Goal: Task Accomplishment & Management: Use online tool/utility

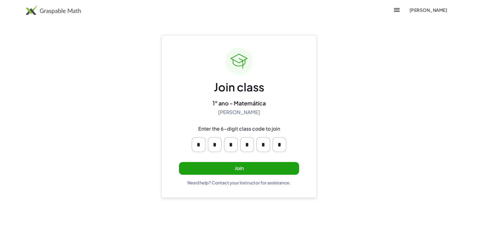
click at [231, 166] on button "Join" at bounding box center [239, 168] width 120 height 13
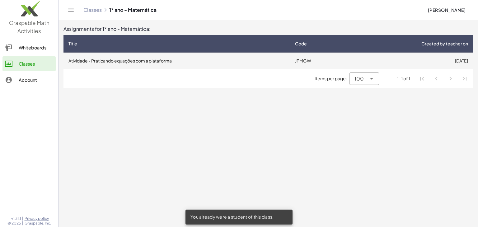
click at [238, 62] on td "Atividade - Praticando equações com a plataforma" at bounding box center [176, 61] width 226 height 16
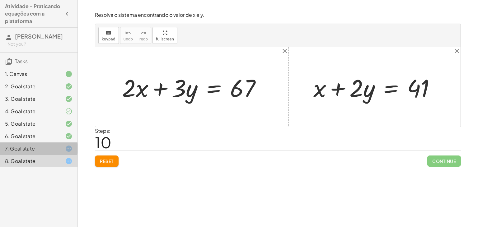
click at [57, 149] on div at bounding box center [63, 148] width 17 height 7
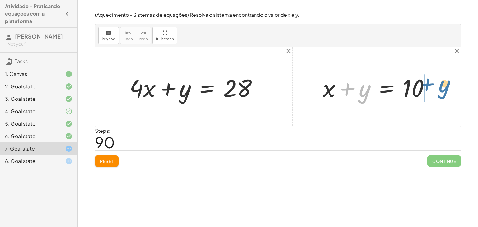
drag, startPoint x: 367, startPoint y: 92, endPoint x: 449, endPoint y: 86, distance: 82.1
click at [449, 86] on div "+ · 20 · x + · 5 · y = 140 + · 20 · x · 5 + y = · 140 · 5 + · 4 · x + y = · 140…" at bounding box center [277, 87] width 365 height 80
drag, startPoint x: 363, startPoint y: 100, endPoint x: 422, endPoint y: 93, distance: 59.2
click at [434, 101] on div at bounding box center [378, 87] width 118 height 32
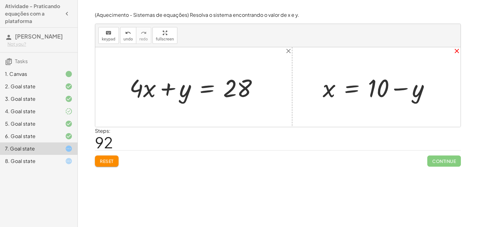
click at [459, 52] on icon "close" at bounding box center [456, 50] width 7 height 7
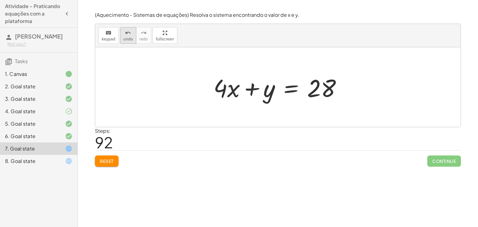
click at [125, 33] on icon "undo" at bounding box center [128, 32] width 6 height 7
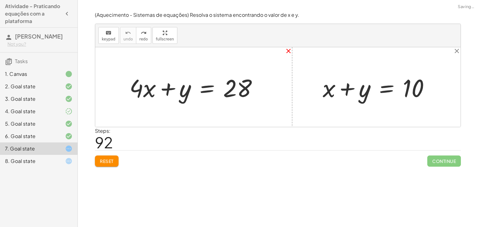
click at [289, 51] on icon "close" at bounding box center [288, 50] width 7 height 7
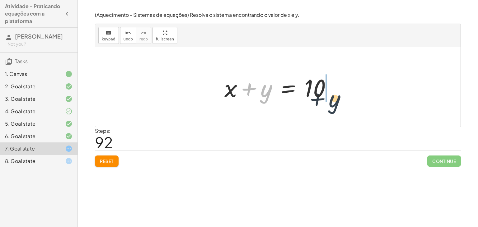
drag, startPoint x: 264, startPoint y: 96, endPoint x: 336, endPoint y: 107, distance: 72.1
click at [336, 107] on div "+ y + x + y = 10" at bounding box center [277, 87] width 365 height 80
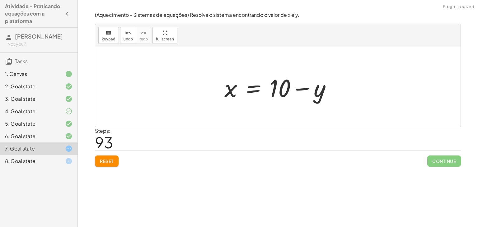
click at [277, 85] on div at bounding box center [280, 87] width 118 height 32
click at [233, 86] on div at bounding box center [280, 87] width 118 height 32
click at [128, 39] on span "undo" at bounding box center [127, 39] width 9 height 4
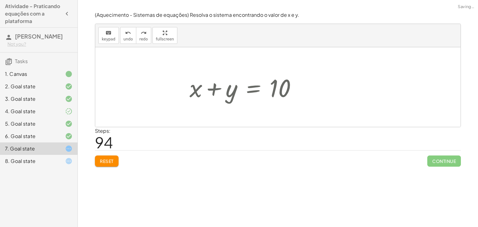
drag, startPoint x: 130, startPoint y: 40, endPoint x: 135, endPoint y: 44, distance: 6.8
click at [129, 40] on span "undo" at bounding box center [127, 39] width 9 height 4
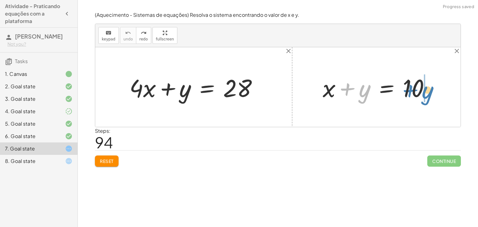
drag, startPoint x: 362, startPoint y: 95, endPoint x: 427, endPoint y: 94, distance: 65.6
click at [427, 94] on div at bounding box center [378, 87] width 118 height 32
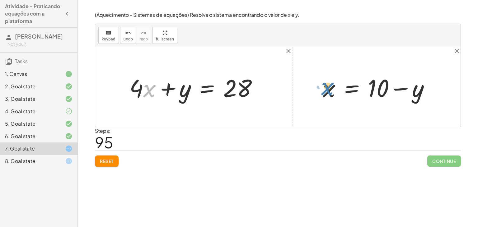
drag, startPoint x: 147, startPoint y: 93, endPoint x: 325, endPoint y: 91, distance: 177.9
click at [325, 91] on div "+ x + y = 10 x y = 10 + − + · 20 · x + · 5 · y = 140 + · 20 · x · 5 + y = · 140…" at bounding box center [277, 87] width 365 height 80
drag, startPoint x: 330, startPoint y: 94, endPoint x: 153, endPoint y: 102, distance: 176.8
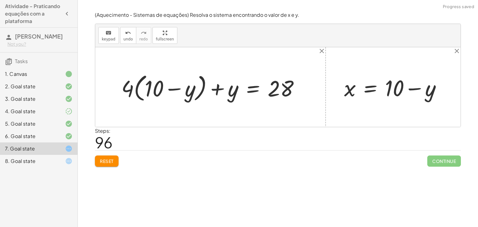
click at [146, 91] on div at bounding box center [212, 87] width 189 height 33
drag, startPoint x: 131, startPoint y: 87, endPoint x: 150, endPoint y: 98, distance: 22.1
click at [149, 99] on div at bounding box center [212, 87] width 189 height 33
click at [151, 92] on div at bounding box center [215, 86] width 184 height 29
click at [196, 89] on div at bounding box center [221, 86] width 171 height 29
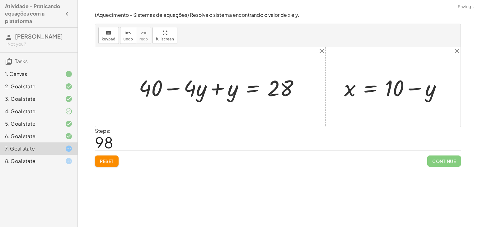
click at [168, 84] on div at bounding box center [221, 86] width 171 height 29
click at [216, 93] on div at bounding box center [221, 86] width 171 height 29
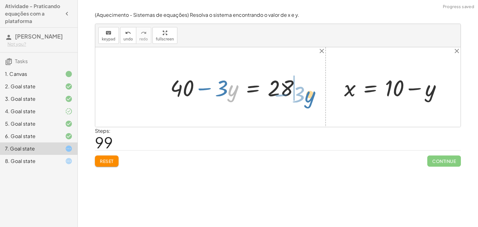
drag, startPoint x: 232, startPoint y: 94, endPoint x: 309, endPoint y: 100, distance: 77.1
click at [309, 100] on div "+ x + y = 10 x y = 10 + − + · 20 · x + · 5 · y = 140 + · 20 · x · 5 + y = · 140…" at bounding box center [277, 87] width 365 height 80
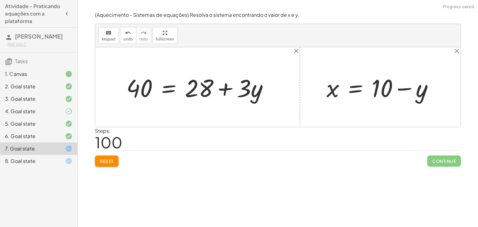
click at [237, 93] on div at bounding box center [199, 87] width 153 height 32
drag, startPoint x: 224, startPoint y: 92, endPoint x: 228, endPoint y: 98, distance: 7.4
click at [227, 97] on div at bounding box center [199, 87] width 153 height 32
click at [223, 88] on div at bounding box center [199, 87] width 153 height 32
drag, startPoint x: 252, startPoint y: 91, endPoint x: 96, endPoint y: 76, distance: 156.6
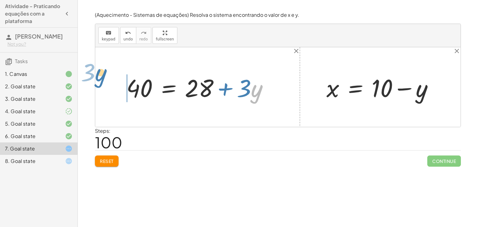
click at [96, 76] on div "+ x + y = 10 x y = 10 + − + · 20 · x + · 5 · y = 140 + · 20 · x · 5 + y = · 140…" at bounding box center [277, 87] width 365 height 80
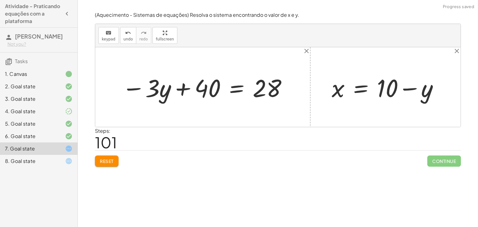
click at [193, 86] on div at bounding box center [205, 87] width 172 height 32
drag, startPoint x: 213, startPoint y: 89, endPoint x: 279, endPoint y: 89, distance: 65.9
click at [279, 89] on div at bounding box center [205, 87] width 172 height 32
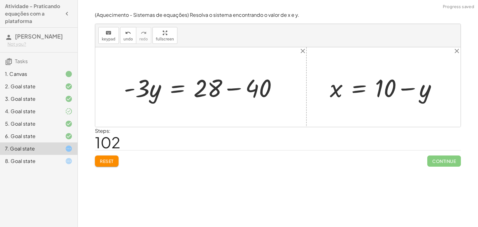
click at [236, 86] on div at bounding box center [203, 87] width 165 height 32
click at [142, 89] on div at bounding box center [181, 87] width 120 height 32
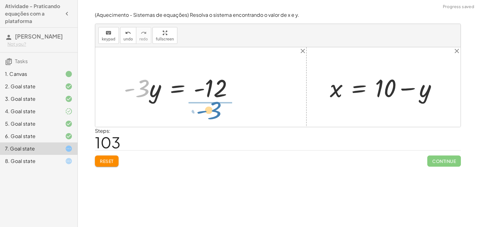
drag, startPoint x: 142, startPoint y: 91, endPoint x: 216, endPoint y: 111, distance: 77.3
click at [216, 111] on div "+ x + y = 10 x y = 10 + − + · 20 · x + · 5 · y = 140 + · 20 · x · 5 + y = · 140…" at bounding box center [277, 87] width 365 height 80
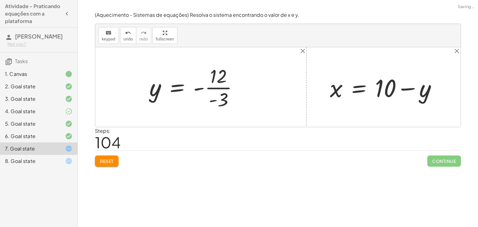
click at [218, 88] on div at bounding box center [196, 87] width 100 height 48
drag, startPoint x: 189, startPoint y: 92, endPoint x: 193, endPoint y: 94, distance: 3.9
click at [189, 94] on div at bounding box center [195, 87] width 98 height 31
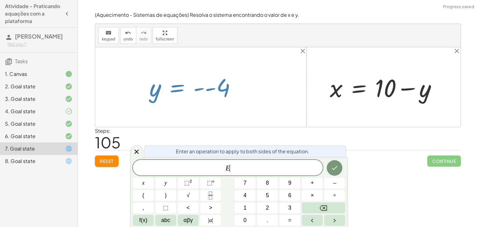
click at [198, 91] on div at bounding box center [195, 87] width 98 height 31
click at [207, 89] on div at bounding box center [195, 87] width 98 height 31
click at [138, 151] on icon at bounding box center [136, 151] width 7 height 7
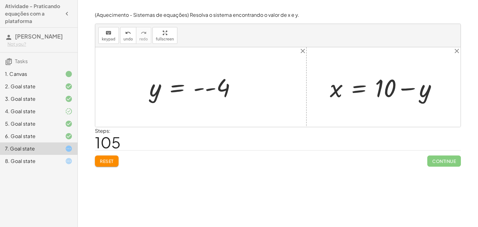
drag, startPoint x: 204, startPoint y: 85, endPoint x: 204, endPoint y: 91, distance: 5.9
click at [204, 90] on div at bounding box center [195, 87] width 98 height 31
click at [214, 87] on div at bounding box center [195, 87] width 98 height 31
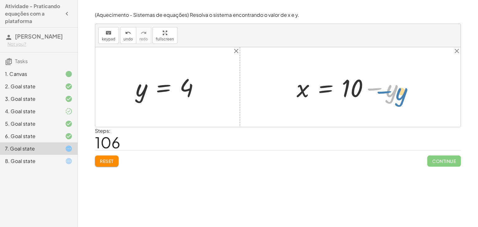
drag, startPoint x: 391, startPoint y: 94, endPoint x: 400, endPoint y: 97, distance: 10.1
click at [400, 97] on div at bounding box center [352, 87] width 118 height 32
drag, startPoint x: 182, startPoint y: 84, endPoint x: 387, endPoint y: 90, distance: 204.8
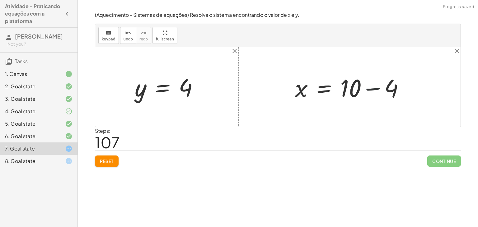
click at [365, 89] on div at bounding box center [352, 87] width 120 height 32
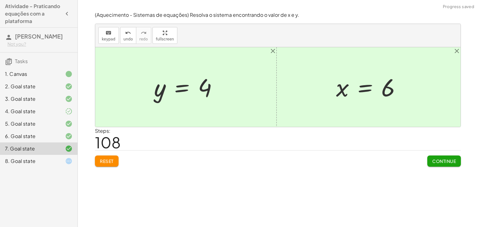
click at [437, 159] on span "Continue" at bounding box center [444, 161] width 24 height 6
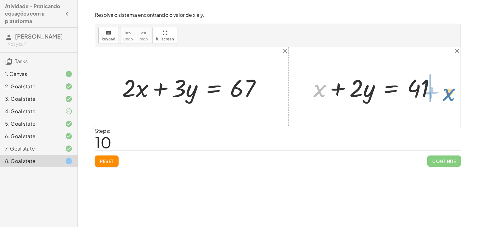
drag, startPoint x: 332, startPoint y: 98, endPoint x: 452, endPoint y: 93, distance: 119.9
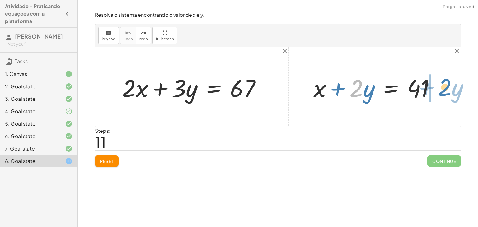
drag, startPoint x: 353, startPoint y: 96, endPoint x: 441, endPoint y: 95, distance: 88.3
click at [441, 95] on div at bounding box center [376, 87] width 133 height 32
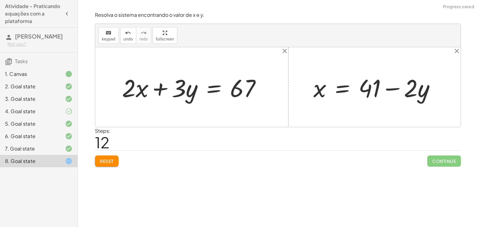
click at [403, 87] on div at bounding box center [376, 87] width 133 height 32
click at [62, 145] on div at bounding box center [63, 148] width 17 height 7
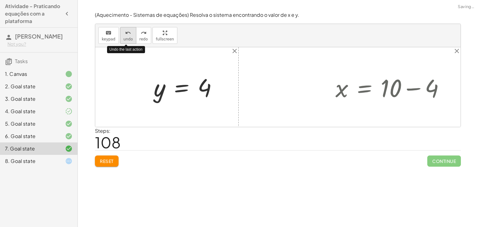
click at [131, 41] on button "undo undo" at bounding box center [128, 35] width 16 height 17
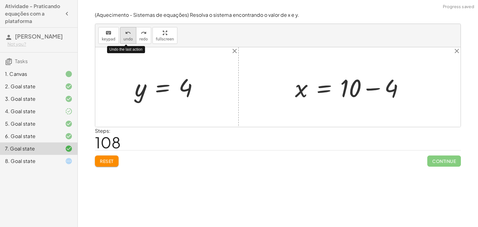
click at [131, 41] on button "undo undo" at bounding box center [128, 35] width 16 height 17
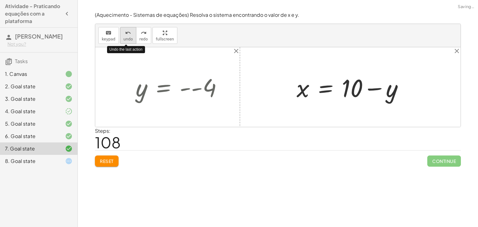
click at [131, 41] on button "undo undo" at bounding box center [128, 35] width 16 height 17
click at [131, 40] on button "undo undo" at bounding box center [128, 35] width 16 height 17
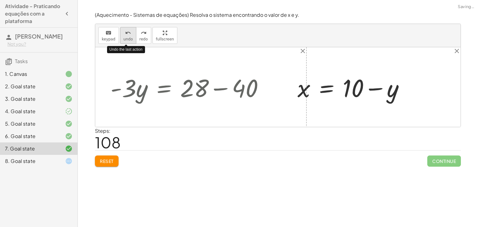
click at [131, 40] on button "undo undo" at bounding box center [128, 35] width 16 height 17
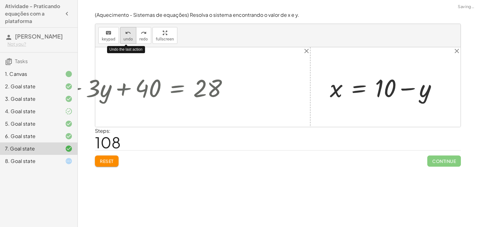
click at [131, 40] on button "undo undo" at bounding box center [128, 35] width 16 height 17
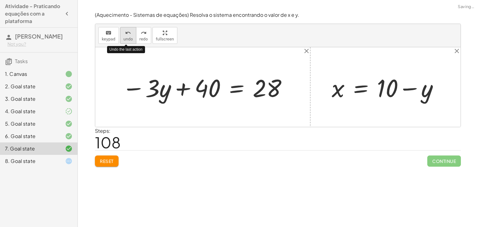
click at [131, 40] on button "undo undo" at bounding box center [128, 35] width 16 height 17
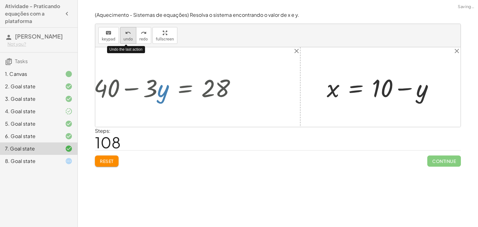
click at [131, 40] on button "undo undo" at bounding box center [128, 35] width 16 height 17
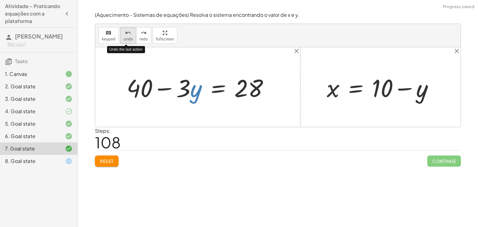
click at [131, 40] on button "undo undo" at bounding box center [128, 35] width 16 height 17
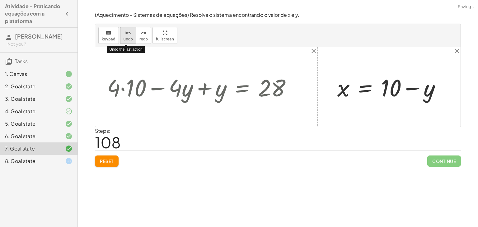
click at [131, 40] on button "undo undo" at bounding box center [128, 35] width 16 height 17
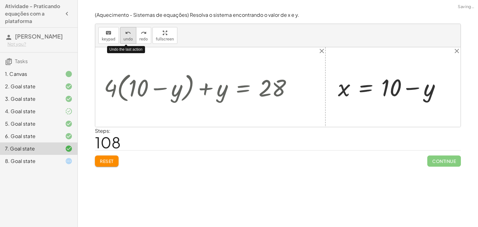
click at [131, 40] on button "undo undo" at bounding box center [128, 35] width 16 height 17
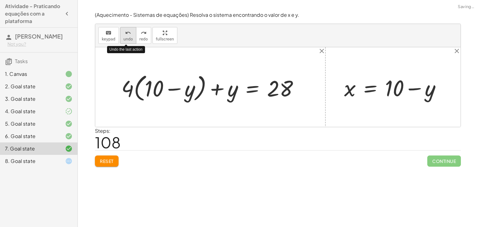
click at [131, 40] on button "undo undo" at bounding box center [128, 35] width 16 height 17
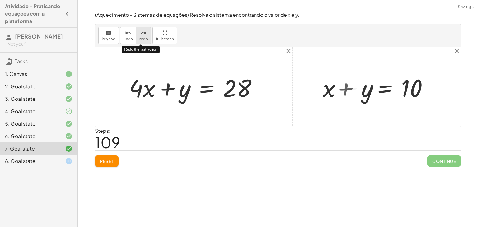
click at [144, 40] on span "redo" at bounding box center [143, 39] width 8 height 4
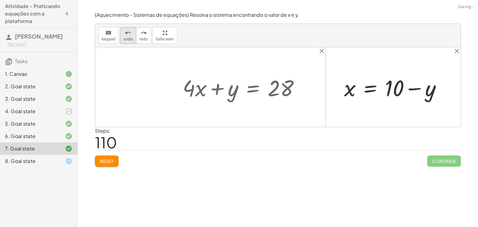
click at [131, 37] on button "undo undo" at bounding box center [128, 35] width 16 height 17
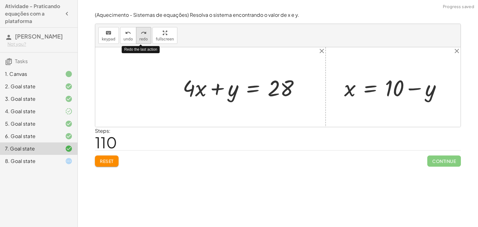
click at [139, 37] on span "redo" at bounding box center [143, 39] width 8 height 4
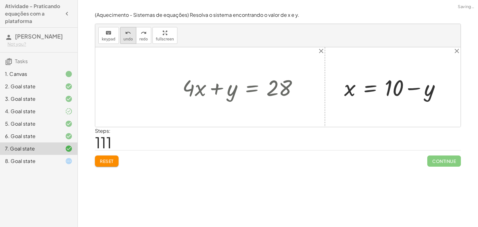
click at [132, 35] on button "undo undo" at bounding box center [128, 35] width 16 height 17
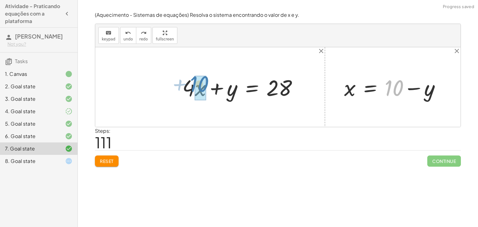
drag, startPoint x: 402, startPoint y: 86, endPoint x: 208, endPoint y: 81, distance: 194.8
click at [208, 81] on div "+ x + y = 10 + 10 x y = 10 + − + · 20 · x + · 5 · y = 140 + · 20 · x · 5 + y = …" at bounding box center [277, 87] width 365 height 80
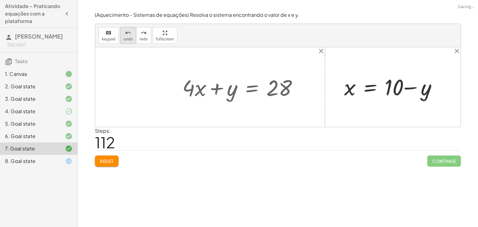
click at [127, 38] on span "undo" at bounding box center [127, 39] width 9 height 4
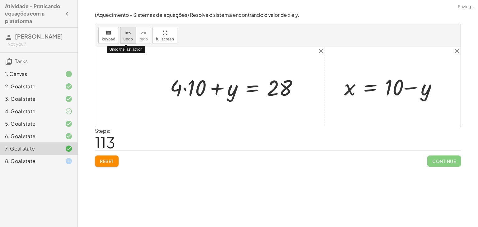
click at [129, 39] on span "undo" at bounding box center [127, 39] width 9 height 4
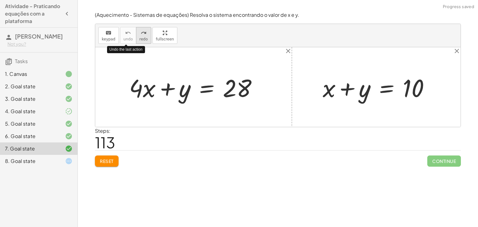
click at [139, 40] on span "redo" at bounding box center [143, 39] width 8 height 4
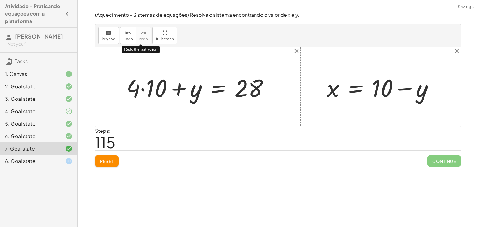
drag, startPoint x: 137, startPoint y: 40, endPoint x: 159, endPoint y: 89, distance: 53.7
click at [154, 68] on div "keyboard keypad undo undo redo redo fullscreen Redo the last action + x + y = 1…" at bounding box center [277, 75] width 365 height 103
click at [34, 158] on div "8. Goal state" at bounding box center [30, 160] width 50 height 7
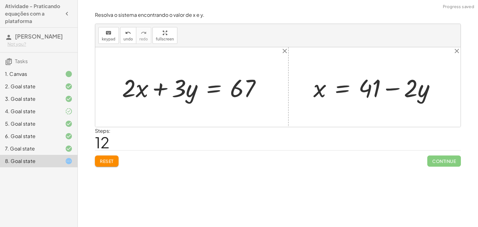
click at [50, 150] on div "7. Goal state" at bounding box center [30, 148] width 50 height 7
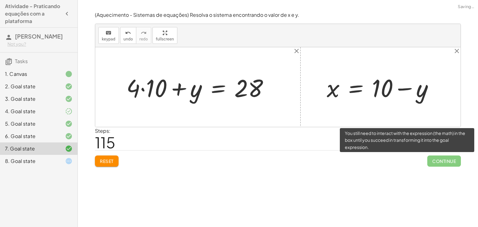
click at [430, 157] on span "Continue" at bounding box center [444, 161] width 34 height 11
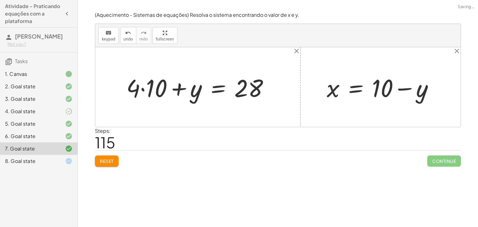
click at [134, 87] on div at bounding box center [200, 87] width 154 height 32
click at [145, 92] on div at bounding box center [200, 87] width 154 height 32
click at [175, 92] on div at bounding box center [207, 87] width 139 height 32
click at [167, 89] on div at bounding box center [207, 87] width 139 height 32
click at [194, 93] on div at bounding box center [207, 87] width 139 height 32
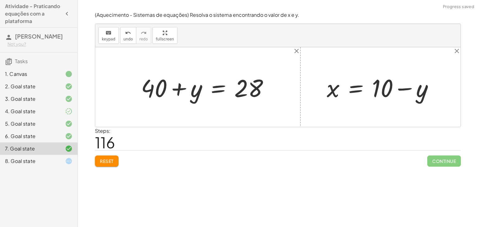
click at [242, 95] on div at bounding box center [207, 87] width 139 height 32
drag, startPoint x: 382, startPoint y: 93, endPoint x: 413, endPoint y: 86, distance: 31.8
click at [394, 93] on div at bounding box center [382, 87] width 118 height 32
click at [412, 85] on div at bounding box center [382, 87] width 118 height 32
click at [416, 87] on div at bounding box center [382, 87] width 118 height 32
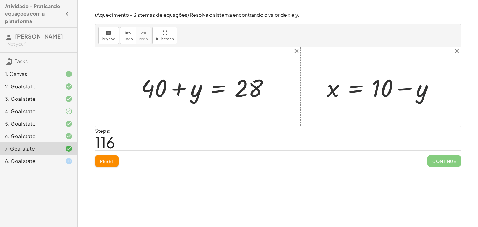
click at [356, 90] on div at bounding box center [382, 87] width 118 height 32
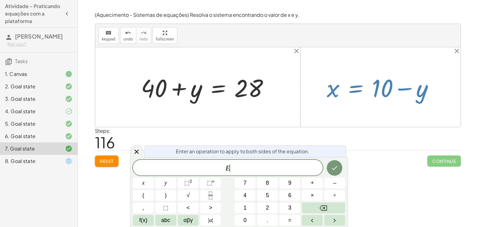
click at [137, 148] on icon at bounding box center [136, 151] width 7 height 7
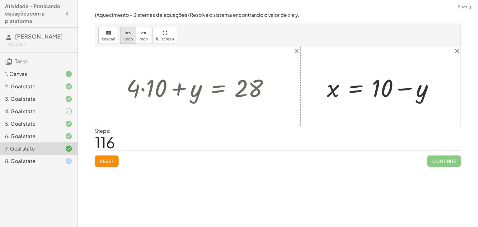
click at [128, 38] on span "undo" at bounding box center [127, 39] width 9 height 4
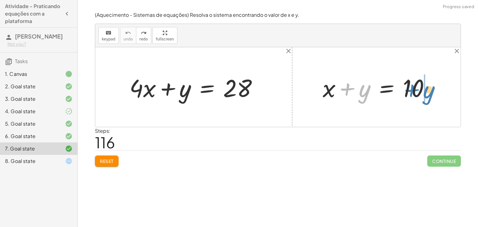
drag, startPoint x: 361, startPoint y: 92, endPoint x: 426, endPoint y: 94, distance: 64.4
click at [426, 94] on div at bounding box center [378, 87] width 118 height 32
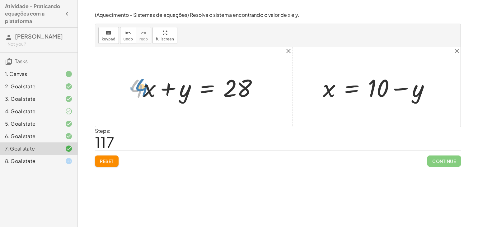
drag, startPoint x: 133, startPoint y: 90, endPoint x: 138, endPoint y: 89, distance: 5.1
click at [138, 89] on div at bounding box center [195, 87] width 139 height 32
click at [382, 88] on div at bounding box center [378, 87] width 118 height 32
drag, startPoint x: 241, startPoint y: 90, endPoint x: 123, endPoint y: 103, distance: 119.0
click at [123, 103] on div "+ · 20 · x + · 5 · y = 140 + · 20 · x · 5 + y = · 140 · 5 + · 4 · x + y = · 140…" at bounding box center [193, 87] width 147 height 35
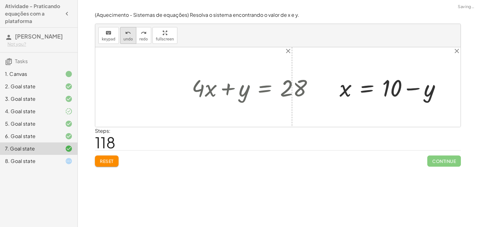
click at [132, 38] on button "undo undo" at bounding box center [128, 35] width 16 height 17
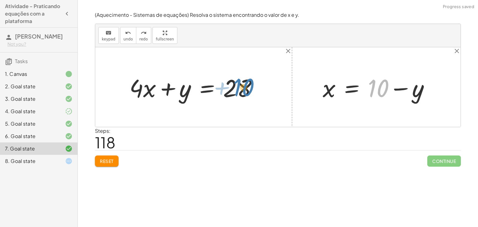
drag, startPoint x: 374, startPoint y: 87, endPoint x: 255, endPoint y: 87, distance: 119.8
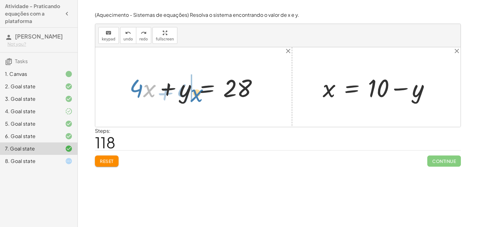
drag, startPoint x: 151, startPoint y: 93, endPoint x: 197, endPoint y: 98, distance: 46.9
click at [197, 98] on div at bounding box center [195, 87] width 139 height 32
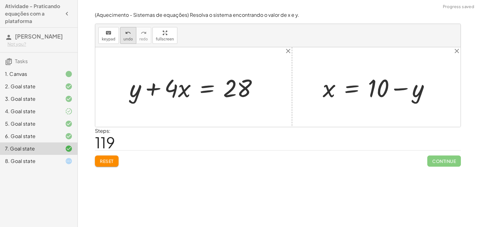
click at [124, 43] on button "undo undo" at bounding box center [128, 35] width 16 height 17
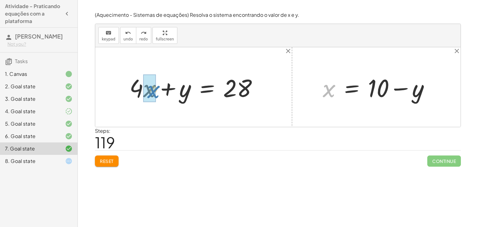
drag, startPoint x: 330, startPoint y: 87, endPoint x: 158, endPoint y: 90, distance: 172.6
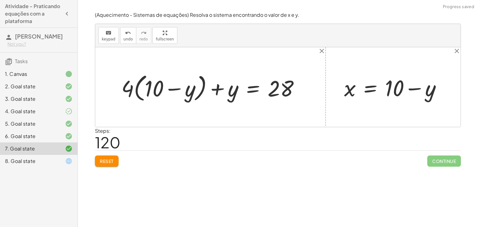
click at [135, 88] on div at bounding box center [212, 87] width 189 height 33
click at [126, 88] on div at bounding box center [212, 87] width 189 height 33
click at [133, 89] on div at bounding box center [212, 87] width 189 height 33
click at [147, 91] on div at bounding box center [212, 87] width 189 height 33
drag, startPoint x: 129, startPoint y: 87, endPoint x: 151, endPoint y: 90, distance: 22.9
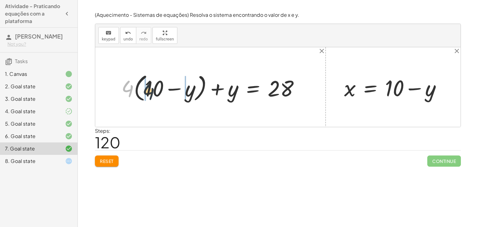
click at [151, 90] on div at bounding box center [212, 87] width 189 height 33
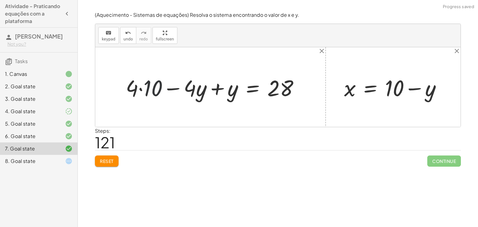
click at [146, 91] on div at bounding box center [215, 86] width 184 height 29
click at [195, 92] on div at bounding box center [221, 86] width 171 height 29
click at [178, 88] on div at bounding box center [221, 86] width 171 height 29
click at [192, 90] on div at bounding box center [221, 86] width 171 height 29
click at [211, 90] on div at bounding box center [221, 86] width 171 height 29
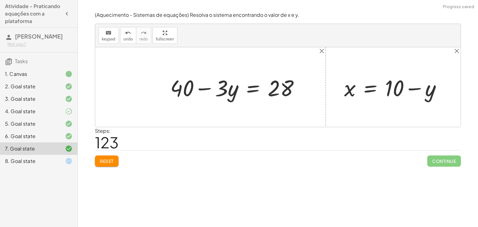
click at [205, 88] on div at bounding box center [237, 86] width 140 height 29
drag, startPoint x: 189, startPoint y: 85, endPoint x: 311, endPoint y: 88, distance: 121.7
click at [311, 88] on div "+ x + y = 10 x y = 10 + − + · 20 · x + · 5 · y = 140 + · 20 · x · 5 + y = · 140…" at bounding box center [277, 87] width 365 height 80
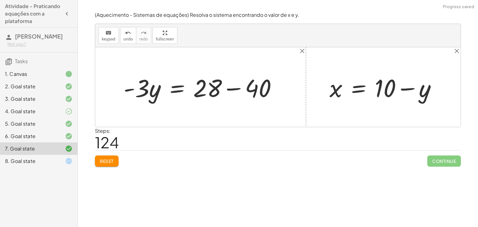
click at [234, 90] on div at bounding box center [202, 87] width 165 height 32
click at [142, 88] on div at bounding box center [180, 87] width 120 height 32
click at [132, 88] on div at bounding box center [180, 87] width 120 height 32
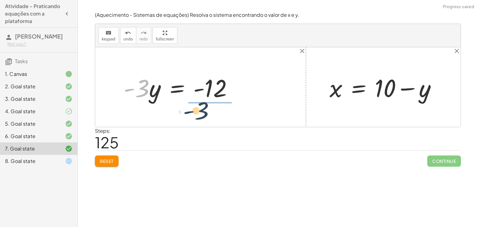
drag, startPoint x: 141, startPoint y: 89, endPoint x: 211, endPoint y: 111, distance: 73.9
click at [211, 111] on div "+ x + y = 10 x y = 10 + − + · 20 · x + · 5 · y = 140 + · 20 · x · 5 + y = · 140…" at bounding box center [277, 87] width 365 height 80
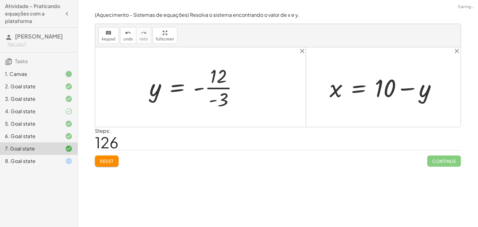
click at [202, 90] on div at bounding box center [196, 87] width 100 height 48
click at [213, 87] on div at bounding box center [196, 87] width 100 height 48
click at [200, 89] on div at bounding box center [195, 87] width 98 height 31
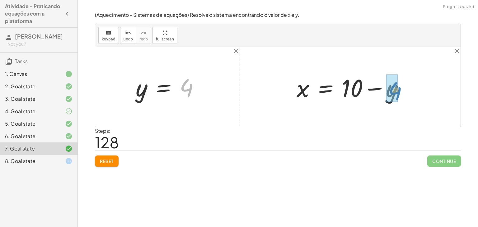
drag, startPoint x: 194, startPoint y: 88, endPoint x: 403, endPoint y: 91, distance: 209.3
click at [403, 91] on div "+ x + y = 10 x y = 10 + − + · 20 · x + · 5 · y = 140 + · 20 · x · 5 + y = · 140…" at bounding box center [277, 87] width 365 height 80
click at [373, 90] on div at bounding box center [353, 87] width 120 height 32
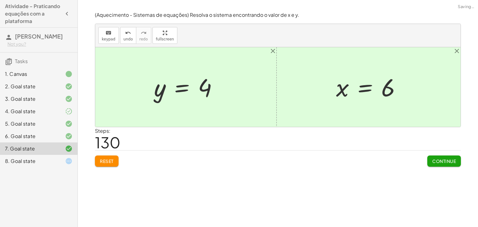
click at [434, 156] on button "Continue" at bounding box center [444, 161] width 34 height 11
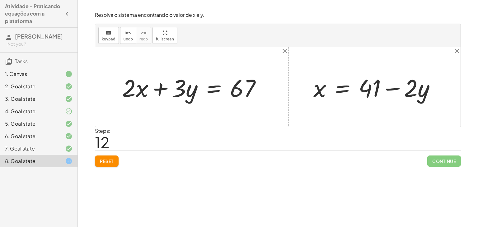
click at [58, 149] on div at bounding box center [63, 148] width 17 height 7
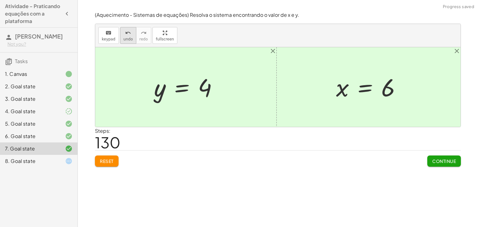
click at [131, 40] on button "undo undo" at bounding box center [128, 35] width 16 height 17
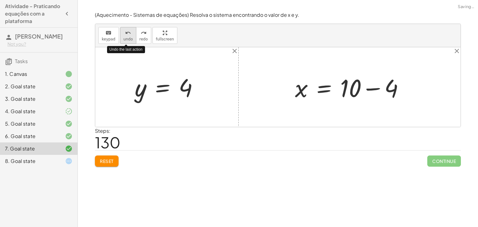
click at [131, 40] on button "undo undo" at bounding box center [128, 35] width 16 height 17
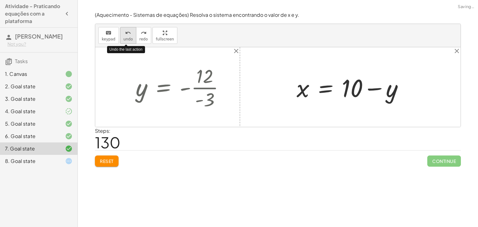
click at [131, 40] on button "undo undo" at bounding box center [128, 35] width 16 height 17
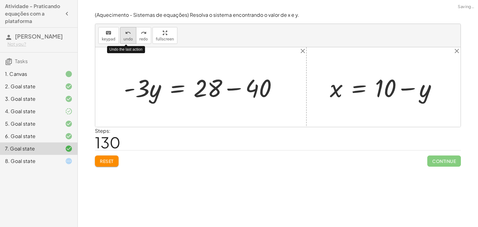
click at [131, 40] on button "undo undo" at bounding box center [128, 35] width 16 height 17
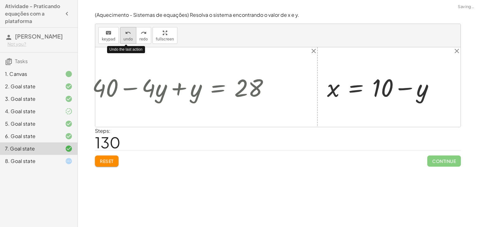
click at [131, 40] on button "undo undo" at bounding box center [128, 35] width 16 height 17
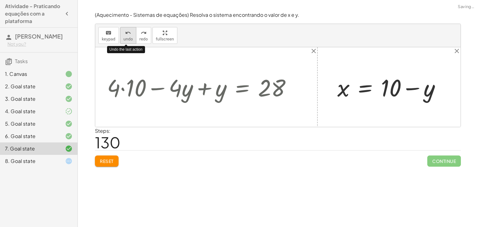
click at [131, 40] on button "undo undo" at bounding box center [128, 35] width 16 height 17
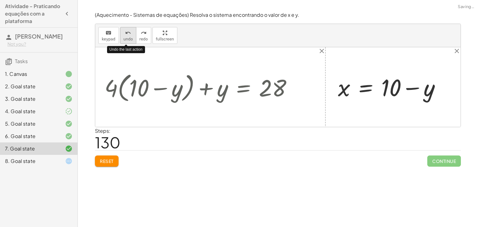
click at [131, 40] on button "undo undo" at bounding box center [128, 35] width 16 height 17
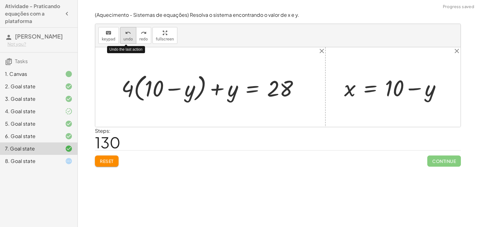
click at [131, 40] on button "undo undo" at bounding box center [128, 35] width 16 height 17
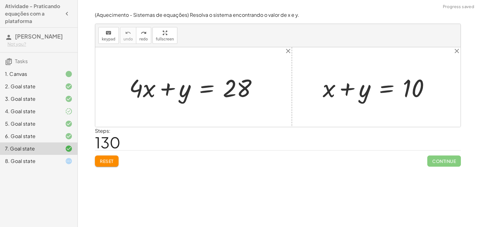
click at [103, 163] on span "Reset" at bounding box center [107, 161] width 14 height 6
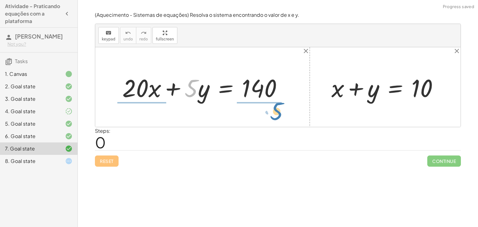
drag, startPoint x: 192, startPoint y: 87, endPoint x: 277, endPoint y: 110, distance: 87.9
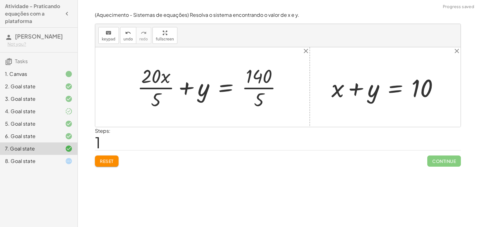
click at [260, 88] on div at bounding box center [212, 87] width 156 height 48
click at [165, 87] on div at bounding box center [209, 87] width 150 height 48
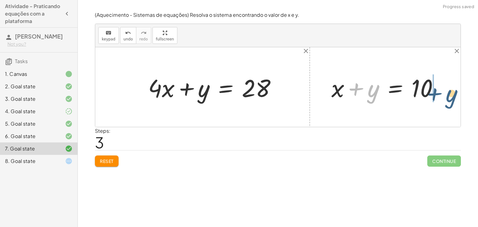
drag, startPoint x: 369, startPoint y: 95, endPoint x: 449, endPoint y: 100, distance: 80.7
click at [449, 100] on div "+ · 20 · x + · 5 · y = 140 + · 20 · x · 5 + y = · 140 · 5 + · 20 · x · 5 + y = …" at bounding box center [277, 87] width 365 height 80
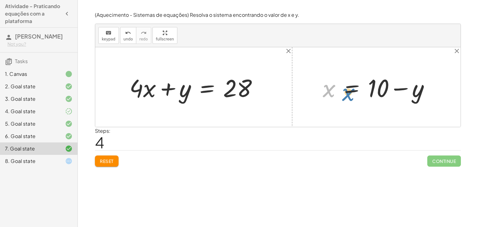
drag, startPoint x: 325, startPoint y: 86, endPoint x: 340, endPoint y: 94, distance: 16.0
click at [342, 92] on div at bounding box center [378, 87] width 118 height 32
drag, startPoint x: 188, startPoint y: 91, endPoint x: 205, endPoint y: 93, distance: 17.3
click at [205, 93] on div at bounding box center [195, 87] width 139 height 32
drag, startPoint x: 425, startPoint y: 91, endPoint x: 424, endPoint y: 87, distance: 4.4
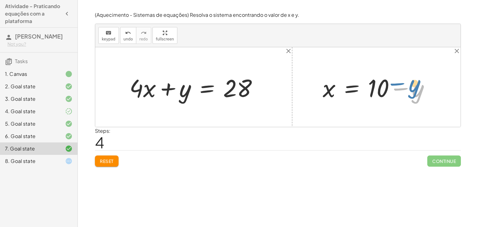
click at [424, 87] on div at bounding box center [378, 87] width 118 height 32
drag, startPoint x: 382, startPoint y: 87, endPoint x: 387, endPoint y: 79, distance: 9.6
click at [387, 79] on div at bounding box center [378, 87] width 118 height 32
drag, startPoint x: 231, startPoint y: 85, endPoint x: 205, endPoint y: 90, distance: 26.3
click at [230, 90] on div at bounding box center [195, 87] width 139 height 32
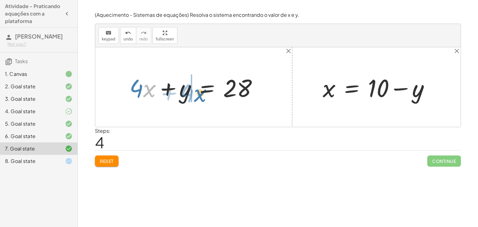
drag, startPoint x: 152, startPoint y: 90, endPoint x: 202, endPoint y: 95, distance: 50.9
click at [202, 95] on div at bounding box center [195, 87] width 139 height 32
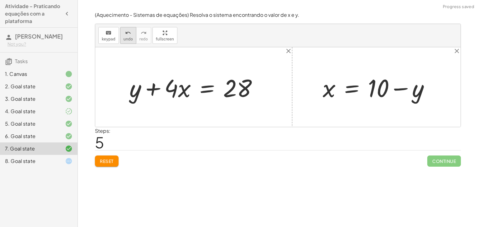
click at [128, 39] on span "undo" at bounding box center [127, 39] width 9 height 4
click at [147, 92] on div at bounding box center [195, 87] width 139 height 32
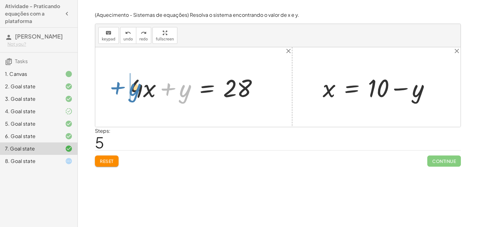
drag, startPoint x: 185, startPoint y: 92, endPoint x: 135, endPoint y: 91, distance: 50.4
click at [135, 91] on div at bounding box center [195, 87] width 139 height 32
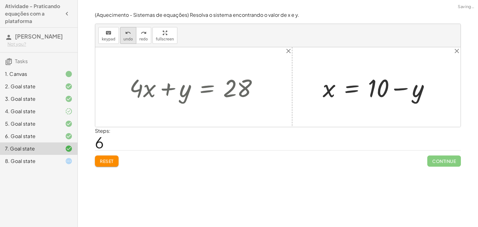
click at [120, 33] on button "undo undo" at bounding box center [128, 35] width 16 height 17
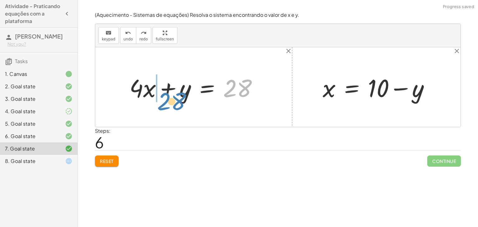
drag, startPoint x: 240, startPoint y: 88, endPoint x: 174, endPoint y: 101, distance: 67.2
click at [174, 101] on div at bounding box center [195, 87] width 139 height 32
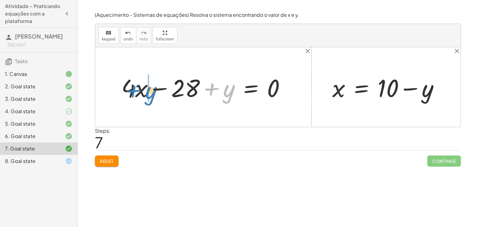
drag, startPoint x: 226, startPoint y: 97, endPoint x: 148, endPoint y: 99, distance: 77.5
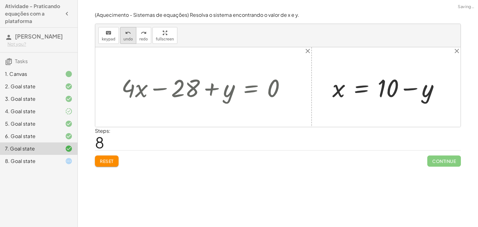
click at [128, 39] on span "undo" at bounding box center [127, 39] width 9 height 4
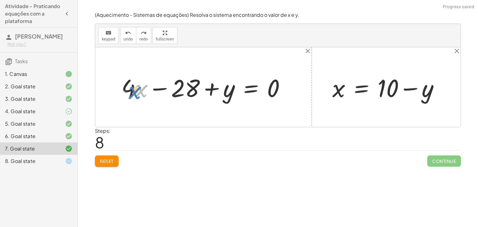
drag, startPoint x: 137, startPoint y: 89, endPoint x: 129, endPoint y: 91, distance: 8.5
click at [129, 91] on div at bounding box center [205, 87] width 175 height 32
drag, startPoint x: 126, startPoint y: 82, endPoint x: 210, endPoint y: 86, distance: 84.7
click at [210, 86] on div at bounding box center [205, 87] width 175 height 32
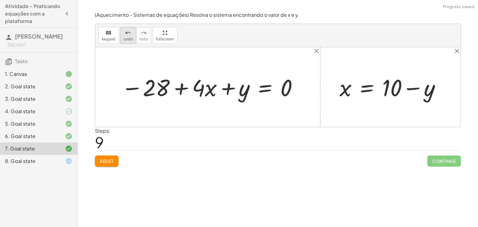
click at [127, 38] on span "undo" at bounding box center [127, 39] width 9 height 4
click at [182, 90] on div at bounding box center [223, 87] width 166 height 30
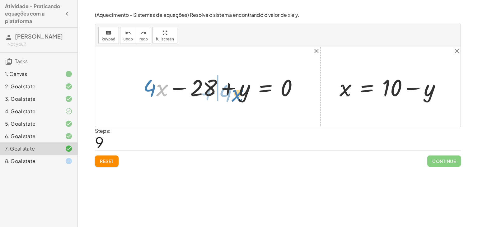
drag, startPoint x: 165, startPoint y: 90, endPoint x: 240, endPoint y: 95, distance: 75.1
click at [240, 95] on div at bounding box center [223, 87] width 166 height 30
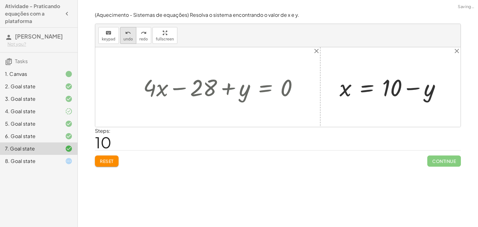
click at [129, 34] on div "undo" at bounding box center [127, 32] width 9 height 7
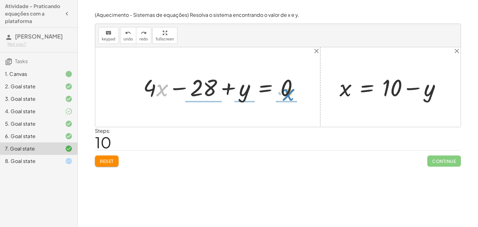
drag, startPoint x: 159, startPoint y: 89, endPoint x: 285, endPoint y: 94, distance: 126.0
click at [285, 94] on div at bounding box center [223, 87] width 166 height 30
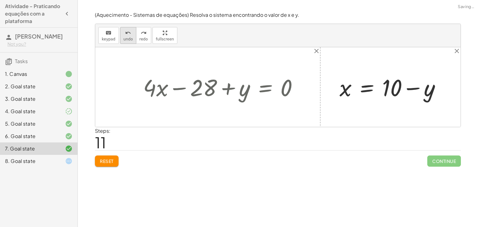
click at [126, 34] on icon "undo" at bounding box center [128, 32] width 6 height 7
click at [123, 37] on span "undo" at bounding box center [127, 39] width 9 height 4
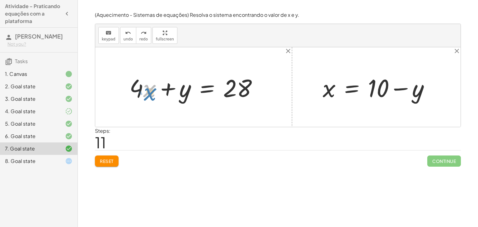
drag, startPoint x: 153, startPoint y: 87, endPoint x: 153, endPoint y: 91, distance: 3.4
click at [153, 91] on div at bounding box center [195, 87] width 139 height 32
click at [190, 89] on div at bounding box center [195, 87] width 139 height 32
drag, startPoint x: 234, startPoint y: 81, endPoint x: 155, endPoint y: 88, distance: 79.0
click at [155, 88] on div at bounding box center [195, 87] width 139 height 32
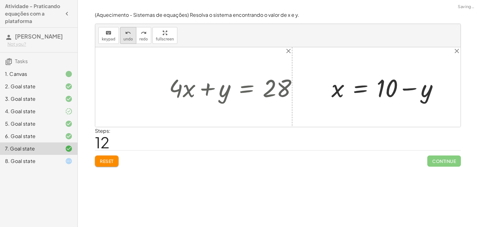
click at [126, 37] on span "undo" at bounding box center [127, 39] width 9 height 4
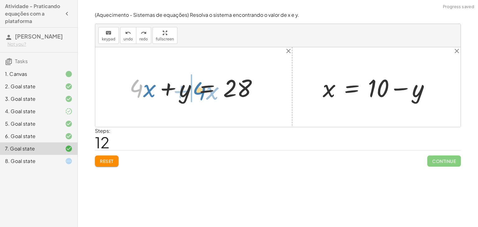
drag, startPoint x: 138, startPoint y: 90, endPoint x: 200, endPoint y: 92, distance: 62.6
click at [200, 92] on div at bounding box center [195, 87] width 139 height 32
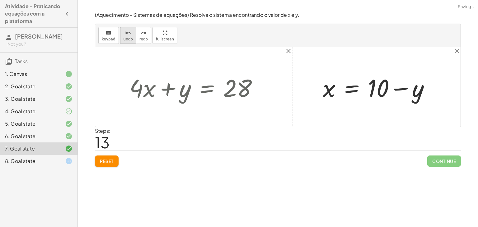
click at [125, 30] on icon "undo" at bounding box center [128, 32] width 6 height 7
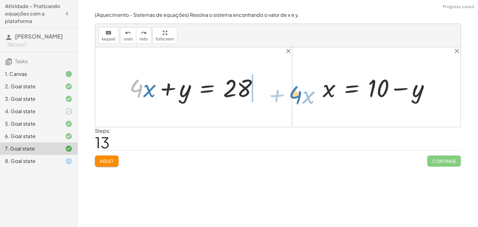
drag, startPoint x: 134, startPoint y: 87, endPoint x: 293, endPoint y: 93, distance: 159.1
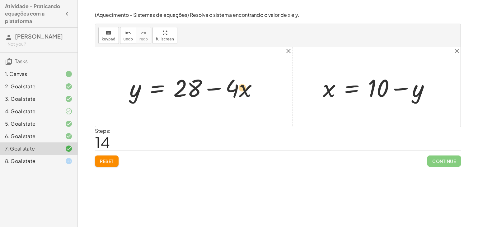
click at [246, 91] on div at bounding box center [195, 87] width 139 height 32
click at [229, 89] on div at bounding box center [195, 87] width 139 height 32
click at [131, 36] on div "undo undo redo redo" at bounding box center [135, 35] width 31 height 17
click at [127, 37] on span "undo" at bounding box center [127, 39] width 9 height 4
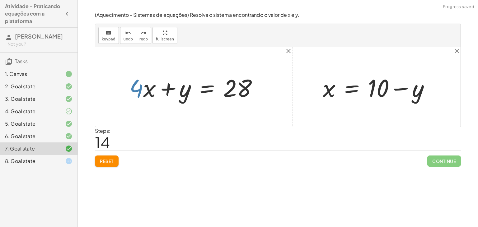
click at [182, 148] on div "Steps: 14" at bounding box center [278, 138] width 366 height 23
drag, startPoint x: 158, startPoint y: 92, endPoint x: 152, endPoint y: 90, distance: 6.3
click at [152, 90] on div at bounding box center [195, 87] width 139 height 32
drag, startPoint x: 150, startPoint y: 93, endPoint x: 198, endPoint y: 103, distance: 49.2
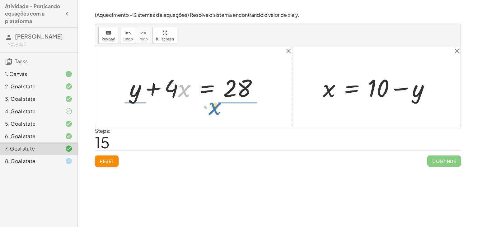
drag, startPoint x: 181, startPoint y: 91, endPoint x: 212, endPoint y: 109, distance: 35.3
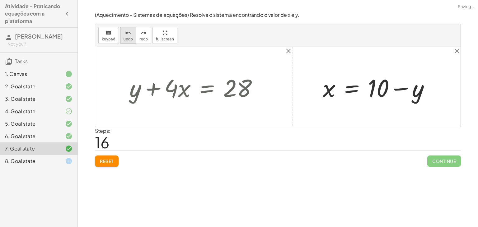
click at [128, 32] on icon "undo" at bounding box center [128, 32] width 6 height 7
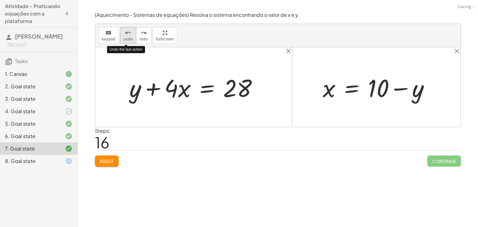
click at [130, 34] on button "undo undo" at bounding box center [128, 35] width 16 height 17
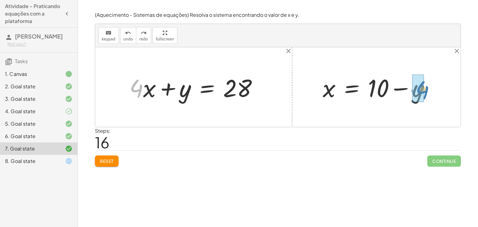
drag, startPoint x: 132, startPoint y: 90, endPoint x: 418, endPoint y: 92, distance: 285.9
click at [402, 89] on div at bounding box center [379, 87] width 120 height 32
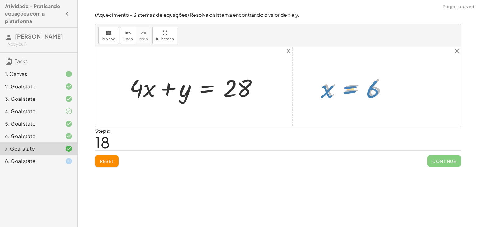
click at [365, 88] on div at bounding box center [357, 87] width 76 height 31
drag, startPoint x: 373, startPoint y: 89, endPoint x: 143, endPoint y: 95, distance: 229.6
click at [136, 86] on div at bounding box center [192, 87] width 147 height 32
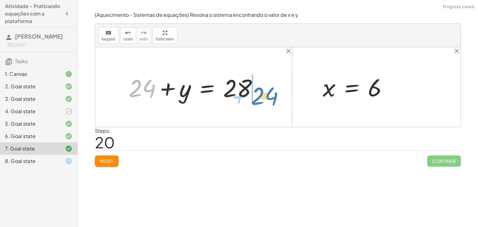
drag, startPoint x: 144, startPoint y: 90, endPoint x: 267, endPoint y: 98, distance: 122.5
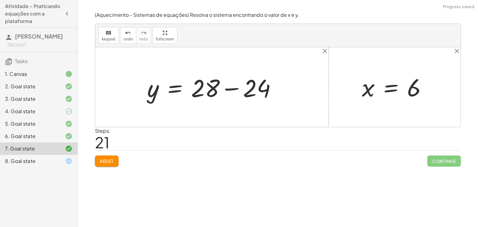
click at [219, 85] on div at bounding box center [214, 87] width 140 height 32
click at [244, 81] on div at bounding box center [214, 87] width 140 height 32
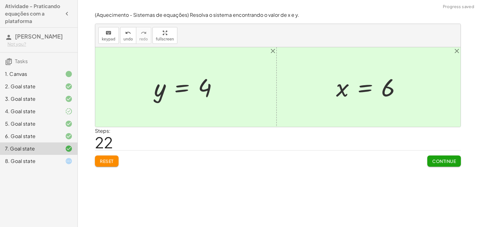
click at [448, 167] on div "(Aquecimento - Sistemas de equações) Resolva o sistema encontrando o valor de x…" at bounding box center [277, 89] width 373 height 163
click at [446, 158] on span "Continue" at bounding box center [444, 161] width 24 height 6
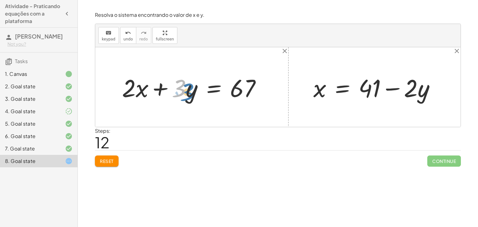
drag, startPoint x: 183, startPoint y: 90, endPoint x: 187, endPoint y: 92, distance: 5.0
click at [192, 93] on div at bounding box center [194, 87] width 150 height 32
drag, startPoint x: 143, startPoint y: 86, endPoint x: 141, endPoint y: 83, distance: 3.3
click at [141, 83] on div at bounding box center [194, 87] width 150 height 32
drag, startPoint x: 409, startPoint y: 87, endPoint x: 393, endPoint y: 88, distance: 16.5
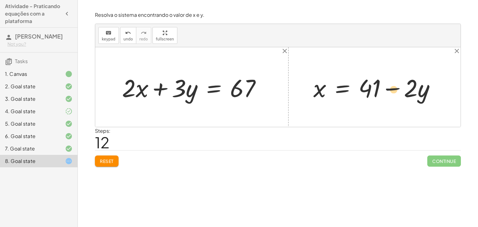
click at [393, 88] on div at bounding box center [376, 87] width 133 height 32
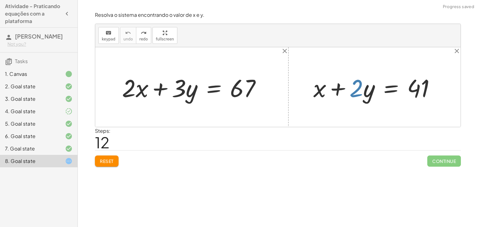
drag, startPoint x: 294, startPoint y: 57, endPoint x: 299, endPoint y: 60, distance: 5.4
click at [295, 57] on div at bounding box center [277, 87] width 365 height 80
drag, startPoint x: 314, startPoint y: 94, endPoint x: 428, endPoint y: 105, distance: 114.4
click at [428, 105] on div "+ · 2 · x + · 3 · y = 67 + x + x + · 2 · y = 41" at bounding box center [277, 87] width 365 height 80
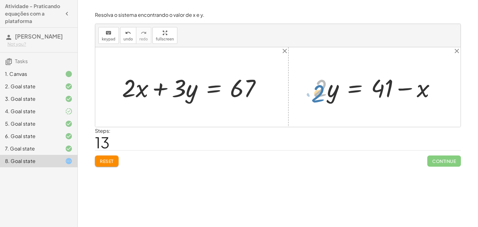
drag, startPoint x: 316, startPoint y: 91, endPoint x: 311, endPoint y: 96, distance: 7.0
click at [311, 96] on div at bounding box center [376, 87] width 133 height 32
drag, startPoint x: 421, startPoint y: 86, endPoint x: 428, endPoint y: 90, distance: 7.9
click at [428, 90] on div at bounding box center [376, 87] width 133 height 32
drag, startPoint x: 319, startPoint y: 88, endPoint x: 396, endPoint y: 98, distance: 77.6
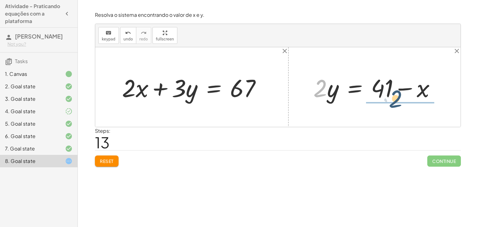
click at [398, 98] on div at bounding box center [376, 87] width 133 height 32
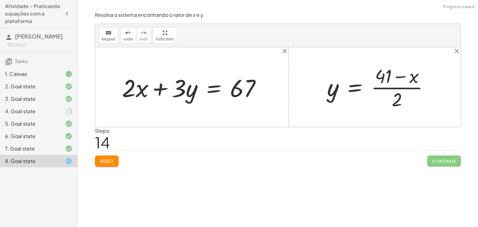
click at [400, 88] on div at bounding box center [380, 87] width 113 height 48
drag, startPoint x: 407, startPoint y: 81, endPoint x: 428, endPoint y: 90, distance: 23.0
click at [428, 90] on div at bounding box center [380, 87] width 113 height 48
drag, startPoint x: 416, startPoint y: 78, endPoint x: 337, endPoint y: 89, distance: 79.4
click at [337, 89] on div at bounding box center [380, 87] width 113 height 48
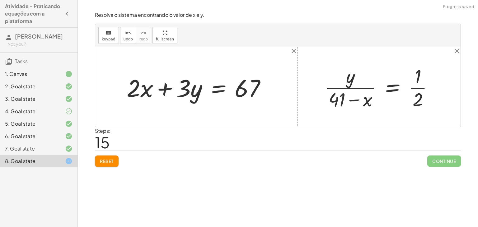
click at [354, 87] on div at bounding box center [380, 87] width 119 height 48
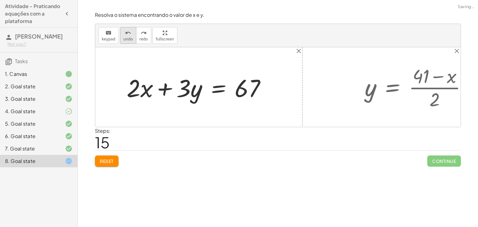
click at [130, 33] on button "undo undo" at bounding box center [128, 35] width 16 height 17
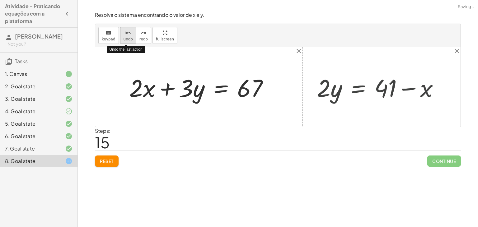
click at [130, 33] on button "undo undo" at bounding box center [128, 35] width 16 height 17
click at [188, 94] on div at bounding box center [201, 87] width 150 height 32
click at [211, 117] on div at bounding box center [277, 87] width 365 height 80
click at [198, 92] on div at bounding box center [201, 87] width 150 height 32
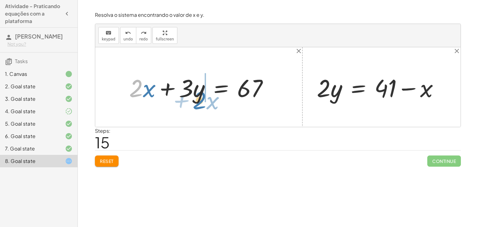
drag, startPoint x: 127, startPoint y: 89, endPoint x: 190, endPoint y: 101, distance: 64.6
click at [190, 101] on div at bounding box center [201, 87] width 150 height 32
click at [170, 87] on div at bounding box center [201, 87] width 150 height 32
click at [231, 88] on div at bounding box center [201, 87] width 150 height 32
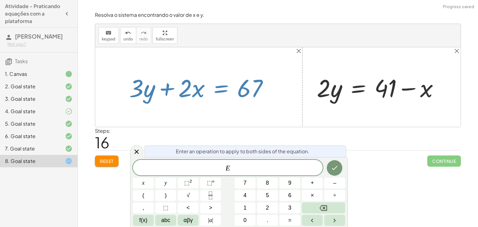
click at [188, 88] on div at bounding box center [201, 87] width 150 height 32
drag, startPoint x: 136, startPoint y: 152, endPoint x: 140, endPoint y: 150, distance: 4.3
click at [137, 151] on icon at bounding box center [136, 152] width 4 height 4
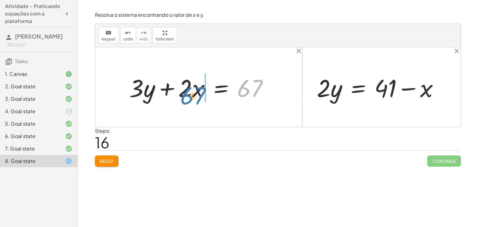
drag, startPoint x: 254, startPoint y: 86, endPoint x: 198, endPoint y: 94, distance: 57.1
click at [198, 94] on div at bounding box center [201, 87] width 150 height 32
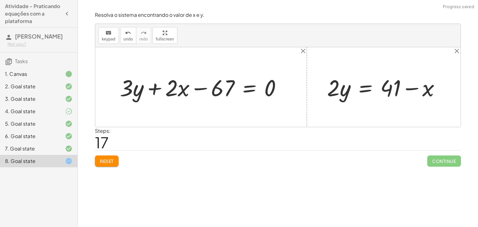
click at [192, 91] on div at bounding box center [203, 87] width 173 height 30
drag, startPoint x: 178, startPoint y: 89, endPoint x: 119, endPoint y: 94, distance: 59.3
click at [119, 94] on div at bounding box center [203, 87] width 173 height 30
drag, startPoint x: 136, startPoint y: 90, endPoint x: 274, endPoint y: 102, distance: 138.4
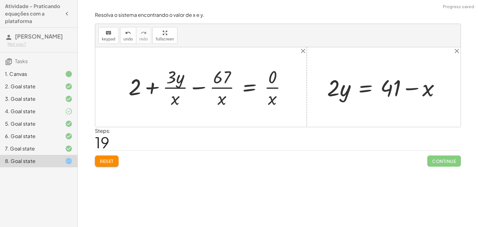
drag, startPoint x: 207, startPoint y: 84, endPoint x: 210, endPoint y: 87, distance: 4.2
click at [206, 85] on div at bounding box center [209, 87] width 169 height 44
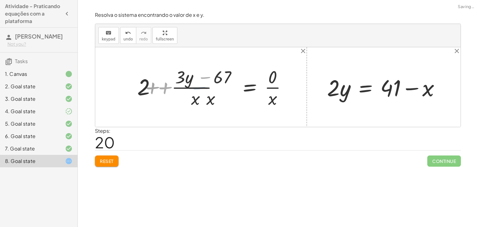
click at [214, 89] on div at bounding box center [216, 87] width 156 height 44
click at [200, 91] on div at bounding box center [216, 87] width 156 height 44
click at [204, 82] on div at bounding box center [216, 87] width 156 height 44
click at [205, 77] on div at bounding box center [216, 87] width 156 height 44
click at [153, 86] on div at bounding box center [216, 87] width 156 height 44
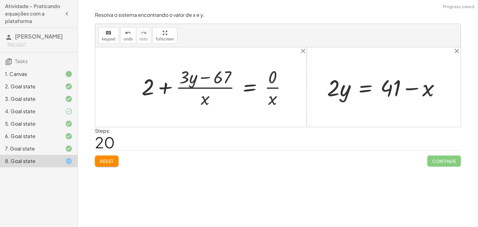
click at [163, 87] on div at bounding box center [216, 87] width 156 height 44
drag, startPoint x: 204, startPoint y: 102, endPoint x: 279, endPoint y: 100, distance: 74.7
click at [267, 100] on div at bounding box center [216, 87] width 156 height 44
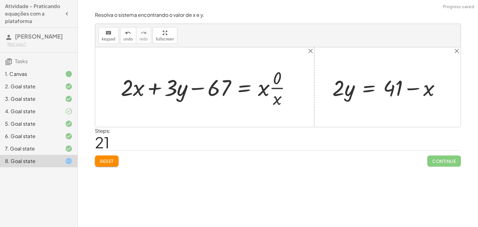
click at [292, 82] on div at bounding box center [208, 87] width 179 height 42
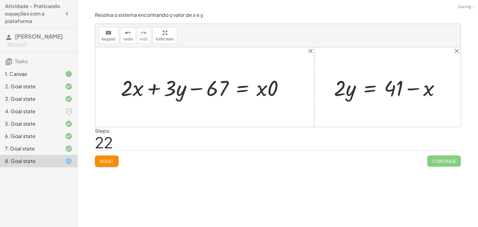
click at [270, 94] on div at bounding box center [205, 87] width 174 height 28
click at [265, 89] on div at bounding box center [199, 87] width 163 height 28
click at [193, 94] on div at bounding box center [199, 87] width 163 height 28
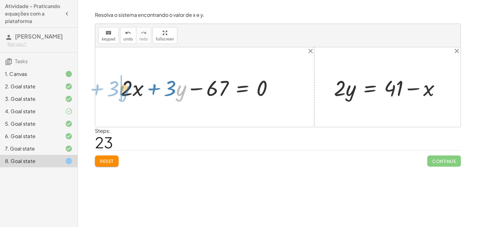
drag, startPoint x: 181, startPoint y: 90, endPoint x: 126, endPoint y: 94, distance: 55.5
click at [126, 94] on div at bounding box center [199, 87] width 163 height 28
click at [110, 161] on span "Reset" at bounding box center [107, 161] width 14 height 6
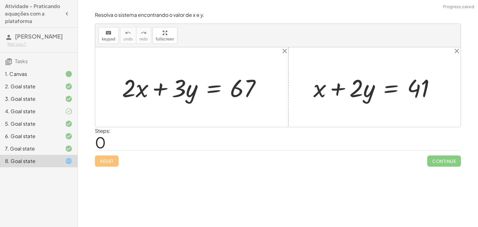
click at [54, 145] on div "7. Goal state" at bounding box center [30, 148] width 50 height 7
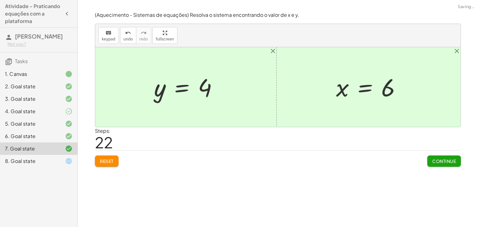
click at [49, 167] on div "8. Goal state" at bounding box center [38, 161] width 77 height 12
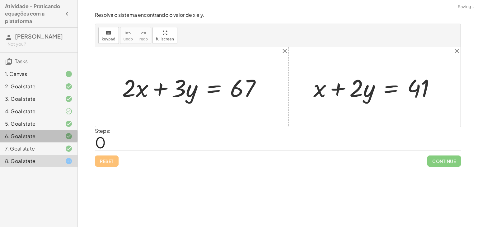
click at [48, 133] on div "6. Goal state" at bounding box center [30, 136] width 50 height 7
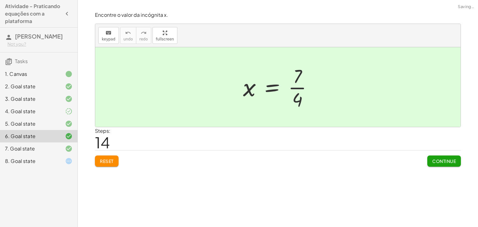
click at [43, 153] on div "7. Goal state" at bounding box center [38, 148] width 77 height 12
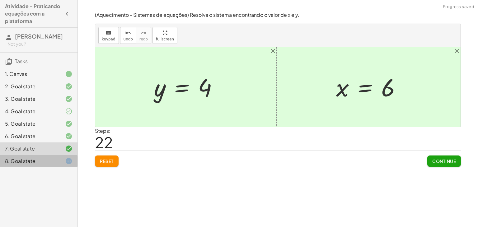
click at [42, 160] on div "8. Goal state" at bounding box center [30, 160] width 50 height 7
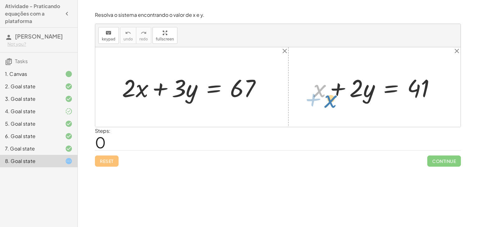
drag, startPoint x: 321, startPoint y: 92, endPoint x: 329, endPoint y: 101, distance: 12.6
click at [329, 101] on div at bounding box center [376, 87] width 133 height 32
drag, startPoint x: 321, startPoint y: 89, endPoint x: 452, endPoint y: 85, distance: 131.0
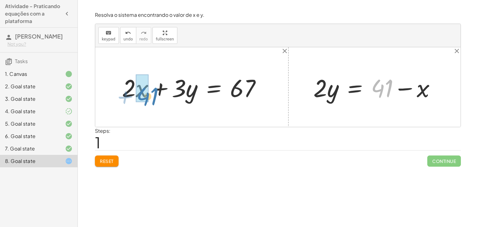
drag, startPoint x: 387, startPoint y: 93, endPoint x: 152, endPoint y: 101, distance: 235.0
click at [152, 101] on div "+ · 2 · x + · 3 · y = 67 + x + · 2 · y = 41 + 41 x · 2 · y = 41 + −" at bounding box center [277, 87] width 365 height 80
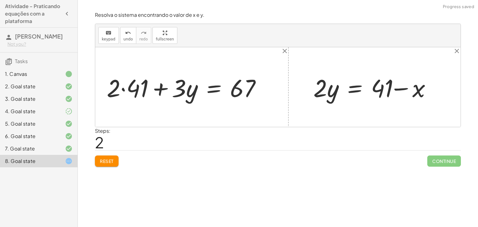
click at [127, 89] on div at bounding box center [187, 87] width 166 height 32
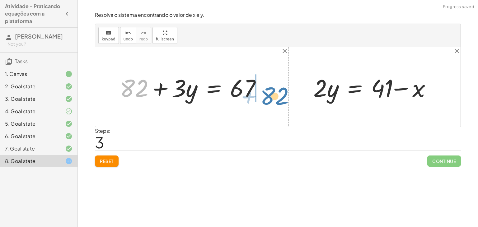
drag, startPoint x: 128, startPoint y: 90, endPoint x: 269, endPoint y: 97, distance: 141.1
click at [269, 97] on div at bounding box center [193, 87] width 152 height 32
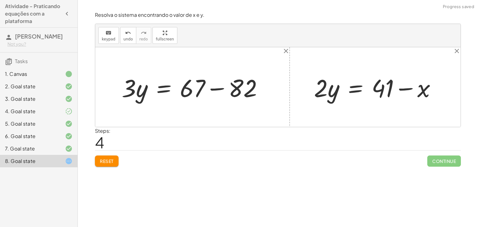
click at [225, 87] on div at bounding box center [195, 87] width 152 height 32
click at [186, 91] on div at bounding box center [173, 87] width 109 height 32
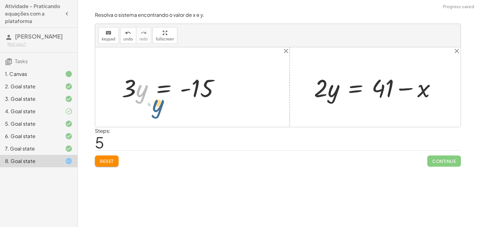
drag, startPoint x: 137, startPoint y: 85, endPoint x: 130, endPoint y: 89, distance: 7.8
click at [131, 89] on div at bounding box center [173, 87] width 109 height 32
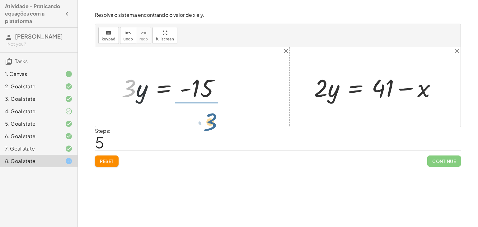
drag, startPoint x: 128, startPoint y: 83, endPoint x: 212, endPoint y: 112, distance: 89.1
click at [212, 113] on div "+ · 2 · x + · 3 · y = 67 + · 2 · 41 + · 3 · y = 67 + 82 + · 3 · y = 67 · 3 · y …" at bounding box center [277, 87] width 365 height 80
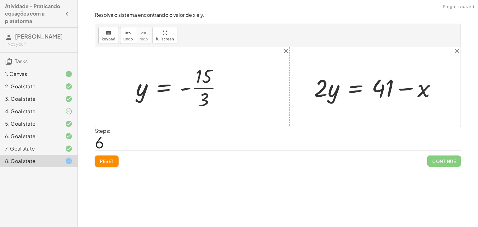
click at [201, 89] on div at bounding box center [181, 87] width 97 height 48
click at [149, 92] on div at bounding box center [176, 87] width 86 height 31
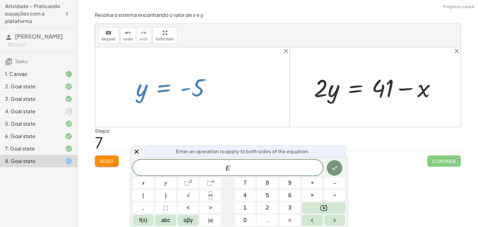
click at [178, 100] on div at bounding box center [176, 87] width 86 height 31
click at [137, 148] on icon at bounding box center [136, 151] width 7 height 7
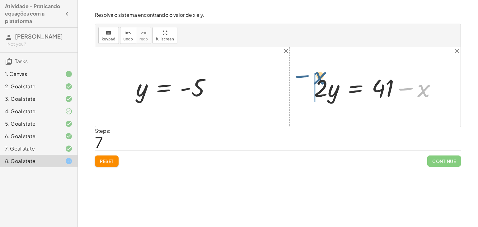
drag, startPoint x: 424, startPoint y: 87, endPoint x: 318, endPoint y: 76, distance: 106.6
click at [318, 76] on div at bounding box center [377, 87] width 133 height 32
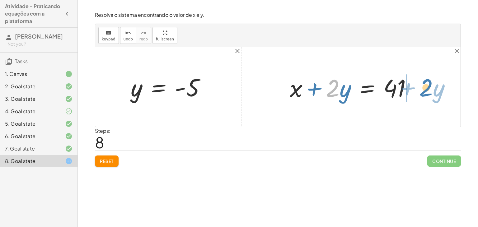
drag, startPoint x: 336, startPoint y: 89, endPoint x: 429, endPoint y: 88, distance: 93.6
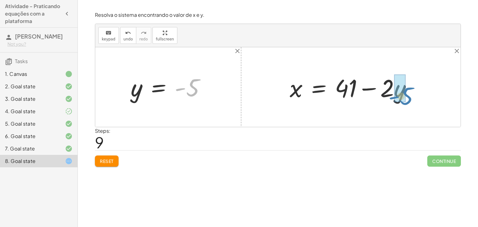
drag, startPoint x: 197, startPoint y: 90, endPoint x: 412, endPoint y: 98, distance: 214.8
click at [412, 98] on div "+ · 2 · x + · 3 · y = 67 + · 2 · 41 + · 3 · y = 67 + 82 + · 3 · y = 67 · 3 · y …" at bounding box center [277, 87] width 365 height 80
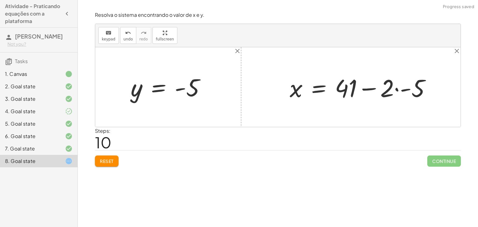
click at [406, 86] on div at bounding box center [362, 87] width 152 height 32
click at [368, 92] on div at bounding box center [356, 87] width 140 height 32
click at [368, 90] on div at bounding box center [350, 87] width 129 height 32
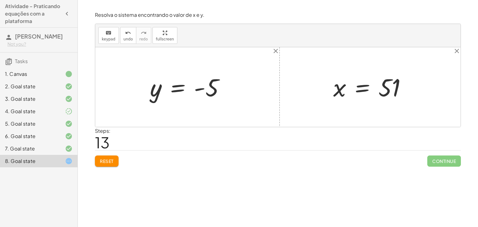
click at [195, 80] on div at bounding box center [190, 87] width 86 height 31
click at [196, 89] on div at bounding box center [190, 87] width 86 height 31
drag, startPoint x: 211, startPoint y: 85, endPoint x: 280, endPoint y: 84, distance: 68.4
click at [212, 85] on div at bounding box center [190, 87] width 86 height 31
drag, startPoint x: 359, startPoint y: 90, endPoint x: 391, endPoint y: 90, distance: 32.0
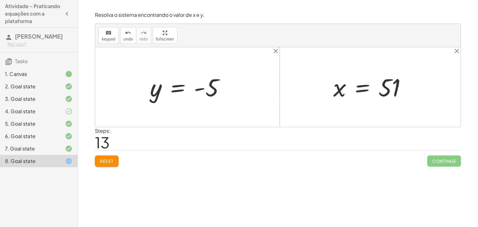
click at [373, 89] on div at bounding box center [372, 87] width 84 height 31
drag, startPoint x: 391, startPoint y: 86, endPoint x: 381, endPoint y: 89, distance: 10.6
click at [386, 87] on div at bounding box center [372, 87] width 84 height 31
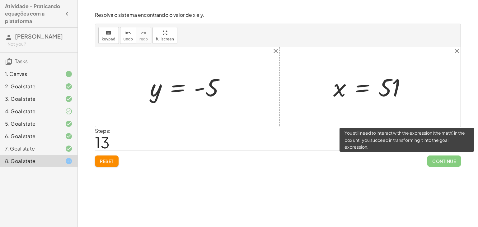
click at [439, 160] on span "Continue" at bounding box center [444, 161] width 34 height 11
click at [440, 161] on span "Continue" at bounding box center [444, 161] width 34 height 11
click at [440, 162] on span "Continue" at bounding box center [444, 161] width 34 height 11
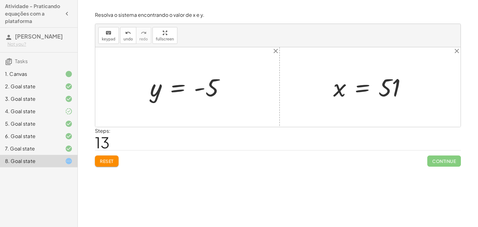
click at [339, 152] on div "Reset Continue" at bounding box center [278, 158] width 366 height 16
drag, startPoint x: 343, startPoint y: 95, endPoint x: 160, endPoint y: 92, distance: 182.6
drag, startPoint x: 337, startPoint y: 93, endPoint x: 335, endPoint y: 106, distance: 13.7
click at [335, 106] on div "+ · 2 · x + · 3 · y = 67 + · 2 · 41 + · 3 · y = 67 + 82 + · 3 · y = 67 · 3 · y …" at bounding box center [277, 87] width 365 height 80
click at [339, 92] on div at bounding box center [373, 87] width 84 height 31
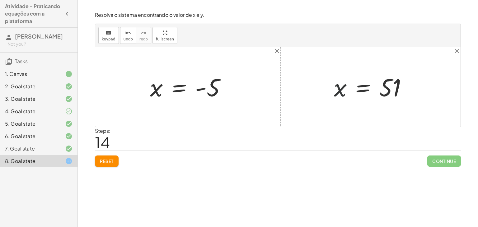
click at [357, 86] on div at bounding box center [373, 87] width 84 height 31
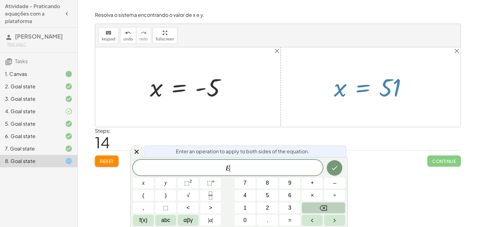
click at [309, 203] on button "Backspace" at bounding box center [323, 207] width 43 height 11
click at [172, 181] on button "y" at bounding box center [165, 183] width 21 height 11
click at [332, 165] on icon "Done" at bounding box center [334, 167] width 7 height 7
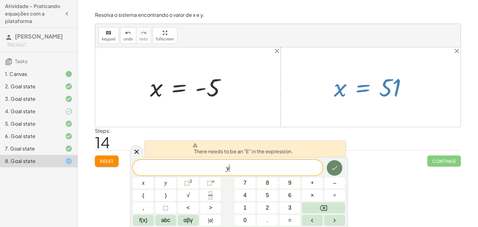
click at [330, 164] on button "Done" at bounding box center [335, 168] width 16 height 16
click at [320, 203] on button "Backspace" at bounding box center [323, 207] width 43 height 11
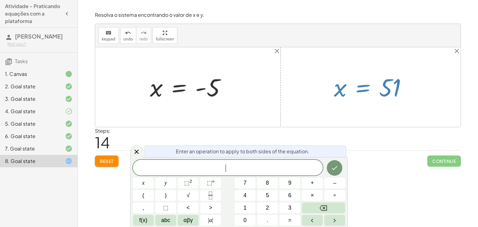
click at [296, 120] on div at bounding box center [277, 87] width 365 height 80
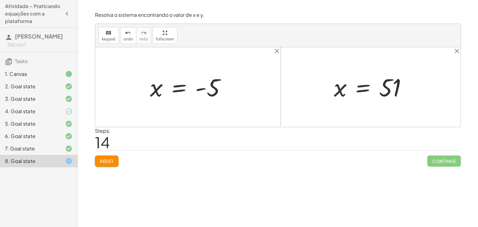
click at [109, 156] on button "Reset" at bounding box center [107, 161] width 24 height 11
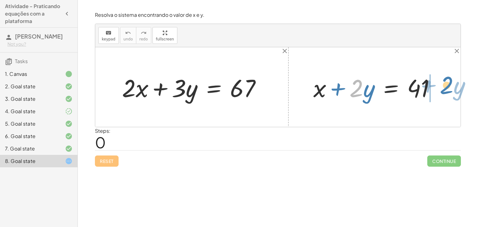
drag, startPoint x: 360, startPoint y: 91, endPoint x: 450, endPoint y: 88, distance: 90.3
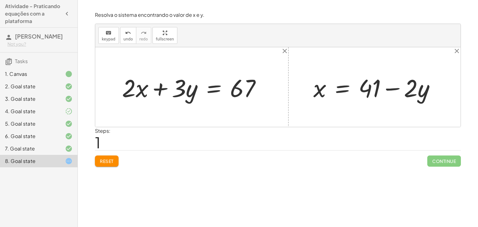
click at [97, 156] on button "Reset" at bounding box center [107, 161] width 24 height 11
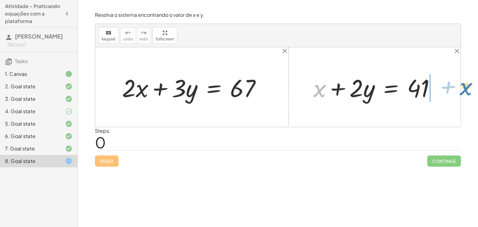
drag, startPoint x: 323, startPoint y: 102, endPoint x: 463, endPoint y: 94, distance: 140.2
click at [463, 94] on div "Resolva o sistema encontrando o valor de x e y. keyboard keypad undo undo redo …" at bounding box center [277, 89] width 373 height 163
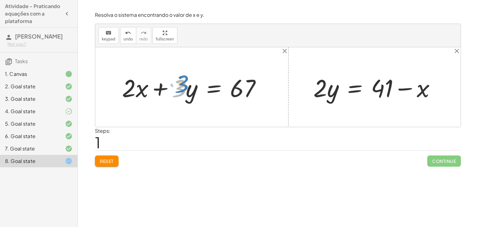
drag, startPoint x: 182, startPoint y: 95, endPoint x: 185, endPoint y: 91, distance: 5.7
click at [185, 91] on div at bounding box center [194, 87] width 150 height 32
drag, startPoint x: 392, startPoint y: 86, endPoint x: 401, endPoint y: 84, distance: 9.4
click at [401, 84] on div at bounding box center [376, 87] width 133 height 32
drag, startPoint x: 420, startPoint y: 87, endPoint x: 431, endPoint y: 84, distance: 11.4
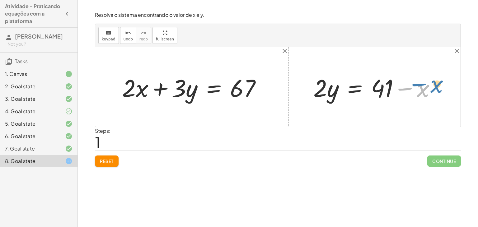
click at [431, 84] on div at bounding box center [376, 87] width 133 height 32
drag, startPoint x: 314, startPoint y: 77, endPoint x: 337, endPoint y: 76, distance: 22.7
click at [337, 76] on div at bounding box center [376, 87] width 133 height 32
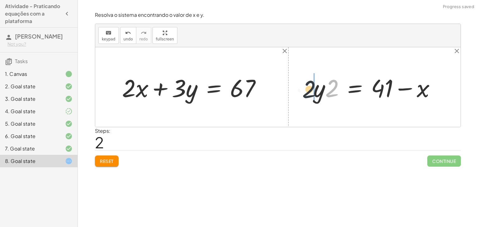
drag, startPoint x: 330, startPoint y: 86, endPoint x: 306, endPoint y: 85, distance: 23.6
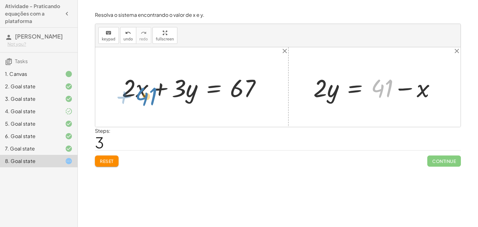
drag, startPoint x: 377, startPoint y: 86, endPoint x: 149, endPoint y: 93, distance: 228.4
drag, startPoint x: 387, startPoint y: 93, endPoint x: 193, endPoint y: 99, distance: 194.2
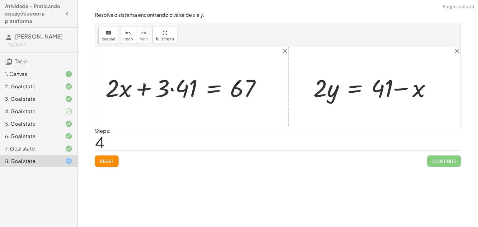
click at [176, 86] on div at bounding box center [185, 87] width 167 height 32
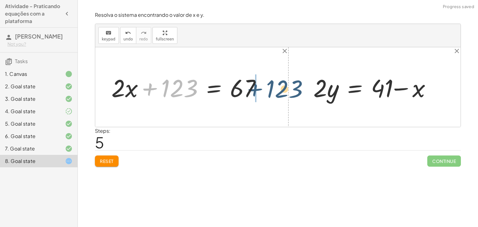
drag, startPoint x: 189, startPoint y: 101, endPoint x: 277, endPoint y: 89, distance: 88.6
click at [277, 89] on div "+ · 2 · x + · 3 · y = 67 + · 2 · x + · 3 · 41 = 67 + 123 + · 2 · x + = 67 123 +…" at bounding box center [277, 87] width 365 height 80
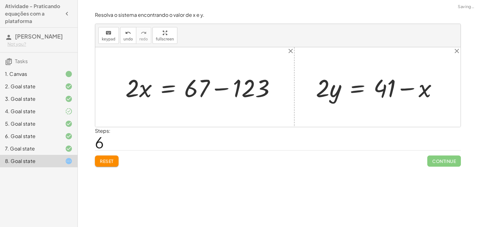
click at [249, 96] on div at bounding box center [202, 87] width 161 height 32
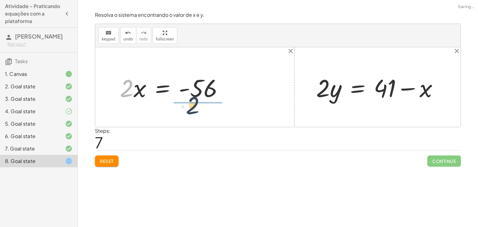
drag, startPoint x: 128, startPoint y: 91, endPoint x: 214, endPoint y: 105, distance: 87.2
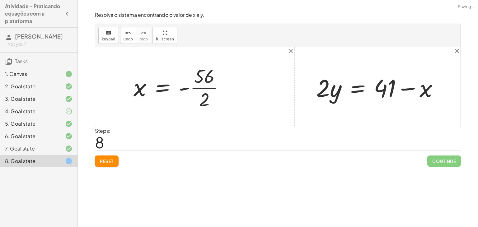
click at [201, 84] on div at bounding box center [181, 87] width 102 height 48
click at [202, 94] on div at bounding box center [181, 87] width 102 height 31
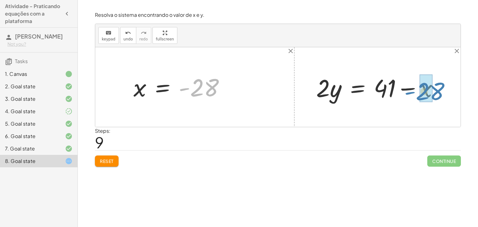
drag, startPoint x: 205, startPoint y: 95, endPoint x: 428, endPoint y: 88, distance: 222.5
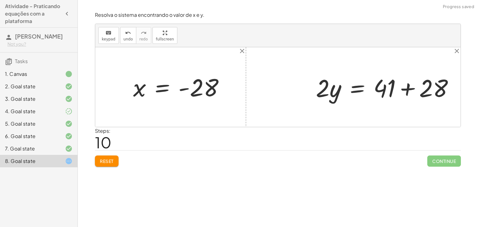
click at [408, 88] on div at bounding box center [387, 87] width 149 height 32
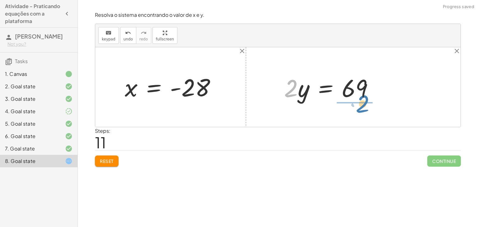
drag, startPoint x: 286, startPoint y: 90, endPoint x: 358, endPoint y: 105, distance: 74.1
click at [358, 105] on div "+ · 2 · x + · 3 · y = 67 + · 2 · x + · 3 · 41 = 67 + · 2 · x + 123 = 67 · 2 · x…" at bounding box center [277, 87] width 365 height 80
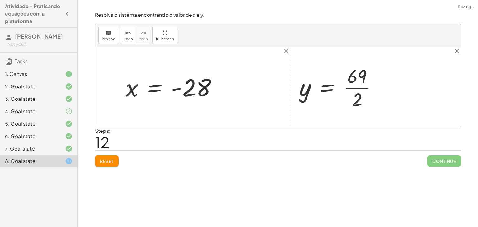
click at [354, 88] on div at bounding box center [340, 87] width 89 height 48
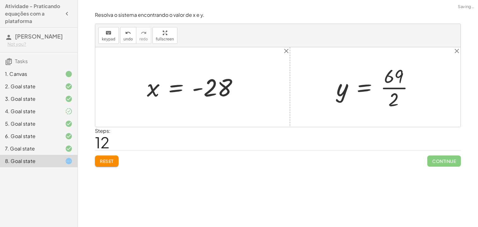
drag, startPoint x: 397, startPoint y: 86, endPoint x: 382, endPoint y: 87, distance: 14.9
click at [396, 86] on div at bounding box center [377, 87] width 89 height 48
click at [190, 70] on div "+ · 2 · x + · 3 · y = 67 + · 2 · x + · 3 · 41 = 67 + · 2 · x + 123 = 67 · 2 · x…" at bounding box center [192, 87] width 110 height 34
drag, startPoint x: 105, startPoint y: 171, endPoint x: 111, endPoint y: 165, distance: 9.0
click at [108, 168] on div "Encontre o valor da incógnita x manipulando a equação. insert select one: Math …" at bounding box center [278, 113] width 400 height 227
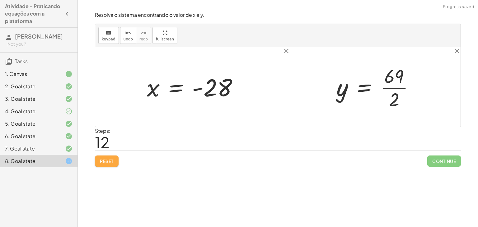
click at [112, 162] on button "Reset" at bounding box center [107, 161] width 24 height 11
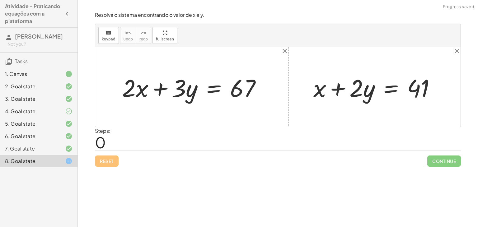
drag, startPoint x: 308, startPoint y: 87, endPoint x: 333, endPoint y: 104, distance: 30.4
click at [392, 106] on div "+ · 2 · x + · 3 · y = 67 + x + · 2 · y = 41" at bounding box center [277, 87] width 365 height 80
drag, startPoint x: 316, startPoint y: 94, endPoint x: 453, endPoint y: 82, distance: 137.9
click at [453, 82] on div "+ · 2 · x + · 3 · y = 67 + x + x + · 2 · y = 41" at bounding box center [277, 87] width 365 height 80
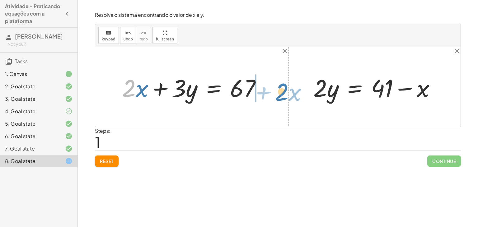
drag, startPoint x: 131, startPoint y: 89, endPoint x: 280, endPoint y: 94, distance: 149.1
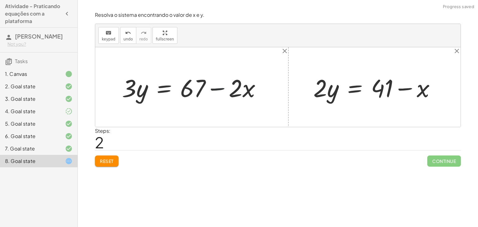
click at [223, 91] on div at bounding box center [194, 87] width 150 height 32
drag, startPoint x: 133, startPoint y: 92, endPoint x: 127, endPoint y: 84, distance: 10.6
click at [126, 84] on div at bounding box center [194, 87] width 150 height 32
drag, startPoint x: 248, startPoint y: 88, endPoint x: 184, endPoint y: 89, distance: 63.5
click at [184, 89] on div at bounding box center [194, 87] width 150 height 32
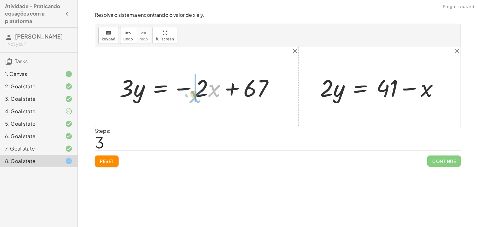
drag, startPoint x: 212, startPoint y: 91, endPoint x: 206, endPoint y: 96, distance: 7.7
click at [206, 96] on div at bounding box center [198, 87] width 165 height 31
click at [181, 88] on div at bounding box center [198, 87] width 165 height 31
drag, startPoint x: 179, startPoint y: 89, endPoint x: 185, endPoint y: 81, distance: 9.3
click at [181, 86] on div at bounding box center [198, 87] width 165 height 31
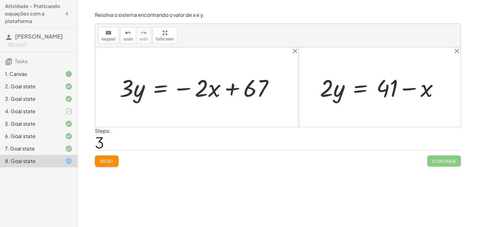
click at [101, 164] on button "Reset" at bounding box center [107, 161] width 24 height 11
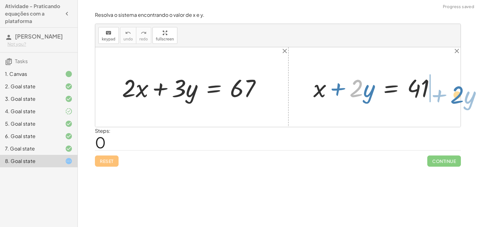
drag, startPoint x: 361, startPoint y: 90, endPoint x: 462, endPoint y: 96, distance: 101.3
click at [462, 96] on div "Resolva o sistema encontrando o valor de x e y. keyboard keypad undo undo redo …" at bounding box center [277, 89] width 373 height 163
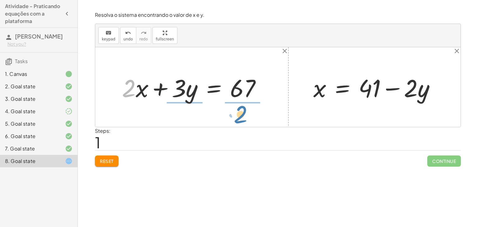
drag, startPoint x: 129, startPoint y: 86, endPoint x: 241, endPoint y: 113, distance: 115.1
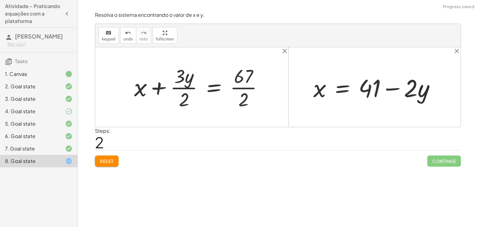
click at [237, 87] on div at bounding box center [201, 87] width 140 height 48
click at [126, 37] on span "undo" at bounding box center [127, 39] width 9 height 4
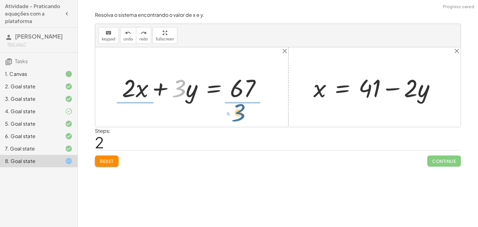
drag, startPoint x: 177, startPoint y: 87, endPoint x: 239, endPoint y: 110, distance: 66.5
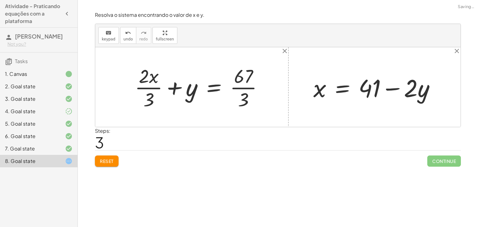
click at [243, 91] on div at bounding box center [201, 87] width 139 height 48
click at [244, 86] on div at bounding box center [201, 87] width 139 height 48
click at [143, 81] on div at bounding box center [201, 87] width 139 height 48
click at [147, 89] on div at bounding box center [201, 87] width 139 height 48
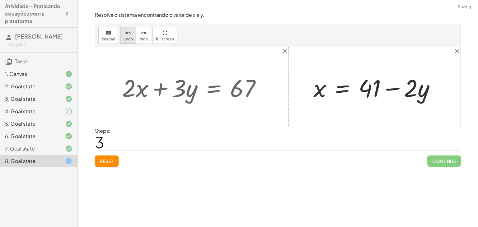
click at [120, 33] on button "undo undo" at bounding box center [128, 35] width 16 height 17
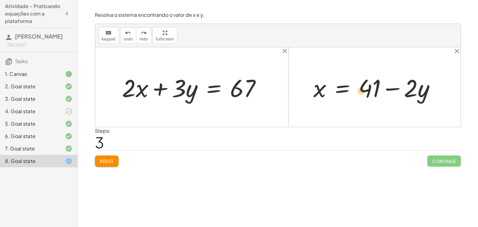
drag, startPoint x: 369, startPoint y: 86, endPoint x: 361, endPoint y: 89, distance: 8.2
click at [361, 89] on div at bounding box center [376, 87] width 133 height 32
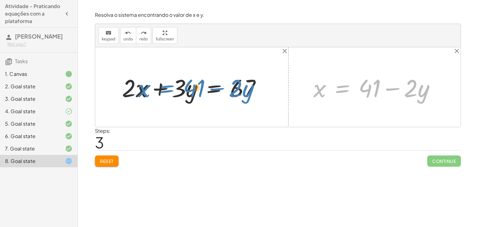
drag, startPoint x: 343, startPoint y: 84, endPoint x: 176, endPoint y: 83, distance: 167.0
click at [176, 83] on div "+ · 2 · x + · 3 · y = 67 + x + · 2 · y = 41 x = + 41 − · 2 · y x · 2 · y = 41 +…" at bounding box center [277, 87] width 365 height 80
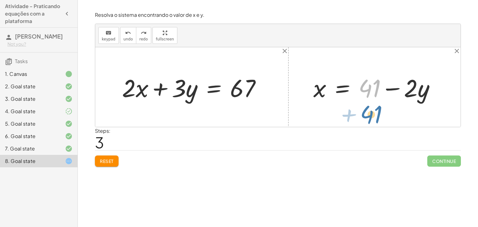
drag, startPoint x: 378, startPoint y: 87, endPoint x: 372, endPoint y: 93, distance: 7.9
click at [375, 99] on div at bounding box center [376, 87] width 133 height 32
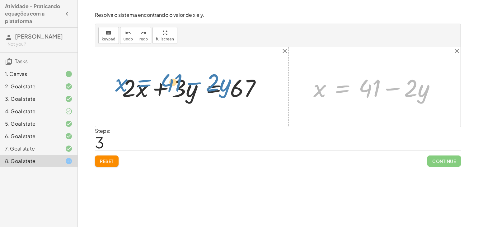
drag, startPoint x: 348, startPoint y: 91, endPoint x: 175, endPoint y: 81, distance: 173.9
click at [165, 84] on div "+ · 2 · x + · 3 · y = 67 + x + · 2 · y = 41 x = + 41 − · 2 · y x · 2 · y = 41 +…" at bounding box center [277, 87] width 365 height 80
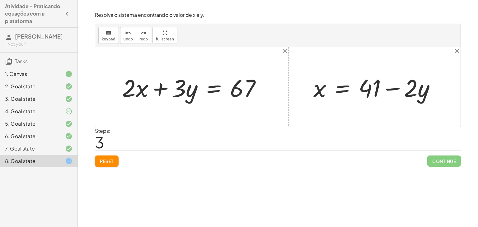
click at [218, 92] on div at bounding box center [194, 87] width 150 height 32
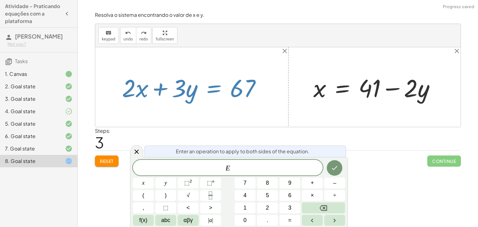
click at [201, 97] on div at bounding box center [194, 87] width 150 height 32
drag, startPoint x: 176, startPoint y: 106, endPoint x: 174, endPoint y: 118, distance: 12.0
click at [175, 108] on div "+ · 2 · x + · 3 · y = 67 + x + · 2 · y = 41 x · 2 · y = 41 + −" at bounding box center [277, 87] width 365 height 80
click at [139, 150] on icon at bounding box center [136, 151] width 7 height 7
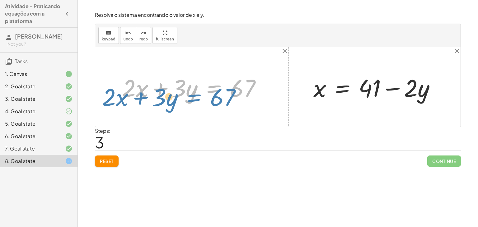
drag, startPoint x: 202, startPoint y: 99, endPoint x: 187, endPoint y: 105, distance: 17.0
click at [187, 105] on div "+ · 2 · x + · 3 · y = 67 + · 2 · x + · 3 · y = 67 + x + · 2 · y = 41 x · 2 · y …" at bounding box center [277, 87] width 365 height 80
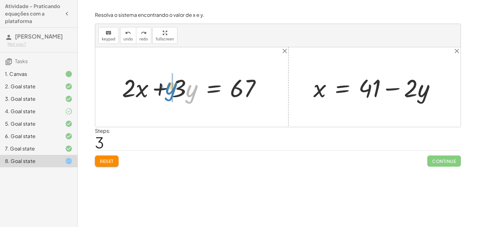
drag, startPoint x: 193, startPoint y: 87, endPoint x: 172, endPoint y: 84, distance: 20.7
drag, startPoint x: 192, startPoint y: 87, endPoint x: 173, endPoint y: 81, distance: 20.6
drag, startPoint x: 128, startPoint y: 90, endPoint x: 115, endPoint y: 91, distance: 13.1
drag, startPoint x: 144, startPoint y: 93, endPoint x: 148, endPoint y: 87, distance: 8.0
click at [148, 89] on div at bounding box center [194, 87] width 150 height 32
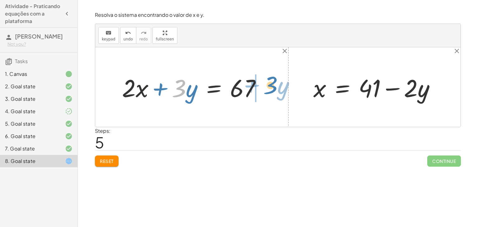
drag, startPoint x: 179, startPoint y: 91, endPoint x: 270, endPoint y: 88, distance: 91.5
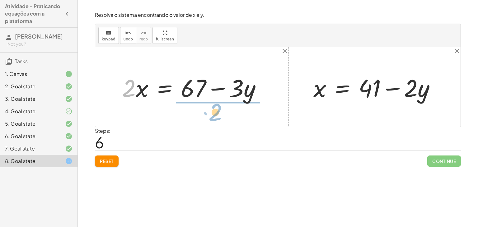
drag, startPoint x: 133, startPoint y: 86, endPoint x: 220, endPoint y: 109, distance: 90.2
click at [220, 109] on div "+ · 2 · x + · 3 · y = 67 + · 2 · x + · y · 3 = 67 + · 2 · x + · 3 · y = 67 · 2 …" at bounding box center [277, 87] width 365 height 80
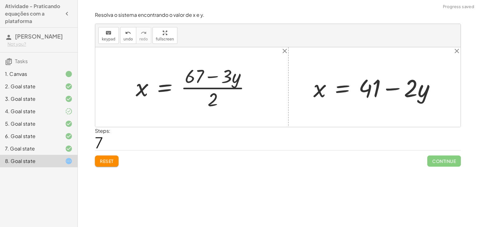
click at [214, 87] on div at bounding box center [196, 87] width 126 height 48
click at [212, 76] on div at bounding box center [196, 87] width 126 height 48
click at [139, 96] on div at bounding box center [196, 87] width 126 height 48
click at [160, 94] on div at bounding box center [196, 87] width 126 height 48
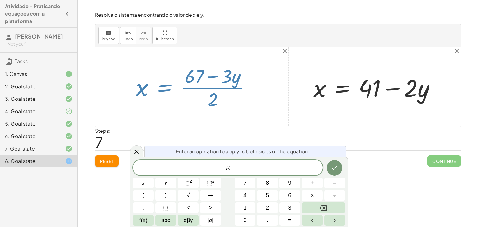
click at [167, 107] on div at bounding box center [196, 87] width 126 height 48
click at [132, 151] on div at bounding box center [136, 151] width 13 height 12
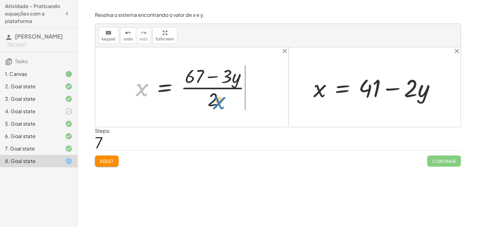
drag, startPoint x: 138, startPoint y: 89, endPoint x: 216, endPoint y: 102, distance: 78.6
click at [216, 102] on div at bounding box center [196, 87] width 126 height 48
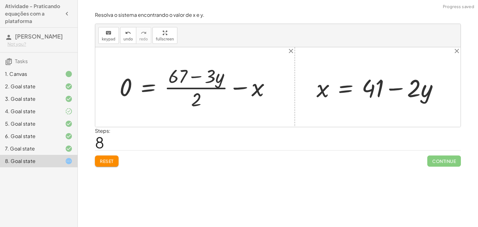
click at [137, 91] on div at bounding box center [197, 87] width 162 height 48
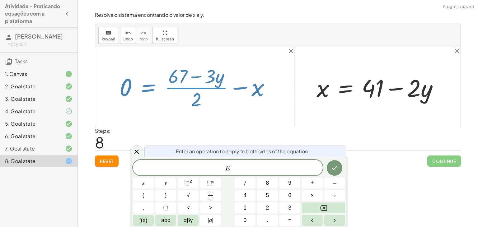
drag, startPoint x: 134, startPoint y: 152, endPoint x: 136, endPoint y: 144, distance: 8.2
click at [134, 151] on icon at bounding box center [136, 151] width 7 height 7
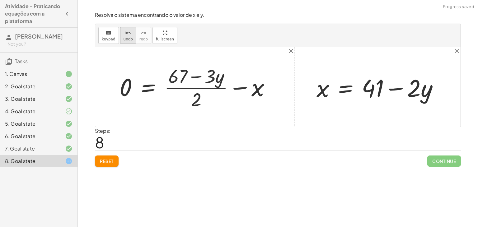
click at [131, 36] on button "undo undo" at bounding box center [128, 35] width 16 height 17
click at [202, 76] on div at bounding box center [179, 87] width 126 height 48
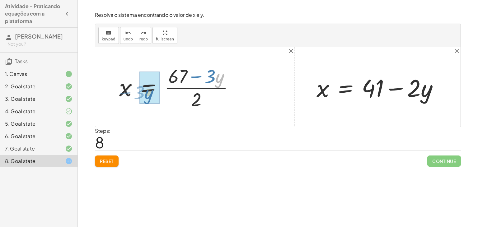
drag, startPoint x: 216, startPoint y: 80, endPoint x: 145, endPoint y: 96, distance: 72.7
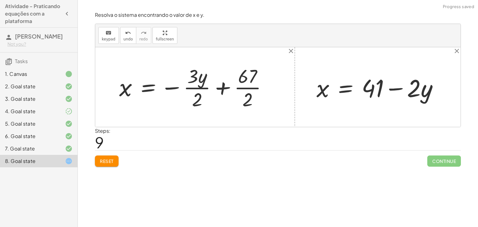
click at [175, 89] on div at bounding box center [195, 87] width 159 height 48
click at [191, 85] on div at bounding box center [195, 87] width 159 height 48
click at [214, 90] on div at bounding box center [195, 87] width 159 height 48
click at [227, 90] on div at bounding box center [187, 87] width 143 height 48
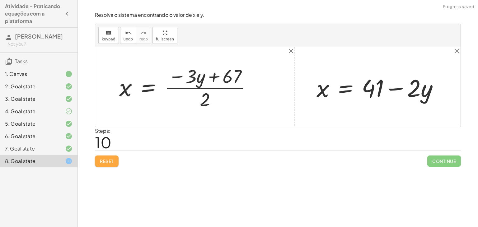
click at [100, 157] on button "Reset" at bounding box center [107, 161] width 24 height 11
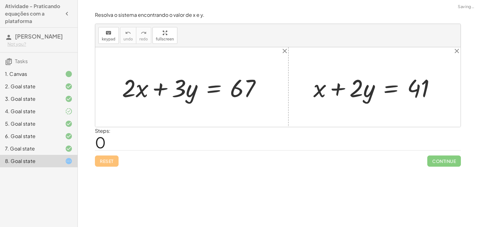
click at [53, 145] on div "7. Goal state" at bounding box center [30, 148] width 50 height 7
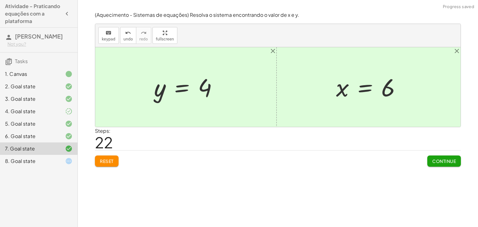
click at [106, 160] on span "Reset" at bounding box center [107, 161] width 14 height 6
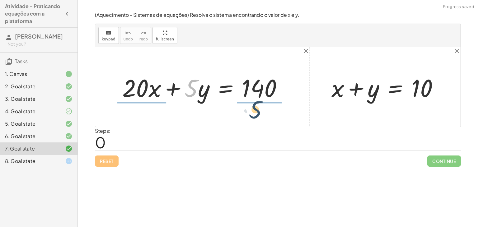
drag, startPoint x: 189, startPoint y: 89, endPoint x: 255, endPoint y: 110, distance: 69.1
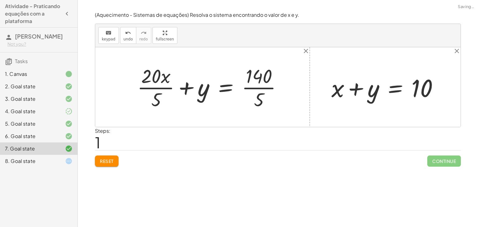
click at [248, 89] on div at bounding box center [212, 87] width 156 height 48
click at [139, 88] on div at bounding box center [209, 87] width 150 height 48
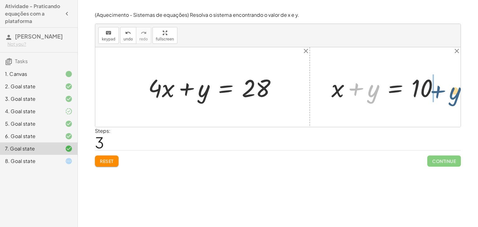
drag, startPoint x: 371, startPoint y: 92, endPoint x: 454, endPoint y: 94, distance: 82.7
click at [454, 94] on div "+ · 20 · x + · 5 · y = 140 + · 20 · x · 5 + y = · 140 · 5 + · 20 · x · 5 + y = …" at bounding box center [277, 87] width 365 height 80
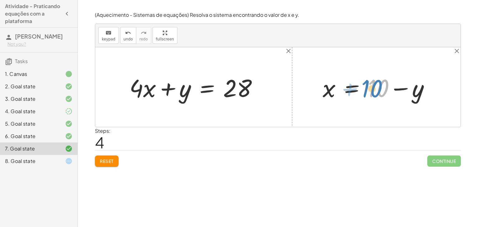
drag, startPoint x: 378, startPoint y: 93, endPoint x: 372, endPoint y: 94, distance: 5.6
click at [372, 94] on div at bounding box center [378, 87] width 118 height 32
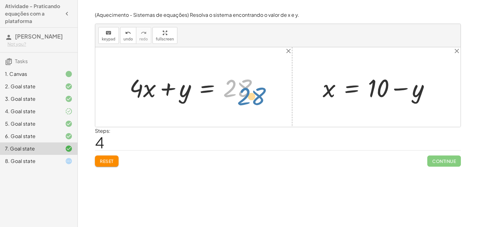
drag, startPoint x: 223, startPoint y: 94, endPoint x: 259, endPoint y: 93, distance: 35.8
click at [259, 93] on div at bounding box center [195, 87] width 139 height 32
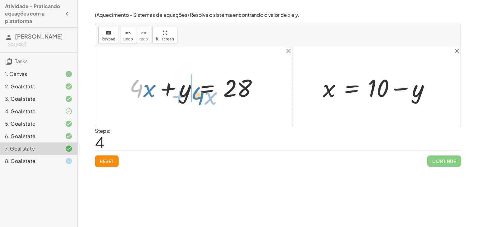
drag, startPoint x: 138, startPoint y: 91, endPoint x: 199, endPoint y: 98, distance: 61.4
click at [199, 98] on div at bounding box center [195, 87] width 139 height 32
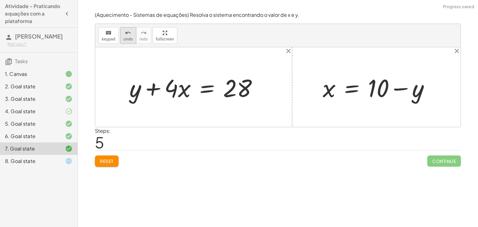
click at [120, 27] on button "undo undo" at bounding box center [128, 35] width 16 height 17
click at [184, 89] on div at bounding box center [195, 87] width 139 height 32
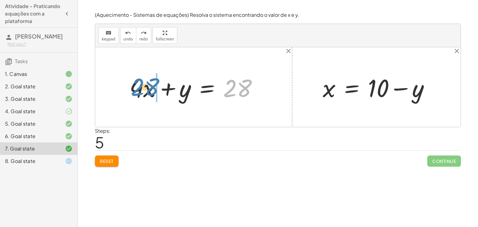
drag, startPoint x: 234, startPoint y: 94, endPoint x: 142, endPoint y: 91, distance: 92.1
click at [142, 91] on div at bounding box center [195, 87] width 139 height 32
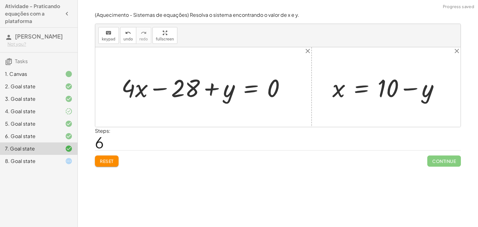
click at [154, 92] on div at bounding box center [205, 87] width 175 height 32
drag, startPoint x: 143, startPoint y: 86, endPoint x: 218, endPoint y: 93, distance: 75.3
click at [218, 93] on div at bounding box center [205, 87] width 175 height 32
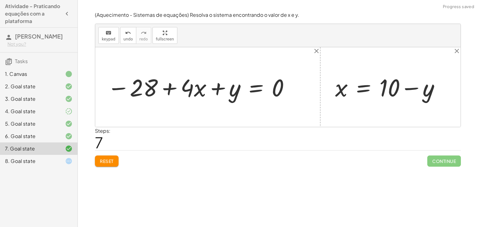
click at [157, 81] on div at bounding box center [201, 87] width 184 height 30
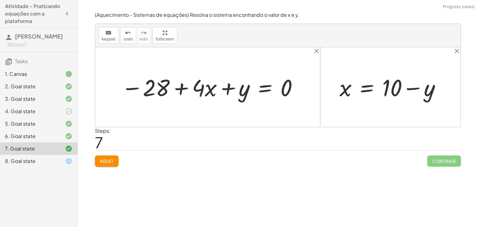
click at [175, 91] on div at bounding box center [210, 87] width 184 height 30
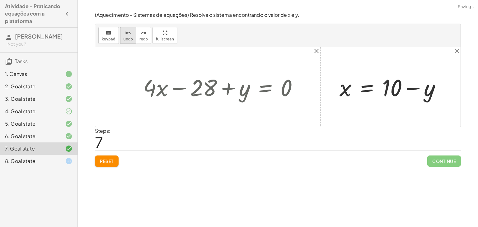
click at [126, 28] on button "undo undo" at bounding box center [128, 35] width 16 height 17
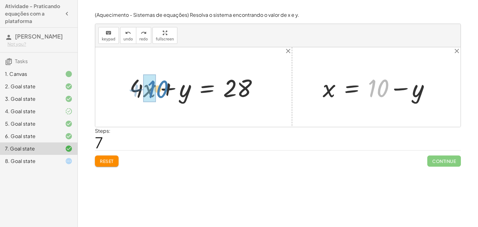
drag, startPoint x: 382, startPoint y: 93, endPoint x: 162, endPoint y: 93, distance: 220.2
click at [162, 93] on div "+ · 20 · x + · 5 · y = 140 + · 20 · x · 5 + y = · 140 · 5 + · 20 · x · 5 + y = …" at bounding box center [277, 87] width 365 height 80
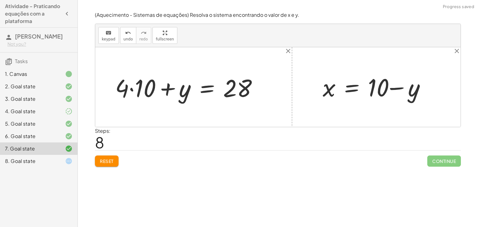
click at [136, 91] on div at bounding box center [189, 87] width 154 height 32
click at [120, 35] on button "undo undo" at bounding box center [128, 35] width 16 height 17
click at [126, 35] on icon "undo" at bounding box center [128, 32] width 6 height 7
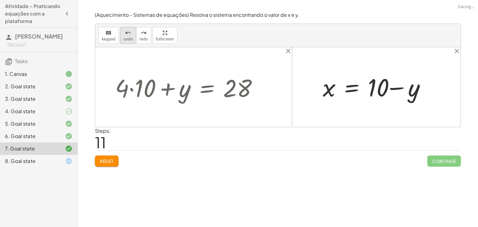
click at [130, 40] on span "undo" at bounding box center [127, 39] width 9 height 4
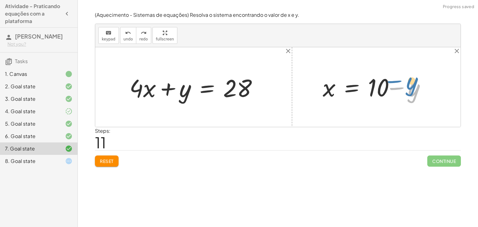
drag, startPoint x: 415, startPoint y: 92, endPoint x: 423, endPoint y: 84, distance: 11.4
click at [423, 84] on div at bounding box center [376, 87] width 114 height 31
drag, startPoint x: 183, startPoint y: 87, endPoint x: 196, endPoint y: 95, distance: 15.0
click at [196, 95] on div at bounding box center [195, 87] width 139 height 32
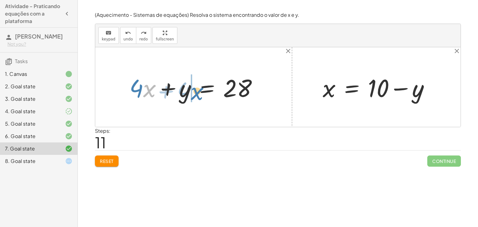
drag, startPoint x: 145, startPoint y: 87, endPoint x: 193, endPoint y: 90, distance: 47.7
click at [193, 90] on div at bounding box center [195, 87] width 139 height 32
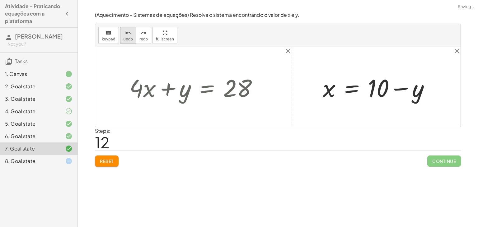
click at [125, 41] on span "undo" at bounding box center [127, 39] width 9 height 4
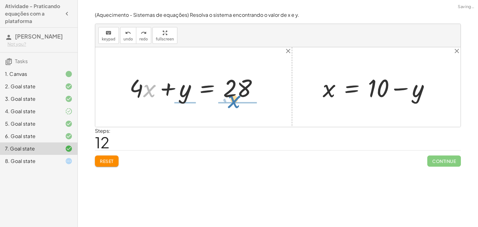
drag, startPoint x: 156, startPoint y: 93, endPoint x: 242, endPoint y: 103, distance: 86.8
click at [242, 103] on div "+ · 20 · x + · 5 · y = 140 + · 20 · x · 5 + y = · 140 · 5 + · 20 · x · 5 + y = …" at bounding box center [193, 87] width 147 height 35
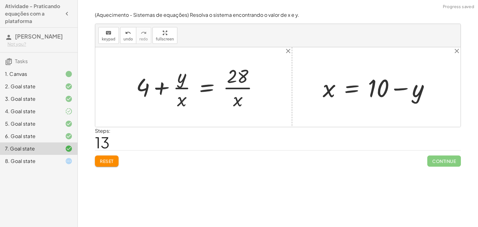
click at [176, 85] on div at bounding box center [199, 87] width 133 height 48
click at [160, 87] on div at bounding box center [199, 87] width 133 height 48
drag, startPoint x: 253, startPoint y: 88, endPoint x: 241, endPoint y: 88, distance: 12.4
click at [253, 88] on div at bounding box center [199, 87] width 133 height 48
click at [125, 33] on icon "undo" at bounding box center [128, 32] width 6 height 7
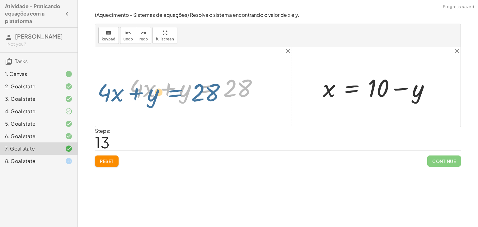
drag, startPoint x: 214, startPoint y: 90, endPoint x: 185, endPoint y: 96, distance: 29.0
click at [183, 94] on div at bounding box center [195, 87] width 139 height 32
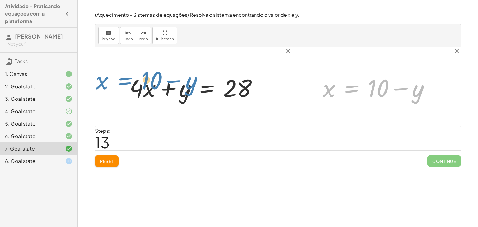
drag, startPoint x: 346, startPoint y: 89, endPoint x: 117, endPoint y: 81, distance: 229.4
click at [117, 81] on div "+ · 20 · x + · 5 · y = 140 + · 20 · x · 5 + y = · 140 · 5 + · 20 · x · 5 + y = …" at bounding box center [277, 87] width 365 height 80
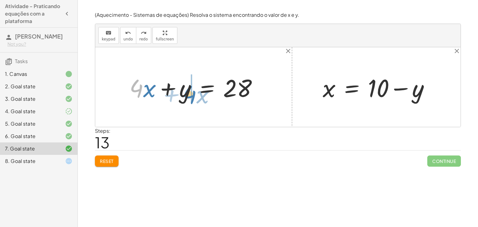
drag, startPoint x: 139, startPoint y: 86, endPoint x: 193, endPoint y: 92, distance: 53.6
click at [193, 92] on div at bounding box center [195, 87] width 139 height 32
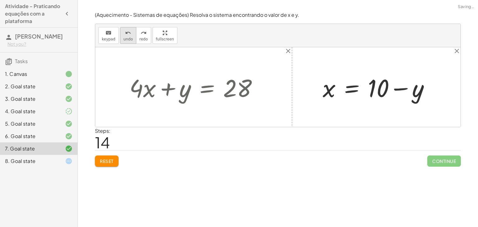
drag, startPoint x: 129, startPoint y: 30, endPoint x: 128, endPoint y: 35, distance: 5.7
click at [128, 33] on div "undo" at bounding box center [127, 32] width 9 height 7
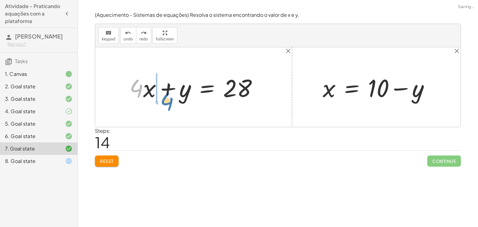
drag, startPoint x: 143, startPoint y: 91, endPoint x: 163, endPoint y: 93, distance: 20.0
click at [163, 93] on div at bounding box center [195, 87] width 139 height 32
drag, startPoint x: 139, startPoint y: 89, endPoint x: 151, endPoint y: 94, distance: 13.0
click at [151, 94] on div at bounding box center [195, 87] width 139 height 32
drag, startPoint x: 140, startPoint y: 88, endPoint x: 158, endPoint y: 90, distance: 18.2
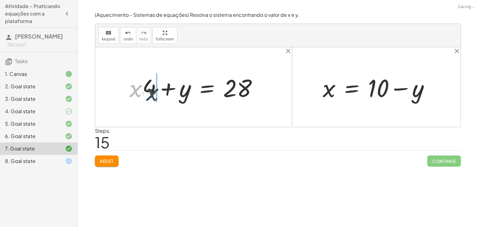
click at [157, 91] on div at bounding box center [195, 87] width 139 height 32
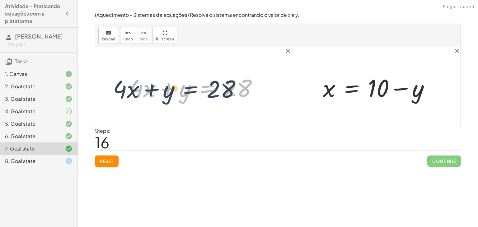
drag, startPoint x: 211, startPoint y: 91, endPoint x: 194, endPoint y: 91, distance: 17.1
click at [194, 91] on div at bounding box center [195, 87] width 139 height 32
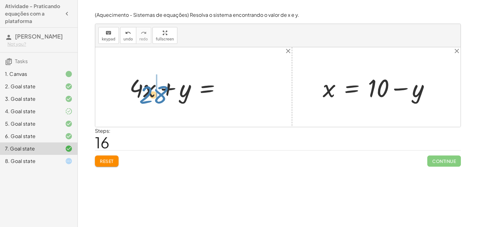
drag, startPoint x: 238, startPoint y: 100, endPoint x: 153, endPoint y: 93, distance: 85.2
click at [153, 93] on div at bounding box center [195, 87] width 139 height 32
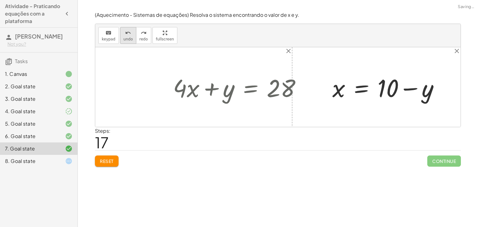
click at [125, 32] on icon "undo" at bounding box center [128, 32] width 6 height 7
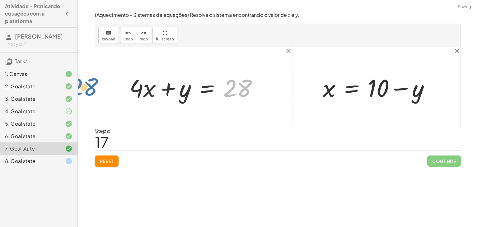
drag, startPoint x: 244, startPoint y: 84, endPoint x: 86, endPoint y: 80, distance: 158.4
click at [86, 80] on div "Encontre o valor da incógnita x manipulando a equação. insert select one: Math …" at bounding box center [278, 113] width 400 height 227
drag, startPoint x: 242, startPoint y: 91, endPoint x: 122, endPoint y: 83, distance: 120.0
click at [122, 83] on div "+ · 20 · x + · 5 · y = 140 + · 20 · x · 5 + y = · 140 · 5 + · 20 · x · 5 + y = …" at bounding box center [193, 87] width 147 height 35
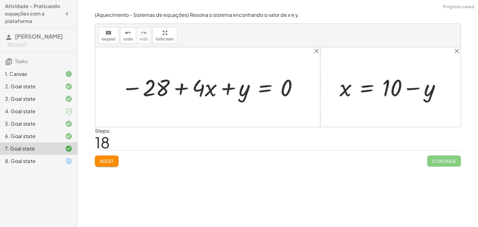
click at [198, 89] on div at bounding box center [210, 87] width 184 height 30
click at [147, 87] on div at bounding box center [210, 87] width 184 height 30
click at [130, 86] on div at bounding box center [210, 87] width 184 height 30
click at [193, 92] on div at bounding box center [210, 87] width 184 height 30
click at [124, 39] on span "undo" at bounding box center [127, 39] width 9 height 4
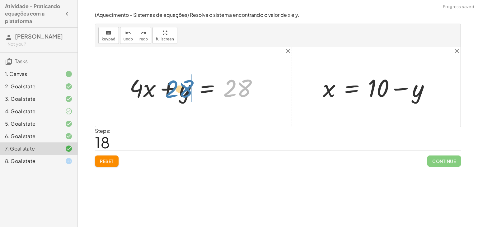
drag, startPoint x: 246, startPoint y: 93, endPoint x: 192, endPoint y: 94, distance: 54.1
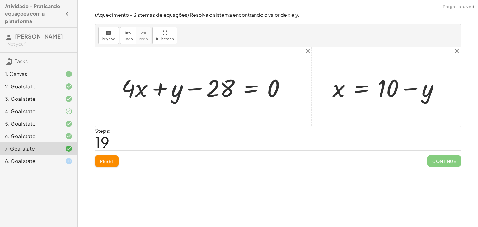
click at [163, 94] on div at bounding box center [205, 87] width 175 height 32
click at [187, 89] on div at bounding box center [205, 87] width 175 height 32
click at [106, 159] on span "Reset" at bounding box center [107, 161] width 14 height 6
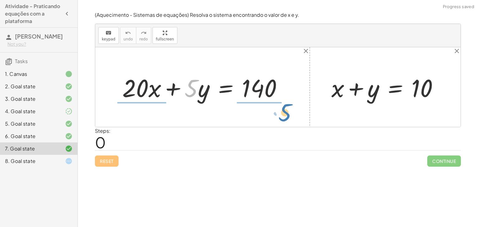
drag, startPoint x: 196, startPoint y: 88, endPoint x: 292, endPoint y: 113, distance: 99.3
click at [291, 112] on div "· 5 + · 20 · x + · 5 · y = 140 + x + y = 10" at bounding box center [277, 87] width 365 height 80
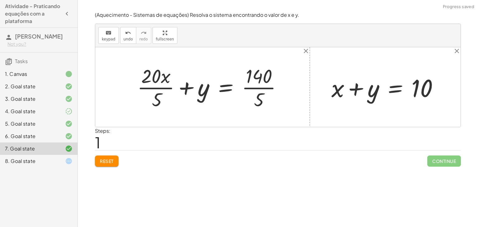
click at [269, 91] on div at bounding box center [212, 87] width 156 height 48
click at [148, 89] on div at bounding box center [209, 87] width 150 height 48
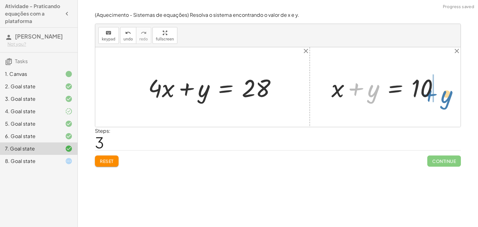
drag, startPoint x: 364, startPoint y: 94, endPoint x: 439, endPoint y: 98, distance: 74.4
click at [439, 98] on div at bounding box center [387, 87] width 118 height 32
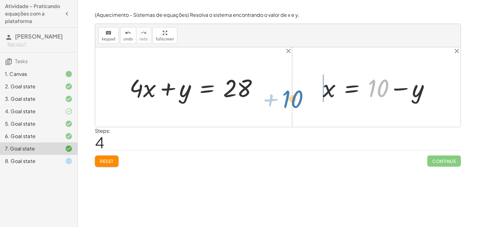
drag, startPoint x: 381, startPoint y: 87, endPoint x: 369, endPoint y: 98, distance: 16.3
click at [361, 99] on div at bounding box center [378, 87] width 118 height 32
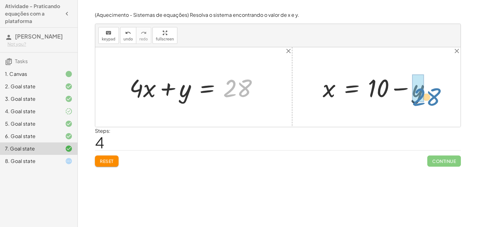
drag, startPoint x: 231, startPoint y: 91, endPoint x: 406, endPoint y: 94, distance: 174.5
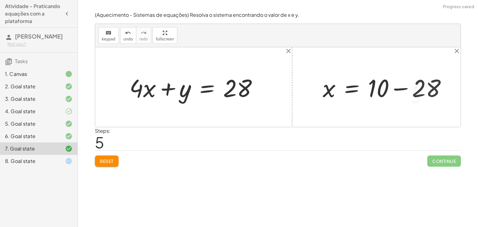
click at [403, 83] on div at bounding box center [386, 87] width 135 height 32
click at [376, 91] on div at bounding box center [367, 87] width 97 height 31
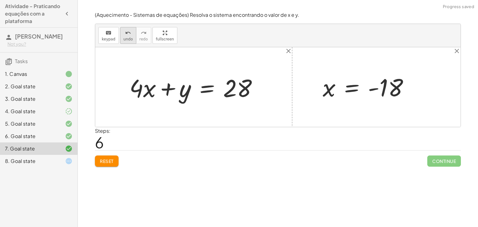
click at [128, 35] on icon "undo" at bounding box center [128, 32] width 6 height 7
click at [120, 30] on button "undo undo" at bounding box center [128, 35] width 16 height 17
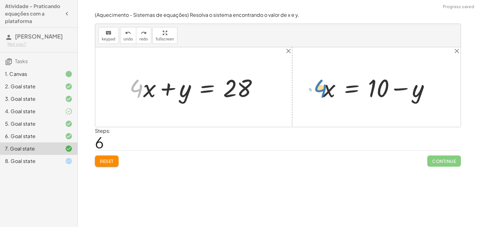
drag, startPoint x: 133, startPoint y: 88, endPoint x: 316, endPoint y: 86, distance: 182.6
drag, startPoint x: 135, startPoint y: 90, endPoint x: 325, endPoint y: 92, distance: 189.7
drag, startPoint x: 323, startPoint y: 84, endPoint x: 398, endPoint y: 82, distance: 75.6
click at [398, 82] on div at bounding box center [378, 87] width 119 height 32
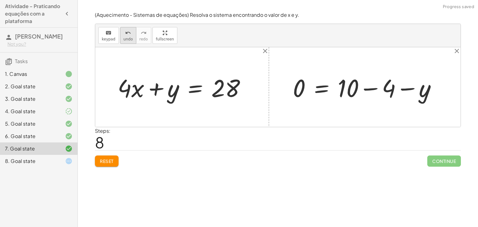
click at [125, 31] on icon "undo" at bounding box center [128, 32] width 6 height 7
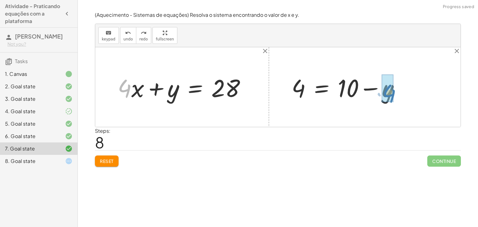
drag, startPoint x: 123, startPoint y: 89, endPoint x: 384, endPoint y: 92, distance: 261.0
click at [377, 83] on div at bounding box center [348, 87] width 121 height 32
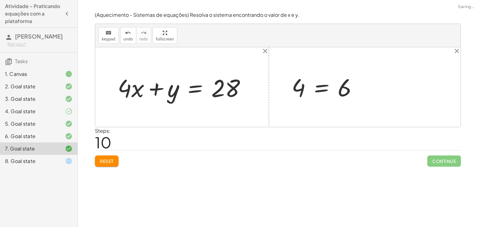
click at [298, 87] on div at bounding box center [326, 87] width 77 height 31
drag, startPoint x: 174, startPoint y: 93, endPoint x: 192, endPoint y: 86, distance: 19.7
click at [192, 86] on div at bounding box center [183, 87] width 139 height 32
drag, startPoint x: 176, startPoint y: 89, endPoint x: 378, endPoint y: 90, distance: 201.9
click at [378, 90] on div "+ · 20 · x + · 5 · y = 140 + · 20 · x · 5 + y = · 140 · 5 + · 20 · x · 5 + y = …" at bounding box center [277, 87] width 365 height 80
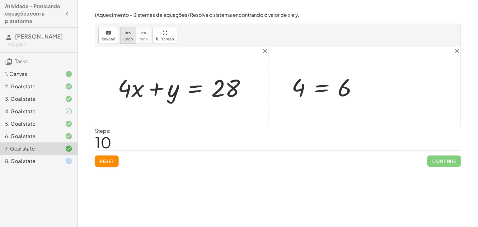
click at [129, 40] on span "undo" at bounding box center [127, 39] width 9 height 4
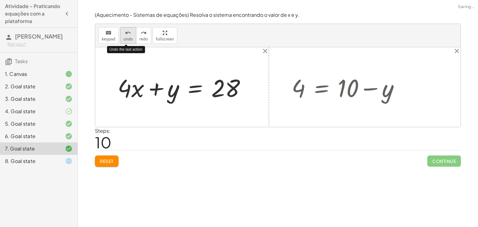
click at [129, 40] on span "undo" at bounding box center [127, 39] width 9 height 4
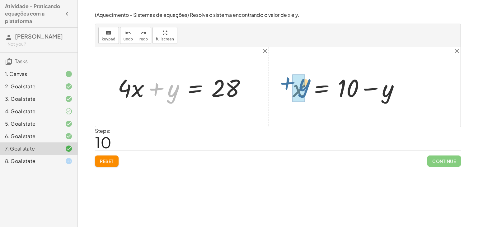
drag, startPoint x: 171, startPoint y: 89, endPoint x: 304, endPoint y: 82, distance: 132.3
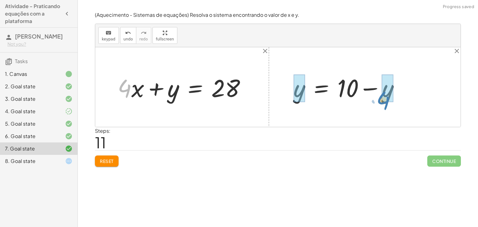
drag, startPoint x: 125, startPoint y: 89, endPoint x: 386, endPoint y: 97, distance: 260.8
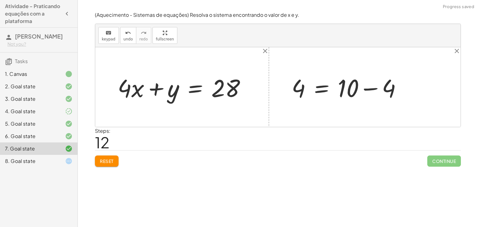
click at [373, 88] on div at bounding box center [348, 87] width 121 height 32
click at [120, 31] on button "undo undo" at bounding box center [128, 35] width 16 height 17
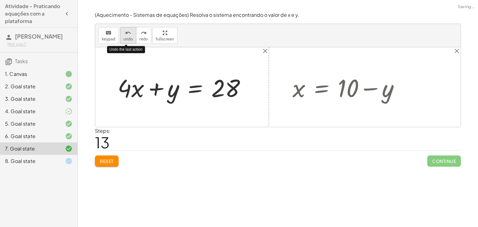
click at [121, 35] on button "undo undo" at bounding box center [128, 35] width 16 height 17
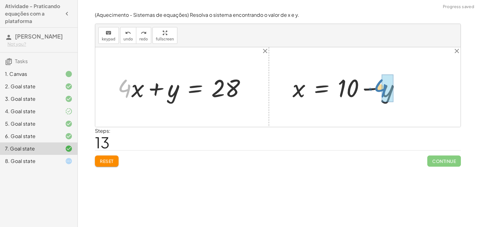
drag, startPoint x: 129, startPoint y: 82, endPoint x: 388, endPoint y: 80, distance: 258.2
click at [362, 91] on div at bounding box center [349, 87] width 120 height 32
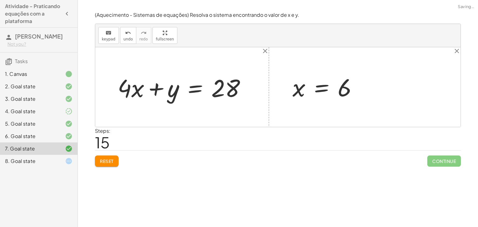
click at [334, 97] on div at bounding box center [327, 87] width 76 height 31
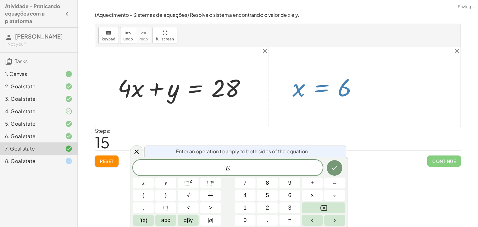
click at [339, 95] on div at bounding box center [327, 87] width 76 height 31
click at [131, 149] on div at bounding box center [136, 151] width 13 height 12
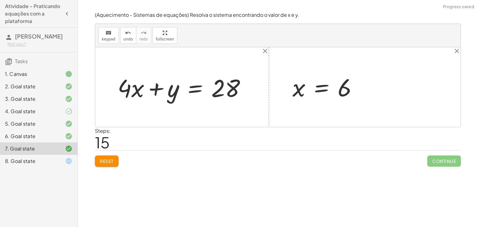
drag, startPoint x: 353, startPoint y: 85, endPoint x: 329, endPoint y: 119, distance: 40.8
click at [334, 117] on div "+ · 20 · x + · 5 · y = 140 + · 20 · x · 5 + y = · 140 · 5 + · 20 · x · 5 + y = …" at bounding box center [277, 87] width 365 height 80
drag, startPoint x: 346, startPoint y: 91, endPoint x: 133, endPoint y: 98, distance: 212.9
click at [123, 86] on div at bounding box center [181, 87] width 147 height 32
click at [126, 91] on div at bounding box center [181, 87] width 147 height 32
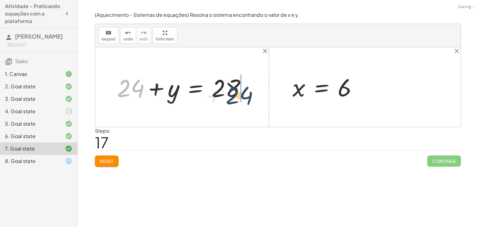
drag, startPoint x: 131, startPoint y: 91, endPoint x: 251, endPoint y: 91, distance: 120.1
click at [251, 91] on div at bounding box center [184, 87] width 140 height 32
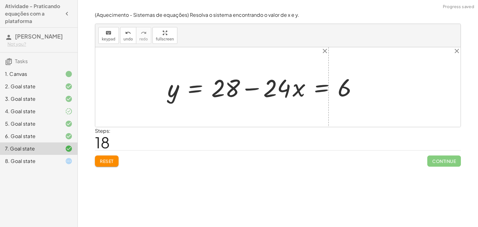
click at [234, 90] on div at bounding box center [234, 87] width 140 height 32
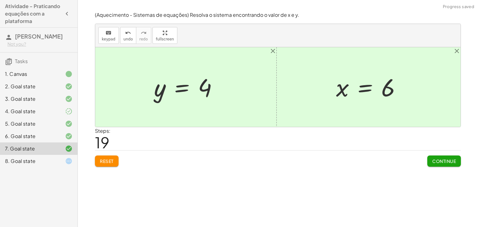
click at [448, 162] on span "Continue" at bounding box center [444, 161] width 24 height 6
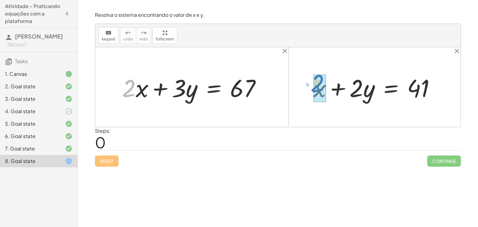
drag, startPoint x: 127, startPoint y: 91, endPoint x: 316, endPoint y: 86, distance: 188.9
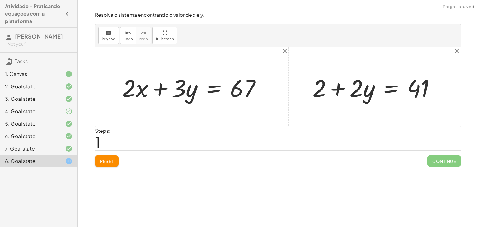
click at [350, 91] on div at bounding box center [376, 87] width 134 height 32
click at [375, 96] on div at bounding box center [376, 87] width 134 height 32
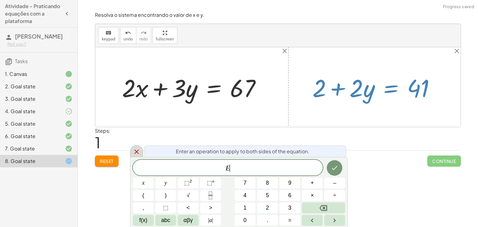
click at [134, 146] on div at bounding box center [136, 151] width 13 height 12
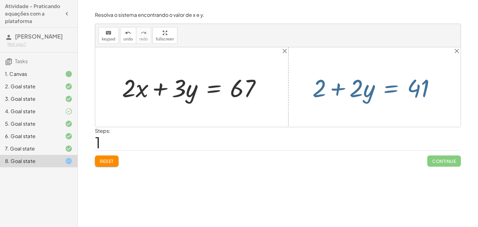
click at [386, 122] on div at bounding box center [277, 87] width 365 height 80
click at [352, 104] on div "+ x + · 2 · y = 41 + + · 2 · y = 41 2" at bounding box center [374, 87] width 142 height 35
drag, startPoint x: 368, startPoint y: 98, endPoint x: 365, endPoint y: 94, distance: 5.1
click at [365, 94] on div at bounding box center [376, 87] width 134 height 32
click at [370, 116] on div at bounding box center [277, 87] width 365 height 80
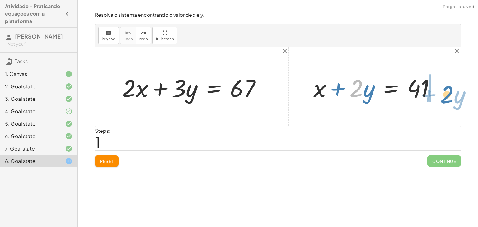
drag, startPoint x: 352, startPoint y: 88, endPoint x: 443, endPoint y: 94, distance: 90.7
click at [443, 94] on div at bounding box center [376, 87] width 133 height 32
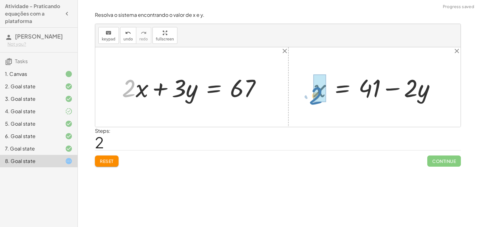
drag, startPoint x: 123, startPoint y: 87, endPoint x: 311, endPoint y: 92, distance: 187.9
click at [311, 92] on div "· 2 + · x + · 2 · x + · 3 · y = 67 + x + · 2 · y = 41 x · 2 · y = 41 + −" at bounding box center [277, 87] width 365 height 80
drag, startPoint x: 319, startPoint y: 89, endPoint x: 414, endPoint y: 91, distance: 95.2
click at [414, 91] on div at bounding box center [376, 87] width 134 height 32
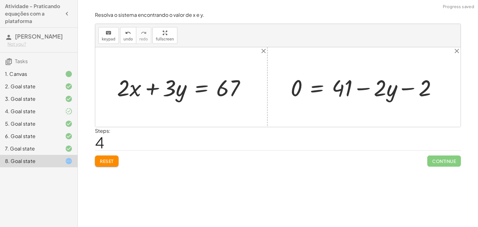
click at [374, 91] on div at bounding box center [365, 87] width 157 height 30
click at [365, 86] on div at bounding box center [365, 87] width 157 height 30
click at [410, 87] on div at bounding box center [365, 87] width 157 height 30
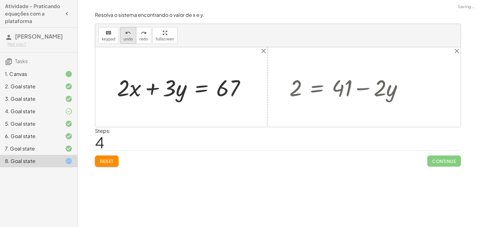
click at [132, 35] on button "undo undo" at bounding box center [128, 35] width 16 height 17
click at [120, 36] on button "undo undo" at bounding box center [128, 35] width 16 height 17
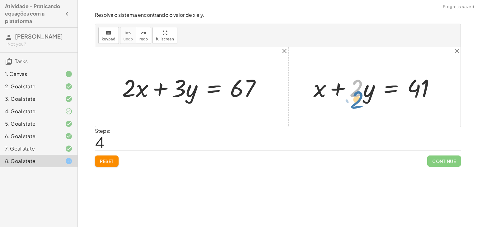
drag, startPoint x: 360, startPoint y: 91, endPoint x: 358, endPoint y: 102, distance: 11.4
click at [358, 102] on div at bounding box center [376, 87] width 133 height 32
drag, startPoint x: 309, startPoint y: 91, endPoint x: 375, endPoint y: 99, distance: 66.7
click at [387, 99] on div "+ x + · 2 · y = 41" at bounding box center [374, 87] width 141 height 35
drag, startPoint x: 312, startPoint y: 85, endPoint x: 427, endPoint y: 92, distance: 115.3
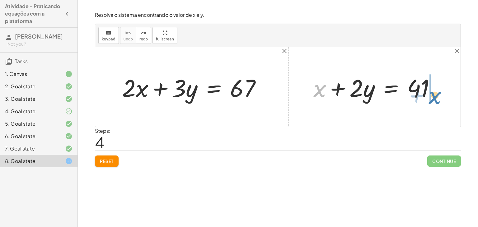
click at [427, 92] on div at bounding box center [376, 87] width 133 height 32
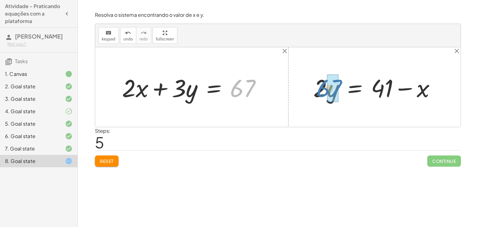
drag, startPoint x: 259, startPoint y: 89, endPoint x: 329, endPoint y: 85, distance: 70.1
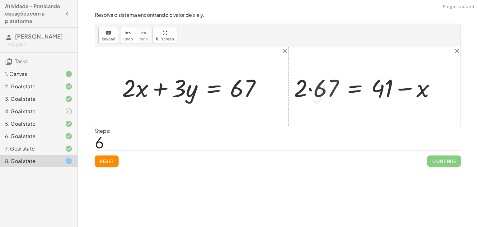
click at [320, 91] on div at bounding box center [367, 87] width 153 height 32
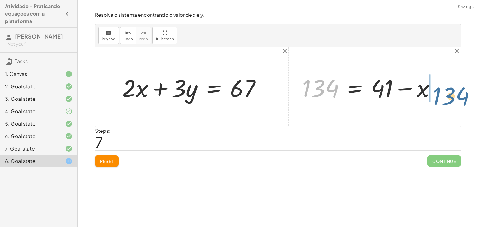
drag, startPoint x: 322, startPoint y: 95, endPoint x: 425, endPoint y: 100, distance: 102.8
click at [425, 100] on div at bounding box center [371, 87] width 144 height 32
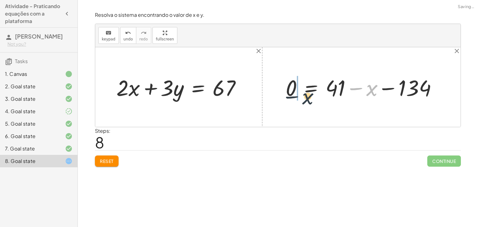
drag, startPoint x: 373, startPoint y: 90, endPoint x: 290, endPoint y: 94, distance: 83.5
click at [290, 94] on div at bounding box center [363, 87] width 162 height 29
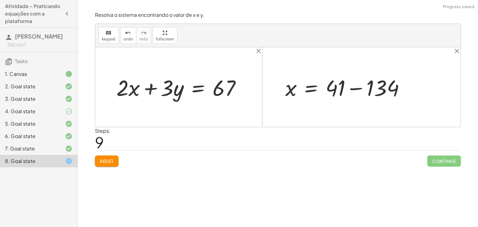
click at [356, 95] on div at bounding box center [347, 87] width 130 height 29
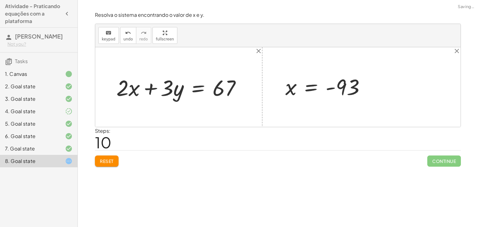
click at [330, 91] on div at bounding box center [327, 87] width 91 height 28
drag, startPoint x: 340, startPoint y: 82, endPoint x: 127, endPoint y: 84, distance: 212.4
click at [127, 84] on div "+ · 2 · x + · 3 · y = 67 + x + · 2 · y = 41 · 2 · y = + 41 − x · 2 · 67 = + 41 …" at bounding box center [277, 87] width 365 height 80
click at [114, 90] on div at bounding box center [167, 87] width 163 height 29
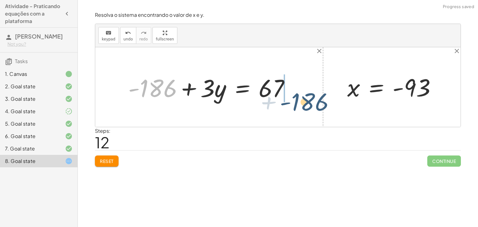
drag, startPoint x: 256, startPoint y: 105, endPoint x: 312, endPoint y: 100, distance: 56.5
click at [312, 100] on div "+ · 2 · x + · 3 · y = 67 + · 2 · - 93 + · 3 · y = 67 + - 186 + + · 3 · y = 67 -…" at bounding box center [277, 87] width 365 height 80
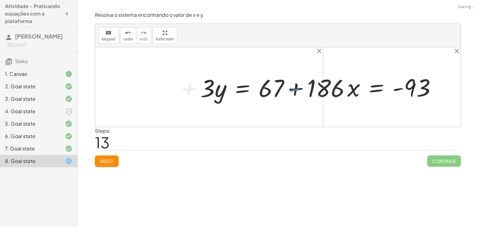
click at [291, 91] on div at bounding box center [277, 87] width 161 height 32
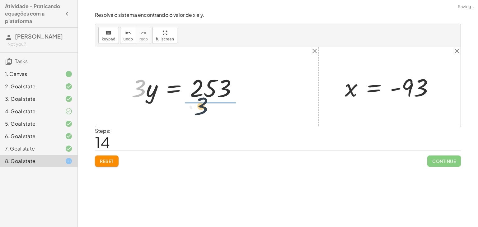
drag, startPoint x: 139, startPoint y: 88, endPoint x: 222, endPoint y: 106, distance: 84.9
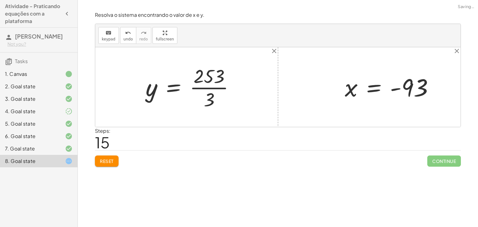
click at [219, 91] on div at bounding box center [192, 87] width 100 height 48
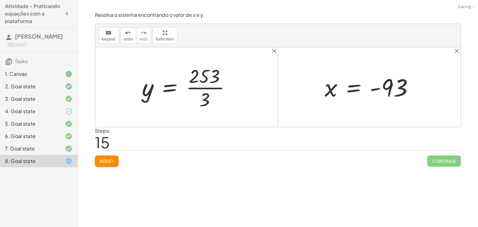
click at [211, 91] on div at bounding box center [189, 87] width 100 height 48
click at [205, 87] on div at bounding box center [189, 87] width 100 height 48
click at [200, 90] on div at bounding box center [189, 87] width 100 height 48
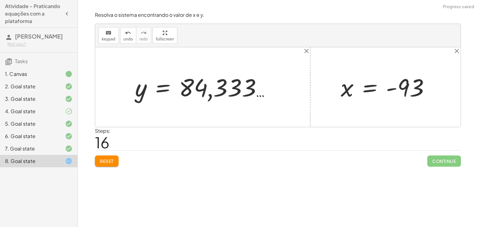
click at [193, 85] on div at bounding box center [205, 87] width 146 height 31
drag, startPoint x: 193, startPoint y: 85, endPoint x: 234, endPoint y: 86, distance: 40.1
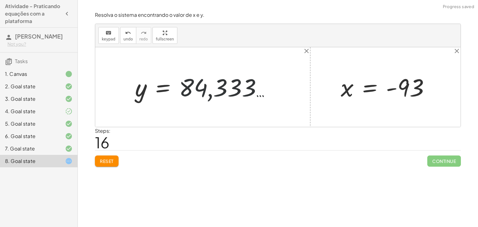
click at [198, 85] on div at bounding box center [205, 87] width 146 height 31
click at [248, 82] on div at bounding box center [205, 87] width 146 height 31
click at [252, 82] on div at bounding box center [205, 87] width 146 height 31
click at [111, 159] on span "Reset" at bounding box center [107, 161] width 14 height 6
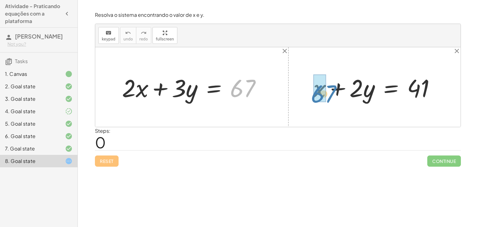
drag, startPoint x: 244, startPoint y: 86, endPoint x: 321, endPoint y: 86, distance: 76.2
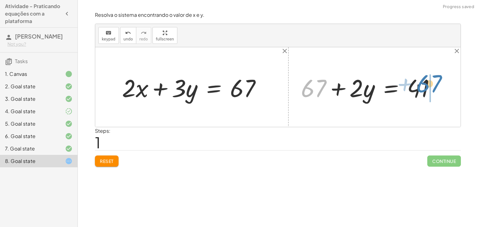
drag, startPoint x: 318, startPoint y: 88, endPoint x: 434, endPoint y: 83, distance: 115.8
click at [434, 83] on div at bounding box center [371, 87] width 146 height 32
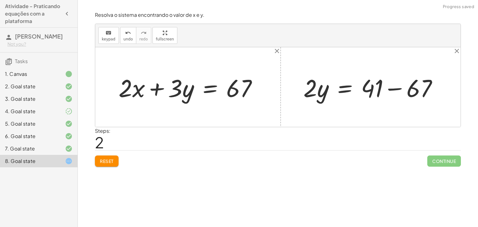
click at [392, 90] on div at bounding box center [372, 87] width 145 height 32
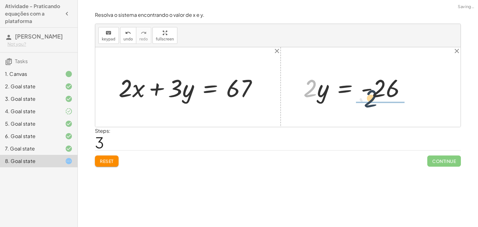
drag, startPoint x: 310, startPoint y: 86, endPoint x: 392, endPoint y: 95, distance: 81.6
click at [392, 95] on div at bounding box center [356, 87] width 113 height 32
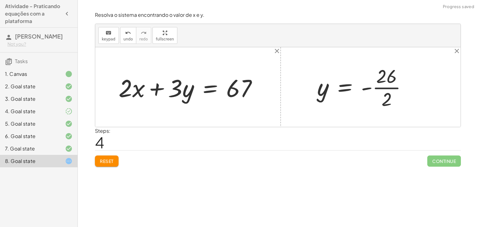
click at [389, 88] on div at bounding box center [364, 87] width 101 height 48
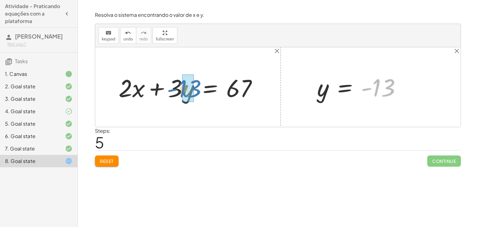
drag, startPoint x: 381, startPoint y: 89, endPoint x: 187, endPoint y: 90, distance: 194.4
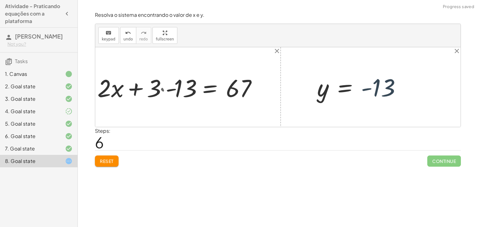
click at [182, 87] on div at bounding box center [176, 87] width 178 height 32
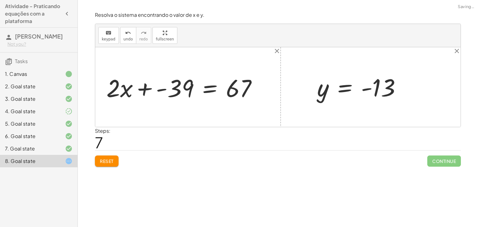
click at [159, 88] on div at bounding box center [184, 87] width 162 height 32
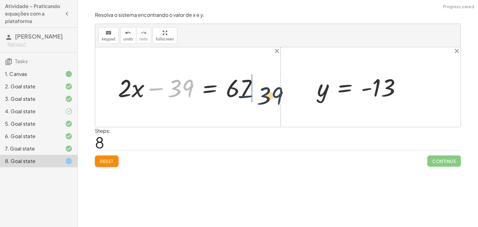
drag, startPoint x: 184, startPoint y: 87, endPoint x: 277, endPoint y: 95, distance: 93.3
click at [277, 95] on div "+ · 2 · x + · 3 · y = 67 + · 2 · x + · 3 · - 13 = 67 + · 2 · x + - 39 = 67 − 39…" at bounding box center [277, 87] width 365 height 80
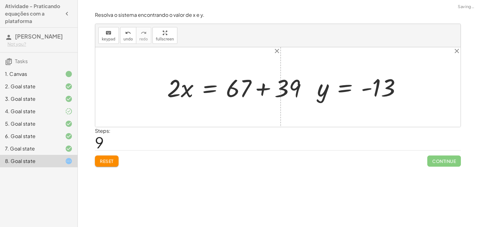
click at [249, 91] on div at bounding box center [239, 87] width 150 height 32
click at [249, 90] on div at bounding box center [239, 87] width 150 height 32
click at [258, 91] on div at bounding box center [239, 87] width 150 height 32
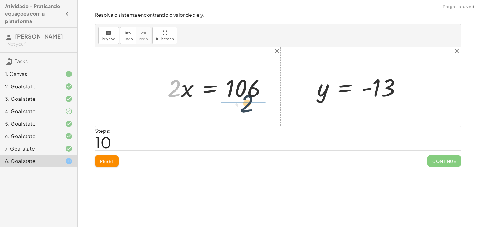
drag, startPoint x: 174, startPoint y: 91, endPoint x: 248, endPoint y: 106, distance: 75.6
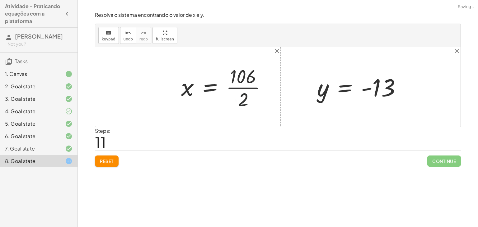
click at [243, 93] on div at bounding box center [226, 87] width 96 height 48
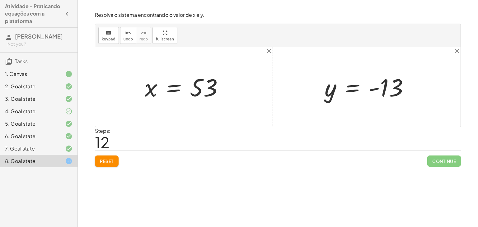
click at [98, 156] on button "Reset" at bounding box center [107, 161] width 24 height 11
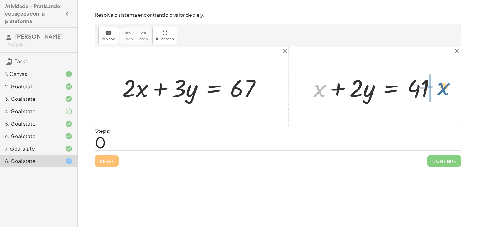
drag, startPoint x: 314, startPoint y: 94, endPoint x: 438, endPoint y: 92, distance: 124.1
click at [438, 92] on div at bounding box center [376, 87] width 133 height 32
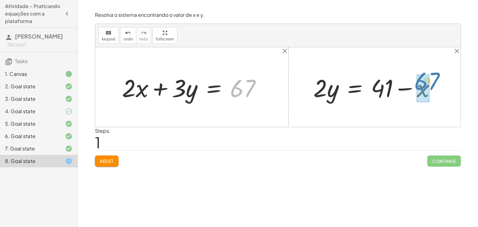
drag, startPoint x: 256, startPoint y: 88, endPoint x: 441, endPoint y: 82, distance: 185.2
click at [441, 82] on div "67 + · 2 · x + · 3 · y = 67 + x + · 2 · y = 41 x · 2 · y = 41 + −" at bounding box center [277, 87] width 365 height 80
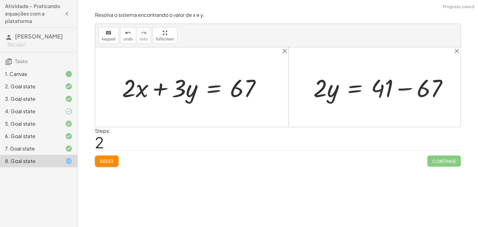
click at [404, 91] on div at bounding box center [383, 87] width 146 height 32
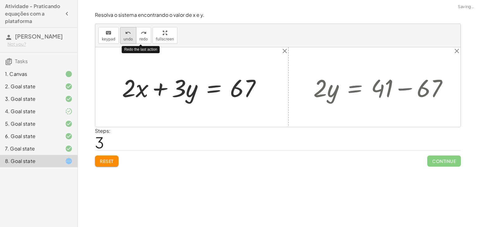
click at [125, 36] on icon "undo" at bounding box center [128, 32] width 6 height 7
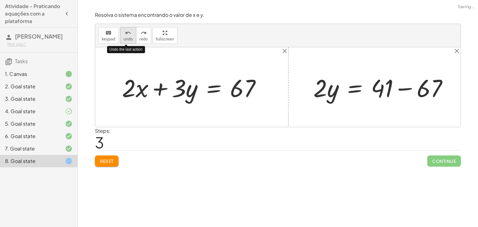
click at [125, 36] on icon "undo" at bounding box center [128, 32] width 6 height 7
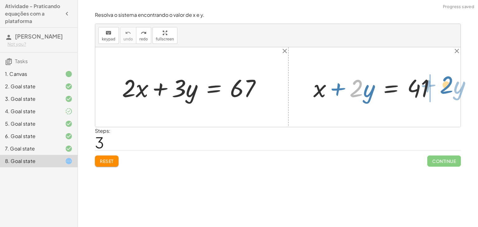
drag, startPoint x: 362, startPoint y: 88, endPoint x: 453, endPoint y: 85, distance: 90.3
click at [453, 85] on div "+ · 2 · x + · 3 · y = 67 · 2 + · y + x + · 2 · y = 41" at bounding box center [277, 87] width 365 height 80
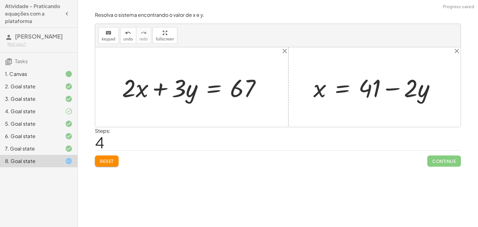
click at [388, 94] on div at bounding box center [376, 87] width 133 height 32
drag, startPoint x: 179, startPoint y: 96, endPoint x: 416, endPoint y: 95, distance: 237.3
click at [423, 93] on div at bounding box center [381, 87] width 142 height 32
click at [392, 94] on div at bounding box center [371, 87] width 122 height 32
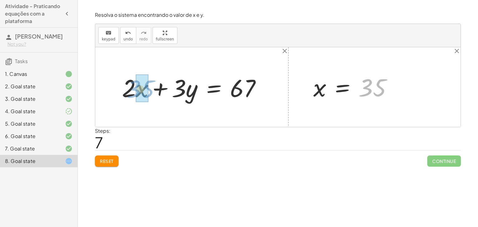
drag, startPoint x: 373, startPoint y: 83, endPoint x: 135, endPoint y: 84, distance: 237.9
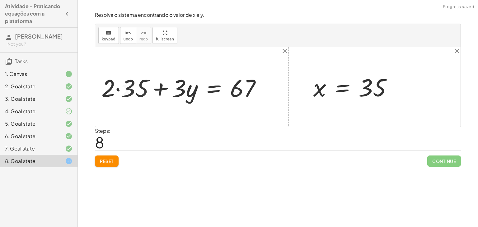
click at [130, 81] on div at bounding box center [183, 87] width 171 height 32
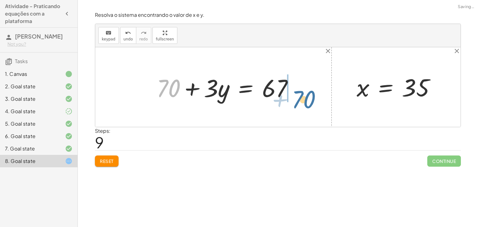
drag, startPoint x: 165, startPoint y: 85, endPoint x: 302, endPoint y: 95, distance: 137.2
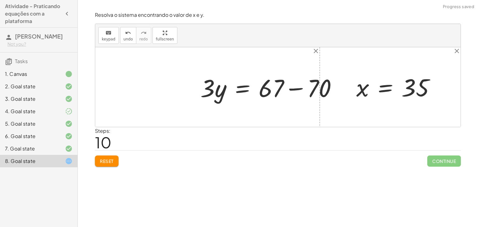
click at [281, 87] on div at bounding box center [271, 87] width 148 height 32
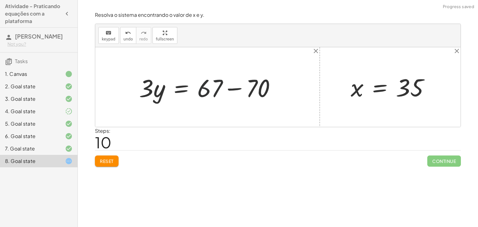
drag, startPoint x: 243, startPoint y: 96, endPoint x: 238, endPoint y: 95, distance: 5.9
click at [241, 96] on div at bounding box center [210, 87] width 148 height 32
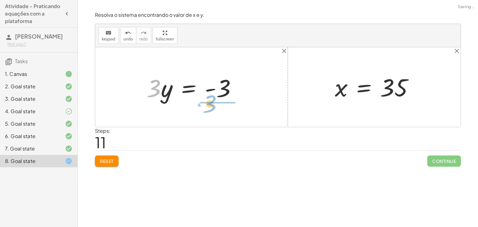
drag, startPoint x: 158, startPoint y: 91, endPoint x: 219, endPoint y: 104, distance: 62.5
click at [219, 105] on div "+ · 2 · x + · 3 · y = 67 + · 2 · 35 + · 3 · y = 67 + 70 + · 3 · y = 67 · 3 · y …" at bounding box center [277, 87] width 365 height 80
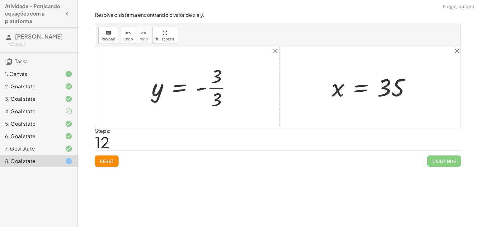
drag, startPoint x: 226, startPoint y: 91, endPoint x: 219, endPoint y: 89, distance: 7.2
click at [225, 91] on div at bounding box center [193, 87] width 91 height 48
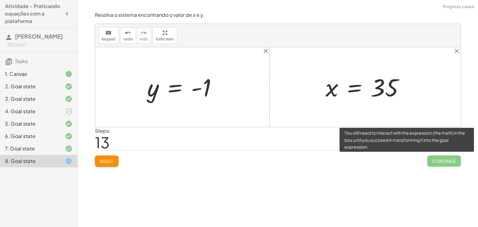
click at [440, 158] on span "Continue" at bounding box center [444, 161] width 34 height 11
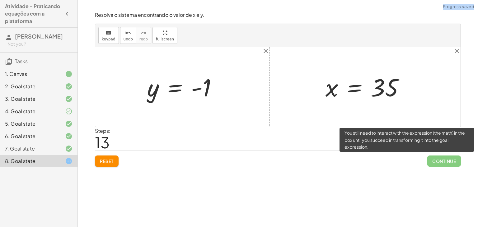
click at [440, 158] on span "Continue" at bounding box center [444, 161] width 34 height 11
click at [439, 158] on span "Continue" at bounding box center [444, 161] width 34 height 11
click at [438, 158] on span "Continue" at bounding box center [444, 161] width 34 height 11
click at [437, 158] on span "Continue" at bounding box center [444, 161] width 34 height 11
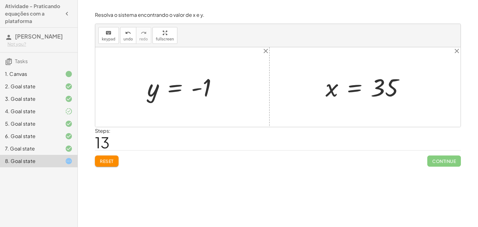
click at [107, 157] on button "Reset" at bounding box center [107, 161] width 24 height 11
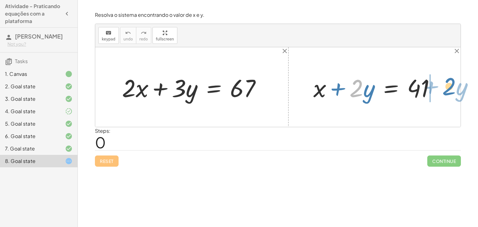
drag, startPoint x: 359, startPoint y: 92, endPoint x: 453, endPoint y: 89, distance: 94.0
click at [453, 89] on div "+ · 2 · x + · 3 · y = 67 · 2 + · y + x + · 2 · y = 41" at bounding box center [277, 87] width 365 height 80
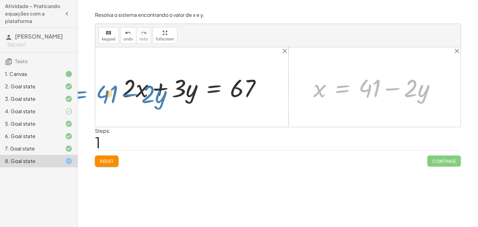
drag, startPoint x: 357, startPoint y: 82, endPoint x: 125, endPoint y: 87, distance: 232.1
click at [125, 87] on div "+ · 2 · x + · 3 · y = 67 + x + · 2 · y = 41 x = + 41 − · 2 · y x · 2 · y = 41 +…" at bounding box center [277, 87] width 365 height 80
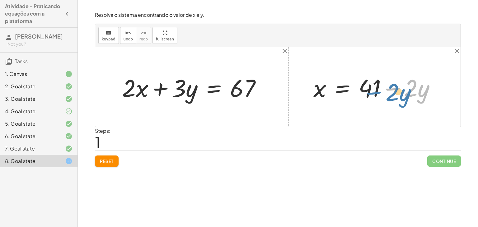
drag, startPoint x: 389, startPoint y: 87, endPoint x: 382, endPoint y: 86, distance: 7.9
click at [381, 86] on div at bounding box center [376, 87] width 133 height 32
drag, startPoint x: 397, startPoint y: 92, endPoint x: 177, endPoint y: 81, distance: 220.5
click at [151, 80] on div "+ · 2 · x + · 3 · y = 67 + x + · 2 · y = 41 − · 2 · y x · 2 · y = 41 + −" at bounding box center [277, 87] width 365 height 80
drag, startPoint x: 400, startPoint y: 92, endPoint x: 129, endPoint y: 94, distance: 270.6
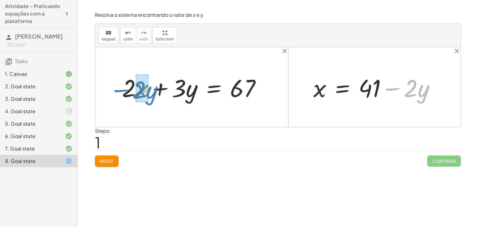
click at [129, 94] on div "+ · 2 · x + · 3 · y = 67 + x + · 2 · y = 41 − · 2 · y x · 2 · y = 41 + −" at bounding box center [277, 87] width 365 height 80
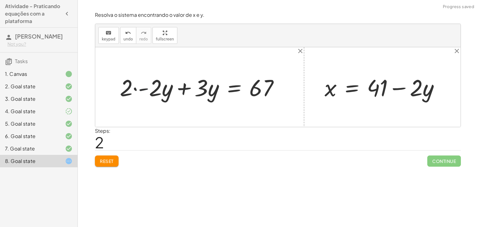
click at [142, 88] on div at bounding box center [202, 87] width 170 height 30
click at [153, 93] on div at bounding box center [211, 87] width 152 height 30
click at [143, 89] on div at bounding box center [211, 87] width 152 height 30
drag, startPoint x: 188, startPoint y: 91, endPoint x: 184, endPoint y: 89, distance: 4.8
click at [187, 91] on div at bounding box center [211, 87] width 152 height 30
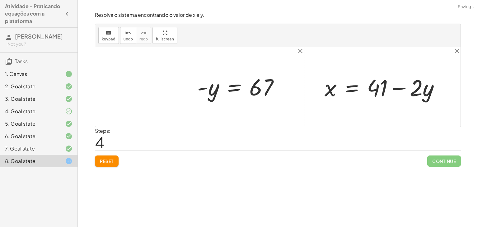
click at [211, 89] on div at bounding box center [240, 86] width 93 height 29
click at [195, 86] on div at bounding box center [240, 86] width 93 height 29
drag, startPoint x: 200, startPoint y: 97, endPoint x: 199, endPoint y: 93, distance: 3.8
click at [199, 93] on div at bounding box center [240, 86] width 93 height 29
click at [200, 89] on div at bounding box center [240, 86] width 93 height 29
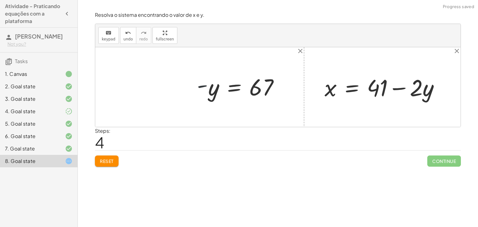
click at [201, 89] on div at bounding box center [240, 86] width 93 height 29
drag, startPoint x: 202, startPoint y: 89, endPoint x: 301, endPoint y: 104, distance: 100.6
click at [301, 104] on div "+ · 2 · x + · 3 · y = 67 + · 2 · - 2 · y + · 3 · y = 67 + · - 4 · y + · 3 · y =…" at bounding box center [277, 87] width 365 height 80
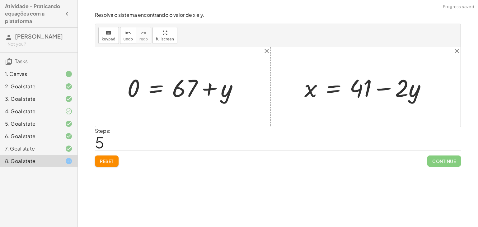
click at [212, 86] on div at bounding box center [185, 87] width 122 height 32
drag, startPoint x: 87, startPoint y: 86, endPoint x: 113, endPoint y: 85, distance: 25.9
click at [90, 85] on div "Encontre o valor da incógnita x manipulando a equação. insert select one: Math …" at bounding box center [278, 113] width 400 height 227
click at [127, 87] on div at bounding box center [185, 87] width 122 height 32
click at [138, 86] on div at bounding box center [185, 87] width 122 height 32
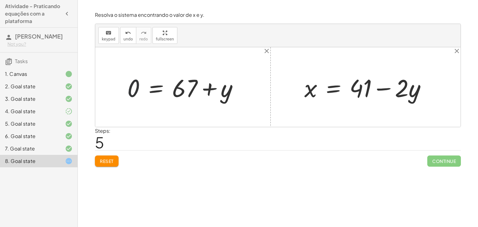
click at [137, 87] on div at bounding box center [185, 87] width 122 height 32
click at [157, 93] on div at bounding box center [185, 87] width 122 height 32
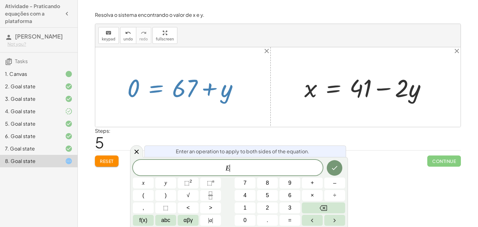
click at [185, 123] on div at bounding box center [277, 87] width 365 height 80
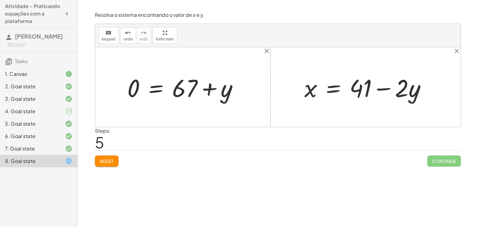
click at [103, 156] on button "Reset" at bounding box center [107, 161] width 24 height 11
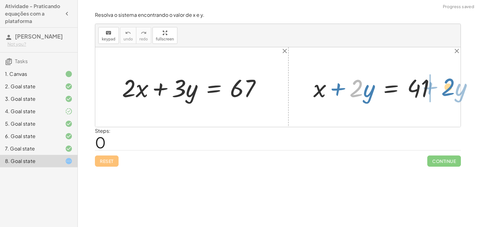
drag, startPoint x: 351, startPoint y: 91, endPoint x: 444, endPoint y: 90, distance: 92.4
click at [444, 90] on div "· 2 + · y + x + · 2 · y = 41" at bounding box center [374, 87] width 141 height 35
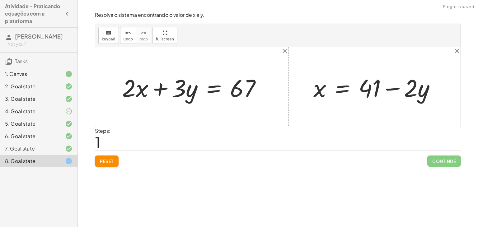
click at [399, 84] on div at bounding box center [376, 87] width 133 height 32
click at [179, 88] on div at bounding box center [194, 87] width 150 height 32
drag, startPoint x: 413, startPoint y: 89, endPoint x: 408, endPoint y: 94, distance: 7.3
click at [408, 94] on div at bounding box center [376, 87] width 133 height 32
drag, startPoint x: 370, startPoint y: 90, endPoint x: 392, endPoint y: 96, distance: 23.0
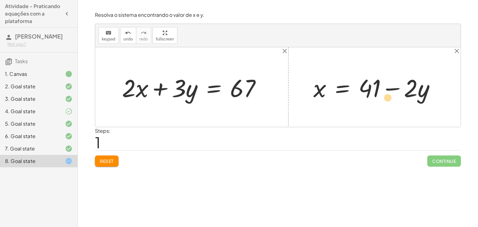
click at [392, 96] on div at bounding box center [376, 87] width 133 height 32
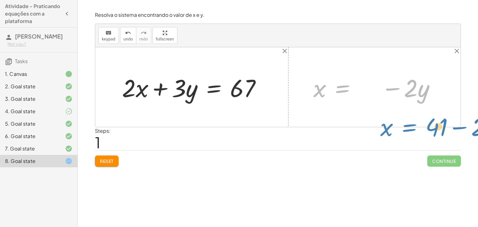
drag, startPoint x: 336, startPoint y: 87, endPoint x: 318, endPoint y: 192, distance: 106.6
click at [319, 194] on div "Encontre o valor da incógnita x manipulando a equação. insert select one: Math …" at bounding box center [278, 113] width 400 height 227
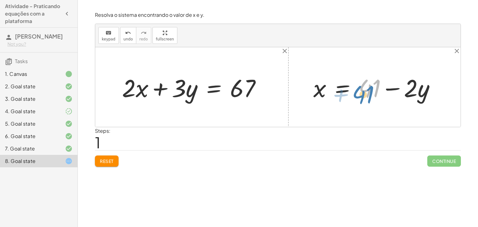
drag, startPoint x: 375, startPoint y: 97, endPoint x: 367, endPoint y: 90, distance: 11.2
click at [370, 101] on div at bounding box center [376, 87] width 133 height 32
click at [56, 152] on div at bounding box center [63, 148] width 17 height 7
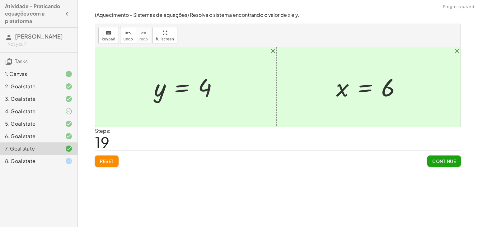
click at [54, 157] on div "8. Goal state" at bounding box center [30, 160] width 50 height 7
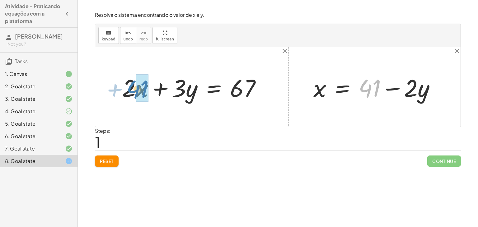
drag, startPoint x: 372, startPoint y: 85, endPoint x: 140, endPoint y: 86, distance: 232.0
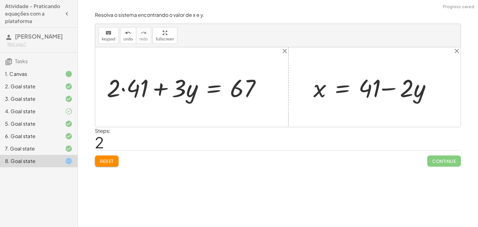
click at [130, 86] on div at bounding box center [187, 87] width 166 height 32
drag, startPoint x: 231, startPoint y: 90, endPoint x: 99, endPoint y: 91, distance: 131.9
click at [99, 91] on div "+ · 2 · x + · 3 · y = 67 + · 2 · 41 + · 3 · y = 67 67 + + · 3 · y = 67 82 + x +…" at bounding box center [277, 87] width 365 height 80
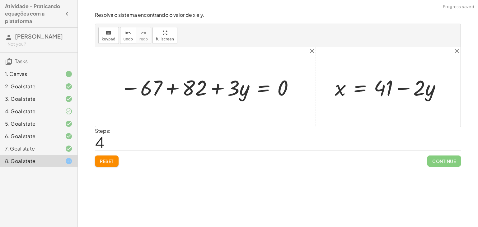
click at [168, 88] on div at bounding box center [207, 87] width 181 height 28
click at [272, 88] on div at bounding box center [243, 87] width 117 height 28
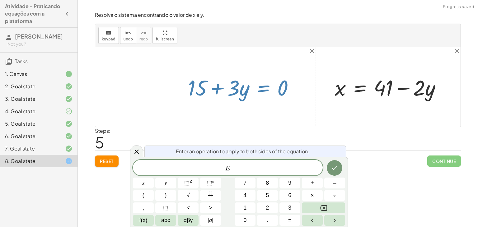
click at [284, 90] on div at bounding box center [243, 87] width 117 height 28
click at [131, 152] on div at bounding box center [136, 151] width 13 height 12
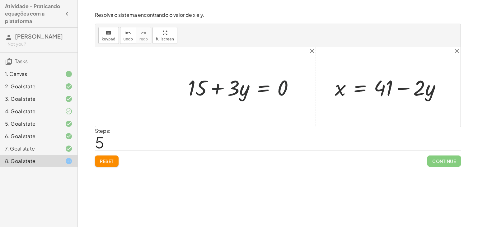
click at [282, 90] on div at bounding box center [243, 87] width 117 height 28
drag, startPoint x: 233, startPoint y: 86, endPoint x: 235, endPoint y: 91, distance: 5.1
click at [235, 91] on div at bounding box center [243, 87] width 117 height 28
drag, startPoint x: 200, startPoint y: 84, endPoint x: 288, endPoint y: 89, distance: 88.5
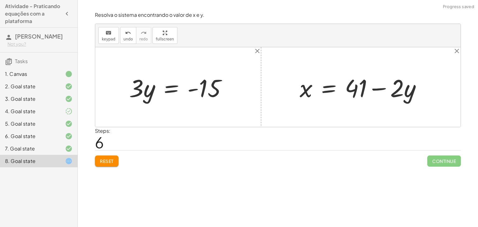
click at [166, 94] on div at bounding box center [180, 87] width 109 height 32
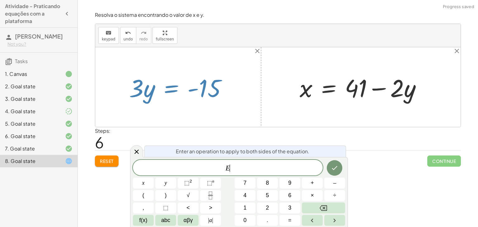
click at [197, 88] on div at bounding box center [180, 87] width 109 height 32
click at [145, 147] on div "Enter an operation to apply to both sides of the equation." at bounding box center [245, 152] width 202 height 12
drag, startPoint x: 133, startPoint y: 155, endPoint x: 136, endPoint y: 137, distance: 18.3
click at [133, 155] on icon at bounding box center [136, 151] width 7 height 7
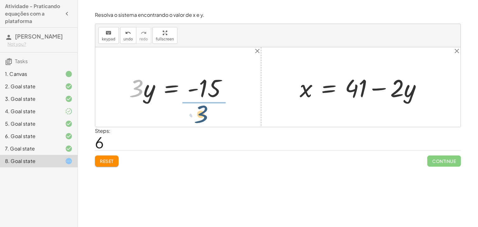
drag, startPoint x: 141, startPoint y: 94, endPoint x: 212, endPoint y: 116, distance: 74.0
click at [212, 116] on div "+ · 2 · x + · 3 · y = 67 + · 2 · 41 + · 3 · y = 67 + 82 + · 3 · y = 67 − 67 + 8…" at bounding box center [277, 87] width 365 height 80
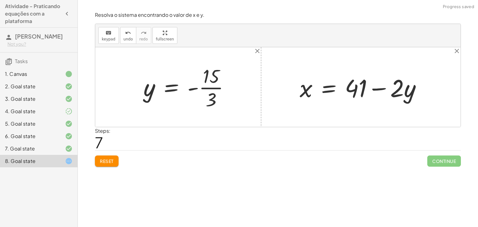
click at [209, 86] on div at bounding box center [188, 87] width 97 height 48
click at [107, 158] on button "Reset" at bounding box center [107, 161] width 24 height 11
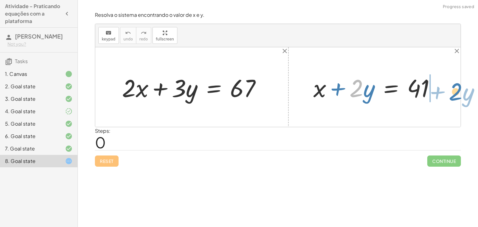
drag, startPoint x: 361, startPoint y: 86, endPoint x: 459, endPoint y: 89, distance: 98.6
click at [459, 89] on div "+ · 2 · x + · 3 · y = 67 · 2 + · y + x + · 2 · y = 41" at bounding box center [277, 87] width 365 height 80
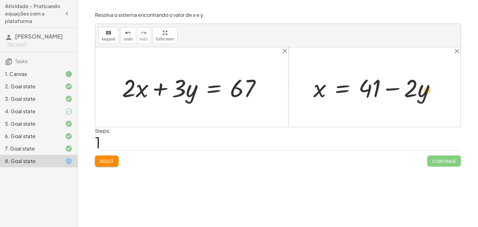
drag, startPoint x: 429, startPoint y: 91, endPoint x: 433, endPoint y: 93, distance: 4.2
click at [433, 93] on div at bounding box center [376, 87] width 133 height 32
drag, startPoint x: 128, startPoint y: 89, endPoint x: 323, endPoint y: 90, distance: 195.3
drag, startPoint x: 322, startPoint y: 89, endPoint x: 401, endPoint y: 91, distance: 79.6
click at [402, 91] on div at bounding box center [376, 87] width 134 height 32
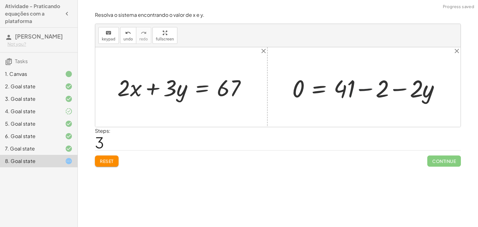
click at [387, 87] on div at bounding box center [367, 87] width 157 height 30
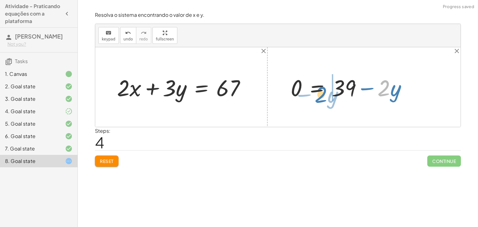
drag, startPoint x: 384, startPoint y: 89, endPoint x: 322, endPoint y: 95, distance: 62.4
click at [322, 95] on div at bounding box center [350, 87] width 127 height 30
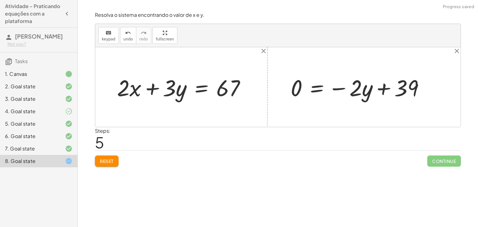
click at [382, 97] on div at bounding box center [359, 87] width 145 height 30
drag, startPoint x: 358, startPoint y: 93, endPoint x: 413, endPoint y: 120, distance: 61.4
click at [413, 120] on div "+ · 2 · x + · 3 · y = 67 + x + · 2 · y = 41 x = + 41 − · 2 · y 2 = + 41 − · 2 ·…" at bounding box center [277, 87] width 365 height 80
click at [92, 169] on div "Resolva o sistema encontrando o valor de x e y. keyboard keypad undo undo redo …" at bounding box center [277, 89] width 373 height 163
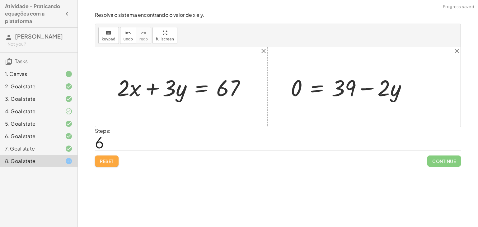
drag, startPoint x: 100, startPoint y: 163, endPoint x: 107, endPoint y: 159, distance: 8.2
click at [107, 159] on button "Reset" at bounding box center [107, 161] width 24 height 11
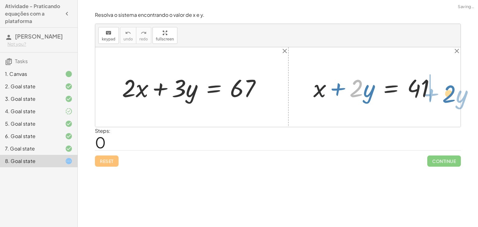
drag, startPoint x: 350, startPoint y: 96, endPoint x: 443, endPoint y: 101, distance: 93.5
click at [443, 101] on div "· 2 + · y + x + · 2 · y = 41" at bounding box center [374, 87] width 141 height 35
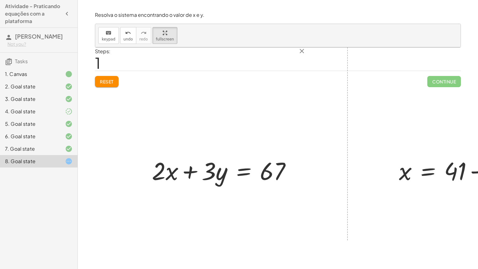
drag, startPoint x: 155, startPoint y: 36, endPoint x: 155, endPoint y: 63, distance: 27.1
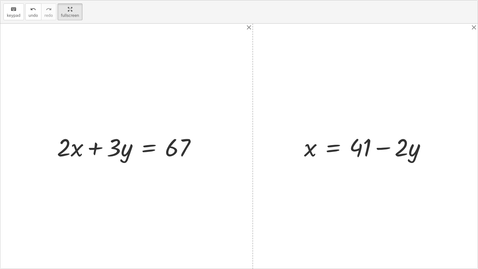
click at [155, 63] on div "keyboard keypad undo undo redo redo fullscreen + · 2 · x + · 3 · y = 67 + x + ·…" at bounding box center [238, 134] width 477 height 268
drag, startPoint x: 74, startPoint y: 152, endPoint x: 142, endPoint y: 151, distance: 68.1
click at [142, 151] on div at bounding box center [129, 146] width 150 height 32
click at [88, 149] on div at bounding box center [129, 146] width 150 height 32
drag, startPoint x: 75, startPoint y: 146, endPoint x: 195, endPoint y: 147, distance: 119.4
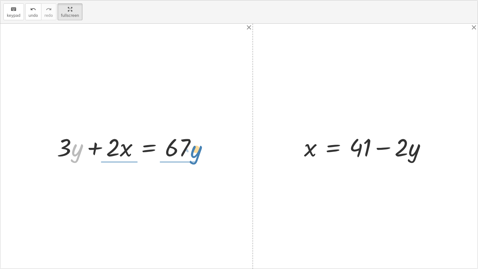
click at [195, 147] on div at bounding box center [129, 146] width 150 height 32
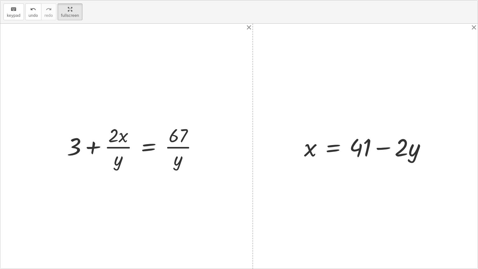
drag, startPoint x: 182, startPoint y: 144, endPoint x: 179, endPoint y: 143, distance: 3.6
click at [180, 144] on div at bounding box center [135, 146] width 142 height 48
click at [66, 143] on div at bounding box center [135, 146] width 142 height 48
click at [106, 145] on div at bounding box center [135, 146] width 142 height 48
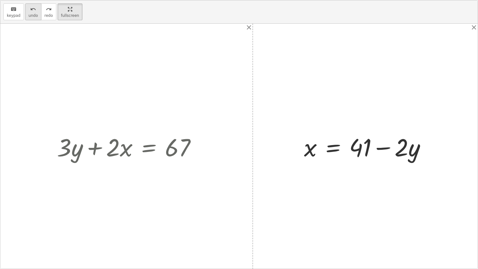
click at [30, 14] on span "undo" at bounding box center [33, 15] width 9 height 4
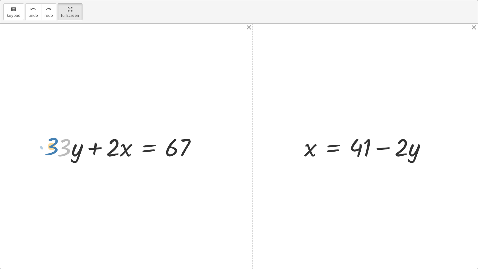
drag, startPoint x: 66, startPoint y: 149, endPoint x: 53, endPoint y: 148, distance: 12.5
click at [54, 148] on div at bounding box center [129, 146] width 150 height 32
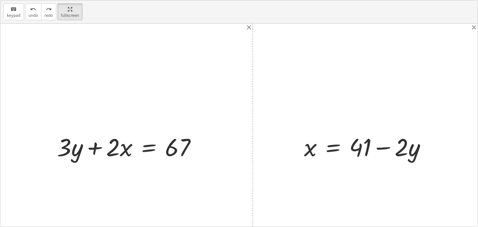
drag, startPoint x: 59, startPoint y: 7, endPoint x: 60, endPoint y: -20, distance: 27.1
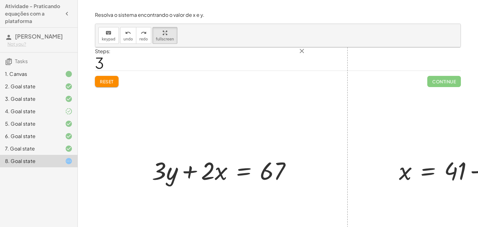
click at [60, 0] on html "Atividade - Praticando equações com a plataforma [PERSON_NAME] Not you? Tasks 1…" at bounding box center [239, 113] width 478 height 227
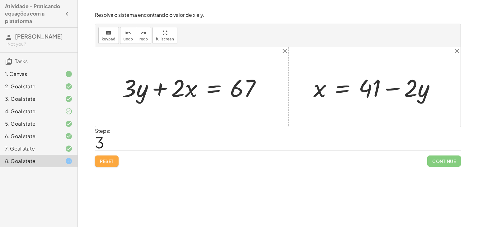
click at [101, 162] on span "Reset" at bounding box center [107, 161] width 14 height 6
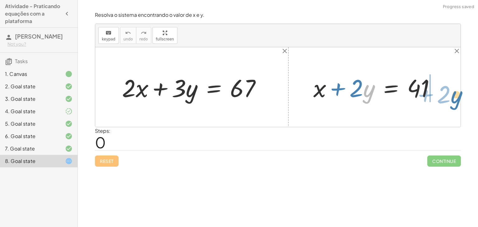
drag, startPoint x: 363, startPoint y: 97, endPoint x: 451, endPoint y: 104, distance: 87.6
click at [451, 104] on div "+ · 2 · x + · 3 · y = 67 · y + · 2 + x + · 2 · y = 41" at bounding box center [277, 87] width 365 height 80
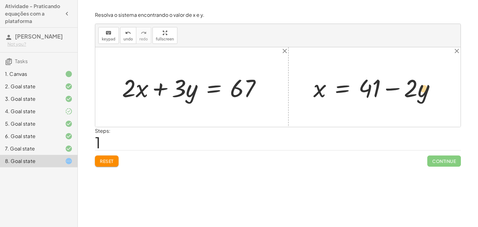
click at [422, 90] on div at bounding box center [376, 87] width 133 height 32
drag, startPoint x: 407, startPoint y: 88, endPoint x: 286, endPoint y: 86, distance: 121.0
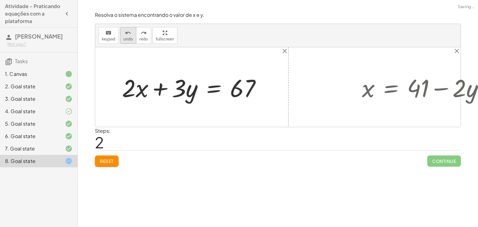
click at [127, 34] on icon "undo" at bounding box center [128, 32] width 6 height 7
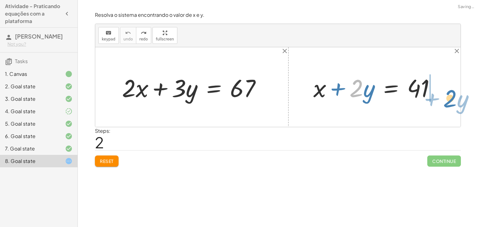
drag, startPoint x: 352, startPoint y: 84, endPoint x: 447, endPoint y: 91, distance: 95.2
click at [447, 91] on div "+ · 2 · x + · 3 · y = 67 · 2 + · y + x + · 2 · y = 41" at bounding box center [277, 87] width 365 height 80
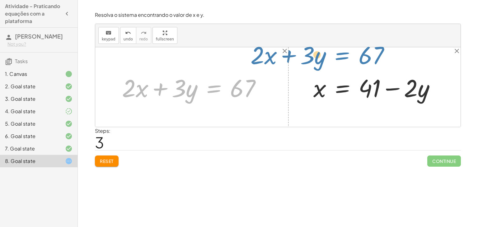
drag, startPoint x: 214, startPoint y: 90, endPoint x: 382, endPoint y: 71, distance: 168.7
click at [382, 71] on div "+ · 2 · x + · 3 · y = 67 + · 2 · x + · 3 · y = 67 + x + · 2 · y = 41 x · 2 · y …" at bounding box center [277, 87] width 365 height 80
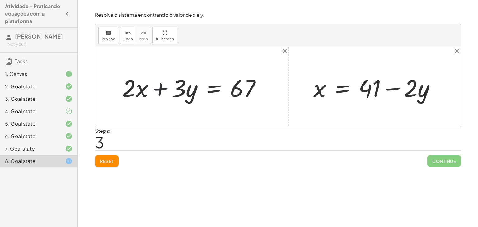
click at [158, 88] on div at bounding box center [194, 87] width 150 height 32
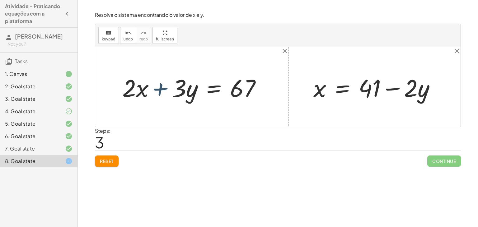
click at [158, 88] on div at bounding box center [194, 87] width 150 height 32
click at [155, 90] on div at bounding box center [194, 87] width 150 height 32
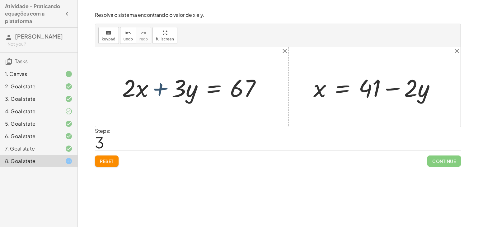
click at [155, 90] on div at bounding box center [194, 87] width 150 height 32
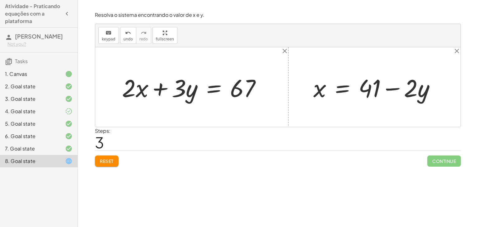
click at [388, 90] on div at bounding box center [376, 87] width 133 height 32
drag, startPoint x: 424, startPoint y: 94, endPoint x: 435, endPoint y: 97, distance: 10.9
click at [435, 97] on div at bounding box center [376, 87] width 133 height 32
drag, startPoint x: 409, startPoint y: 91, endPoint x: 331, endPoint y: 114, distance: 81.7
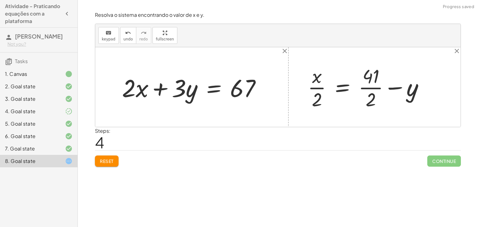
click at [306, 92] on div at bounding box center [369, 87] width 128 height 48
click at [318, 88] on div at bounding box center [369, 87] width 128 height 48
click at [371, 89] on div at bounding box center [369, 87] width 128 height 48
click at [379, 89] on div at bounding box center [369, 87] width 128 height 48
click at [392, 87] on div at bounding box center [369, 87] width 128 height 48
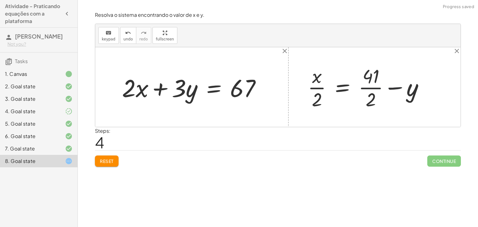
click at [417, 95] on div at bounding box center [369, 87] width 128 height 48
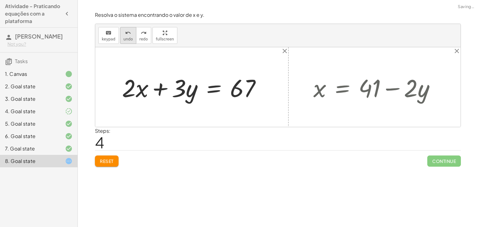
click at [123, 38] on span "undo" at bounding box center [127, 39] width 9 height 4
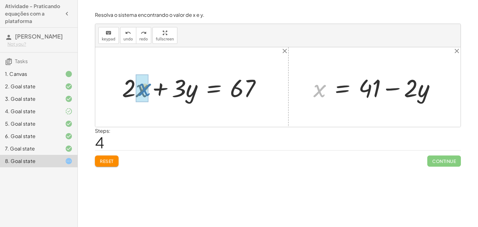
drag, startPoint x: 320, startPoint y: 92, endPoint x: 146, endPoint y: 91, distance: 174.8
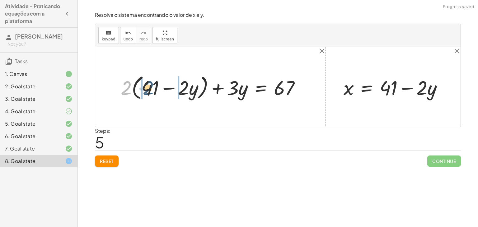
drag, startPoint x: 129, startPoint y: 86, endPoint x: 151, endPoint y: 86, distance: 22.1
click at [151, 86] on div at bounding box center [213, 86] width 190 height 29
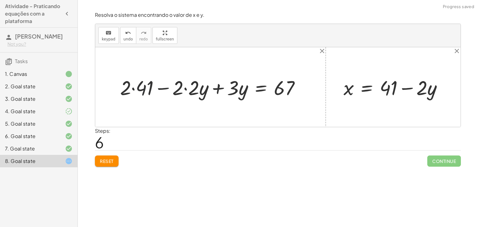
click at [140, 84] on div at bounding box center [212, 87] width 191 height 26
click at [182, 87] on div at bounding box center [218, 87] width 180 height 26
click at [182, 88] on div at bounding box center [218, 87] width 180 height 26
drag, startPoint x: 183, startPoint y: 89, endPoint x: 187, endPoint y: 89, distance: 3.7
click at [184, 89] on div at bounding box center [218, 87] width 180 height 26
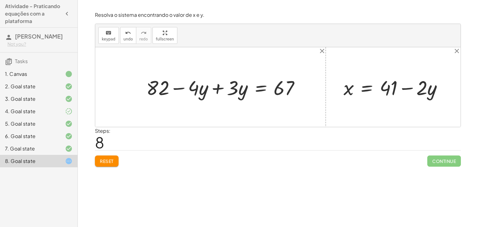
click at [219, 95] on div at bounding box center [225, 87] width 165 height 26
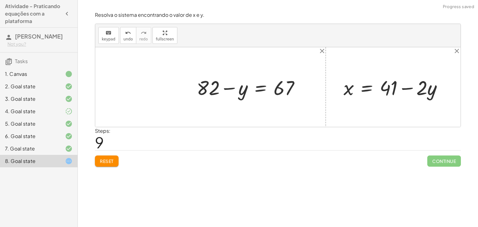
click at [229, 87] on div at bounding box center [250, 87] width 114 height 26
drag, startPoint x: 206, startPoint y: 88, endPoint x: 296, endPoint y: 99, distance: 91.2
click at [296, 99] on div at bounding box center [250, 87] width 114 height 26
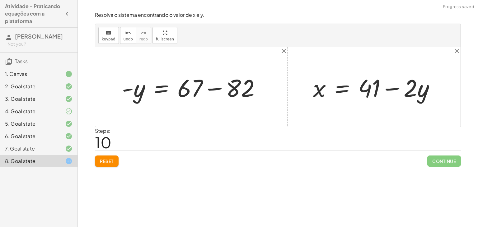
click at [227, 86] on div at bounding box center [194, 87] width 150 height 32
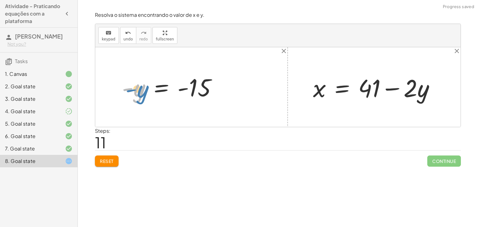
click at [136, 91] on div at bounding box center [172, 87] width 106 height 31
click at [182, 91] on div at bounding box center [172, 87] width 106 height 31
click at [133, 85] on div at bounding box center [172, 87] width 106 height 31
click at [128, 86] on div at bounding box center [172, 87] width 106 height 31
click at [182, 88] on div at bounding box center [172, 87] width 106 height 31
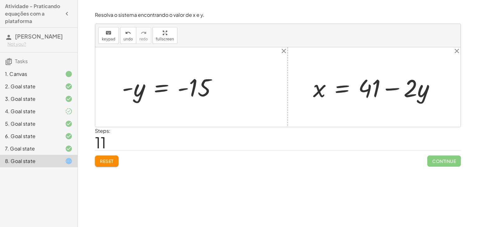
click at [182, 88] on div at bounding box center [172, 87] width 106 height 31
drag, startPoint x: 144, startPoint y: 93, endPoint x: 195, endPoint y: 106, distance: 52.0
click at [195, 106] on div "+ · 2 · x + · 3 · y = 67 + · 2 · ( + 41 − · 2 · y ) + · 3 · y = 67 + · 2 · 41 −…" at bounding box center [277, 87] width 365 height 80
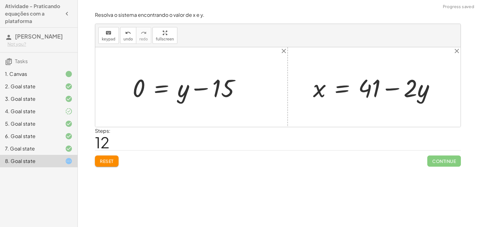
click at [202, 89] on div at bounding box center [188, 87] width 119 height 32
click at [127, 34] on icon "undo" at bounding box center [128, 32] width 6 height 7
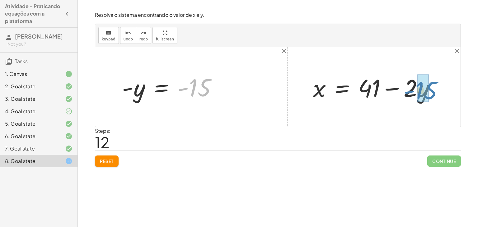
drag, startPoint x: 200, startPoint y: 85, endPoint x: 426, endPoint y: 88, distance: 226.8
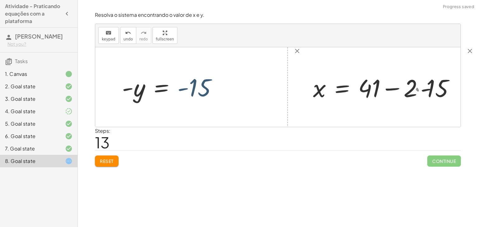
click at [421, 86] on div at bounding box center [390, 87] width 161 height 32
click at [396, 91] on div at bounding box center [383, 87] width 146 height 32
click at [396, 88] on div at bounding box center [377, 87] width 134 height 32
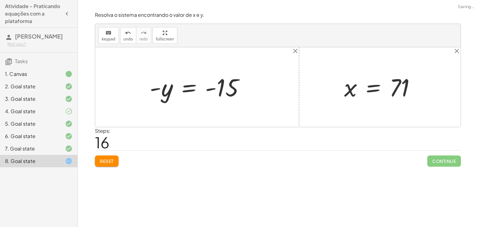
drag, startPoint x: 203, startPoint y: 87, endPoint x: 207, endPoint y: 89, distance: 4.0
click at [207, 89] on div at bounding box center [200, 87] width 106 height 31
click at [210, 89] on div at bounding box center [200, 87] width 106 height 31
click at [209, 95] on div at bounding box center [200, 87] width 106 height 31
click at [121, 29] on button "undo undo" at bounding box center [128, 35] width 16 height 17
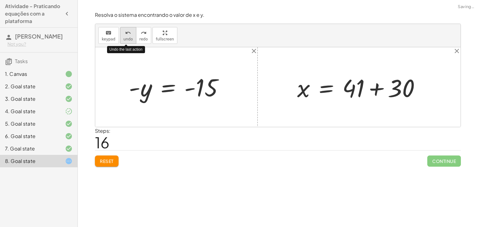
click at [121, 29] on button "undo undo" at bounding box center [128, 35] width 16 height 17
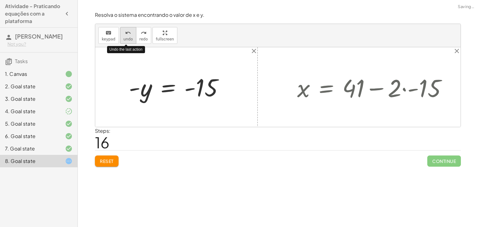
click at [121, 29] on button "undo undo" at bounding box center [128, 35] width 16 height 17
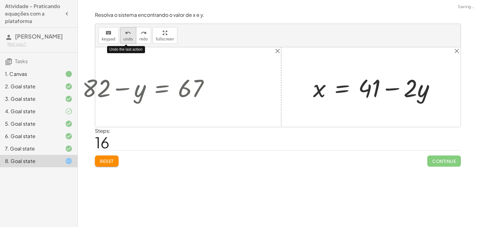
click at [121, 29] on button "undo undo" at bounding box center [128, 35] width 16 height 17
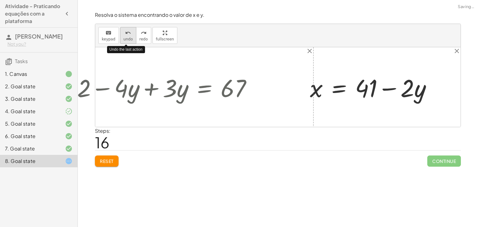
click at [127, 32] on icon "undo" at bounding box center [128, 32] width 6 height 7
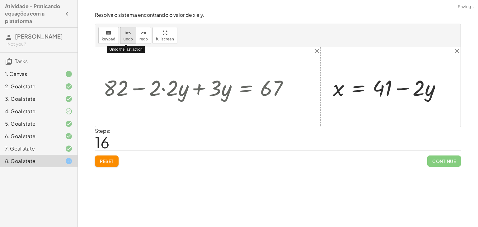
click at [127, 32] on icon "undo" at bounding box center [128, 32] width 6 height 7
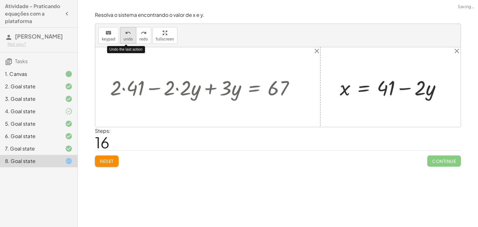
click at [127, 32] on icon "undo" at bounding box center [128, 32] width 6 height 7
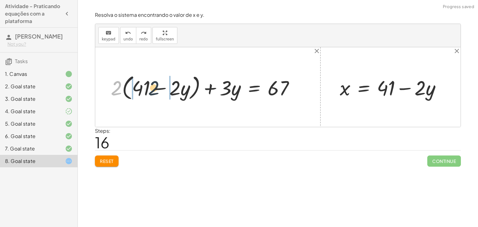
drag, startPoint x: 114, startPoint y: 80, endPoint x: 154, endPoint y: 79, distance: 39.8
click at [154, 79] on div at bounding box center [205, 87] width 194 height 30
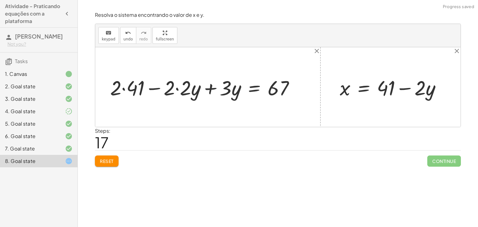
click at [132, 87] on div at bounding box center [204, 87] width 195 height 27
click at [176, 89] on div at bounding box center [210, 87] width 184 height 27
click at [209, 87] on div at bounding box center [218, 87] width 168 height 27
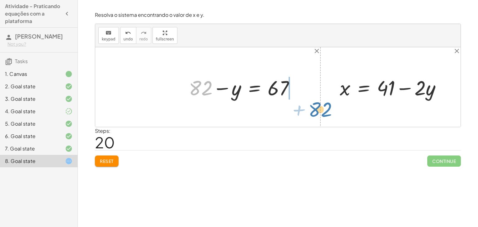
drag, startPoint x: 201, startPoint y: 88, endPoint x: 320, endPoint y: 109, distance: 121.4
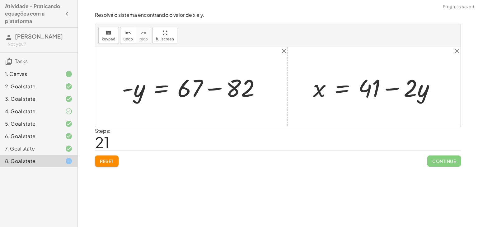
click at [223, 86] on div at bounding box center [194, 87] width 150 height 32
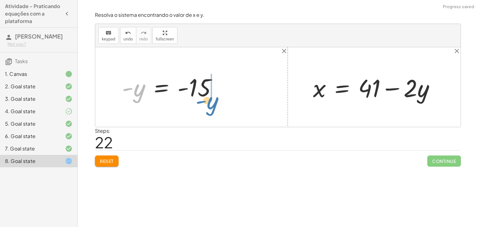
drag, startPoint x: 139, startPoint y: 86, endPoint x: 209, endPoint y: 99, distance: 71.7
click at [209, 99] on div at bounding box center [172, 87] width 106 height 31
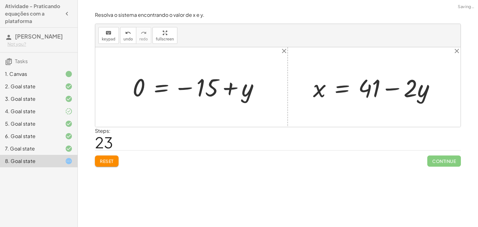
click at [191, 86] on div at bounding box center [198, 87] width 138 height 31
click at [218, 91] on div at bounding box center [198, 87] width 138 height 31
click at [230, 87] on div at bounding box center [198, 87] width 138 height 31
drag, startPoint x: 225, startPoint y: 88, endPoint x: 199, endPoint y: 86, distance: 26.2
click at [225, 88] on div at bounding box center [198, 87] width 138 height 31
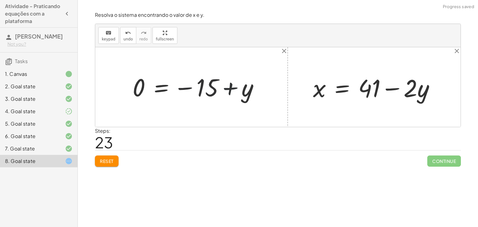
drag, startPoint x: 193, startPoint y: 86, endPoint x: 184, endPoint y: 92, distance: 10.8
click at [189, 87] on div at bounding box center [198, 87] width 138 height 31
click at [184, 91] on div at bounding box center [198, 87] width 138 height 31
click at [182, 87] on div at bounding box center [198, 87] width 138 height 31
click at [148, 86] on div at bounding box center [198, 87] width 138 height 31
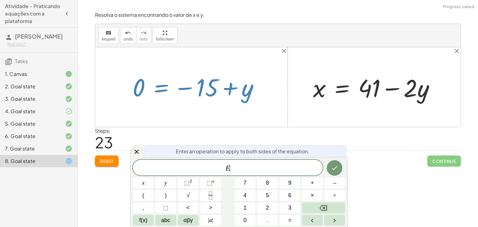
click at [143, 84] on div at bounding box center [198, 87] width 138 height 31
click at [139, 148] on icon at bounding box center [136, 151] width 7 height 7
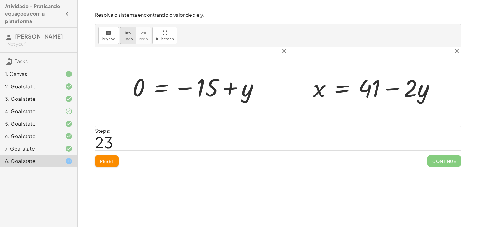
click at [130, 39] on span "undo" at bounding box center [127, 39] width 9 height 4
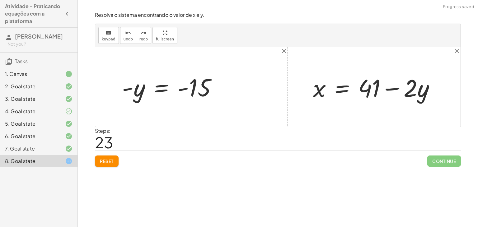
click at [128, 87] on div at bounding box center [172, 87] width 106 height 31
click at [156, 96] on div at bounding box center [172, 87] width 106 height 31
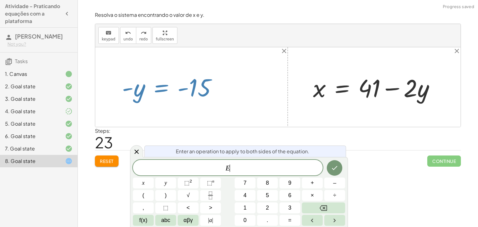
click at [183, 95] on div at bounding box center [172, 87] width 106 height 31
drag, startPoint x: 137, startPoint y: 149, endPoint x: 148, endPoint y: 144, distance: 12.3
click at [139, 149] on icon at bounding box center [136, 151] width 7 height 7
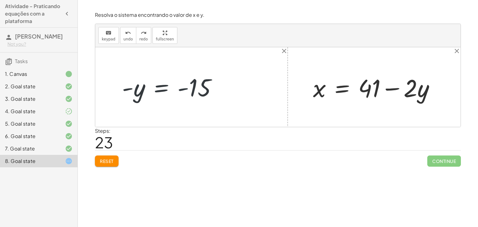
drag, startPoint x: 184, startPoint y: 84, endPoint x: 182, endPoint y: 91, distance: 8.2
click at [183, 84] on div at bounding box center [172, 87] width 106 height 31
drag, startPoint x: 183, startPoint y: 98, endPoint x: 184, endPoint y: 94, distance: 3.9
click at [184, 95] on div at bounding box center [172, 87] width 106 height 31
click at [184, 90] on div at bounding box center [172, 87] width 106 height 31
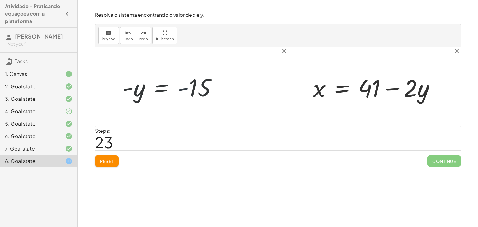
click at [184, 89] on div at bounding box center [172, 87] width 106 height 31
drag, startPoint x: 215, startPoint y: 93, endPoint x: 150, endPoint y: 96, distance: 64.4
click at [150, 96] on div at bounding box center [172, 87] width 106 height 31
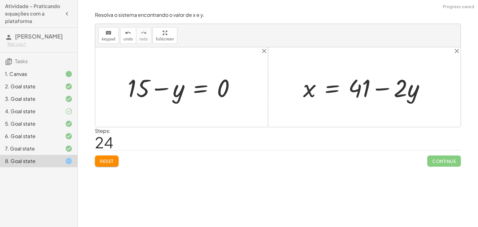
click at [160, 85] on div at bounding box center [183, 87] width 119 height 32
click at [161, 87] on div at bounding box center [183, 87] width 119 height 32
click at [128, 38] on span "undo" at bounding box center [127, 39] width 9 height 4
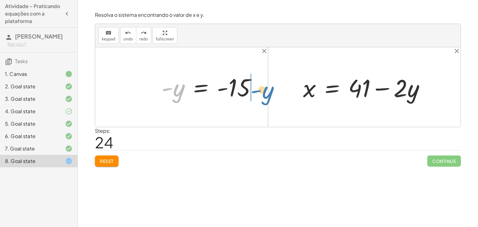
drag, startPoint x: 182, startPoint y: 95, endPoint x: 272, endPoint y: 97, distance: 90.2
click at [272, 97] on div "+ · 2 · x + · 3 · y = 67 + · 2 · ( + 41 − · 2 · y ) + · 3 · y = 67 + · 2 · 41 −…" at bounding box center [277, 87] width 365 height 80
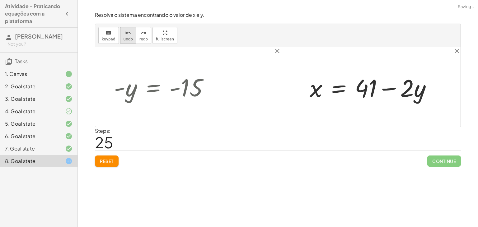
click at [123, 34] on div "undo" at bounding box center [127, 32] width 9 height 7
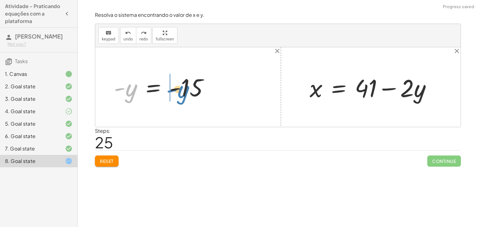
drag, startPoint x: 132, startPoint y: 90, endPoint x: 176, endPoint y: 88, distance: 43.9
click at [176, 88] on div at bounding box center [164, 87] width 106 height 31
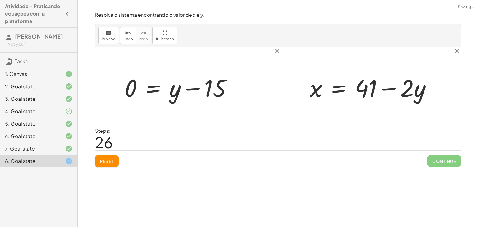
click at [193, 84] on div at bounding box center [180, 87] width 119 height 32
click at [191, 88] on div at bounding box center [180, 87] width 119 height 32
drag, startPoint x: 173, startPoint y: 89, endPoint x: 197, endPoint y: 89, distance: 24.0
click at [197, 89] on div at bounding box center [180, 87] width 119 height 32
drag, startPoint x: 214, startPoint y: 90, endPoint x: 153, endPoint y: 86, distance: 61.1
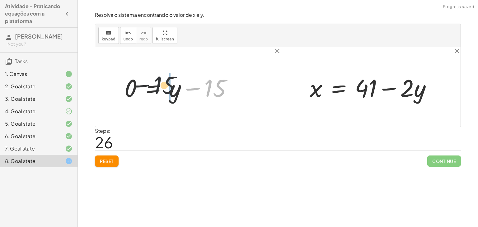
click at [153, 86] on div at bounding box center [180, 87] width 119 height 32
drag, startPoint x: 208, startPoint y: 89, endPoint x: 156, endPoint y: 90, distance: 52.3
click at [156, 90] on div at bounding box center [180, 87] width 119 height 32
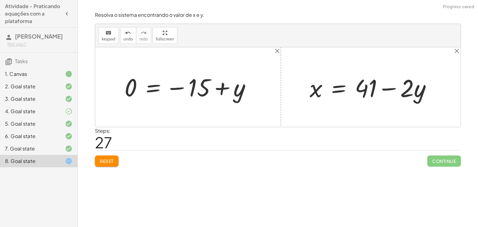
click at [215, 91] on div at bounding box center [190, 87] width 138 height 31
click at [177, 87] on div at bounding box center [190, 87] width 138 height 31
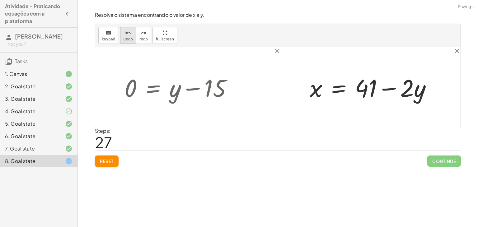
click at [131, 30] on button "undo undo" at bounding box center [128, 35] width 16 height 17
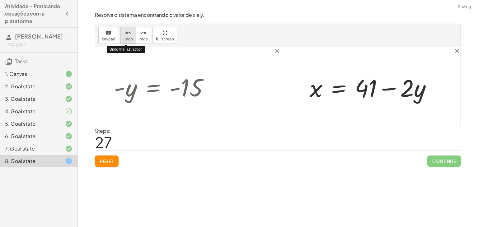
click at [131, 30] on button "undo undo" at bounding box center [128, 35] width 16 height 17
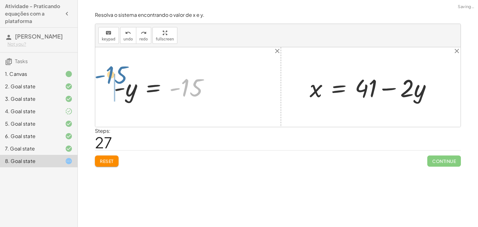
drag, startPoint x: 190, startPoint y: 81, endPoint x: 112, endPoint y: 69, distance: 79.0
click at [114, 69] on div "+ · 2 · x + · 3 · y = 67 + · 2 · ( + 41 − · 2 · y ) + · 3 · y = 67 + · 2 · 41 −…" at bounding box center [277, 87] width 365 height 80
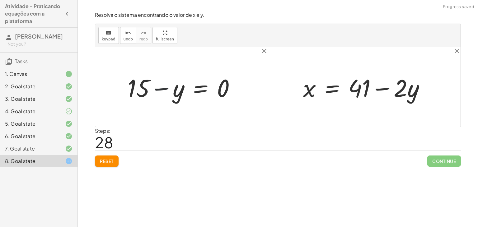
click at [162, 85] on div at bounding box center [183, 87] width 119 height 32
drag, startPoint x: 177, startPoint y: 95, endPoint x: 229, endPoint y: 94, distance: 51.6
click at [229, 94] on div at bounding box center [183, 87] width 119 height 32
click at [205, 89] on div at bounding box center [201, 87] width 83 height 31
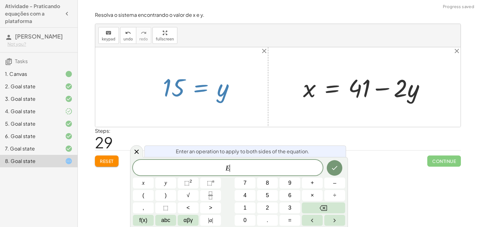
click at [202, 109] on div at bounding box center [277, 87] width 365 height 80
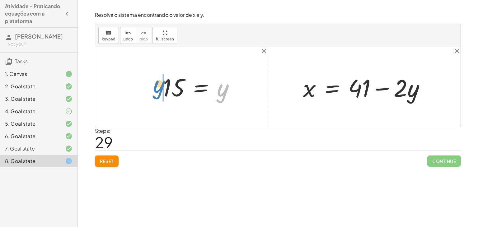
drag, startPoint x: 219, startPoint y: 98, endPoint x: 154, endPoint y: 94, distance: 65.4
click at [154, 94] on div "+ · 2 · x + · 3 · y = 67 + · 2 · ( + 41 − · 2 · y ) + · 3 · y = 67 + · 2 · 41 −…" at bounding box center [198, 87] width 91 height 34
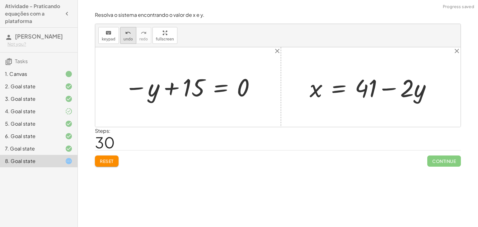
click at [120, 36] on button "undo undo" at bounding box center [128, 35] width 16 height 17
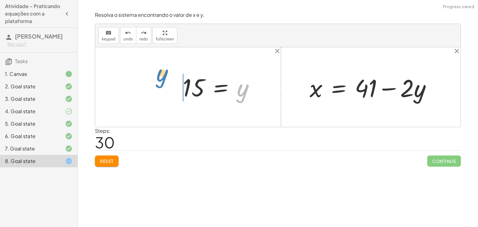
drag, startPoint x: 241, startPoint y: 95, endPoint x: 160, endPoint y: 81, distance: 82.0
click at [160, 81] on div "+ · 2 · x + · 3 · y = 67 + · 2 · ( + 41 − · 2 · y ) + · 3 · y = 67 + · 2 · 41 −…" at bounding box center [277, 87] width 365 height 80
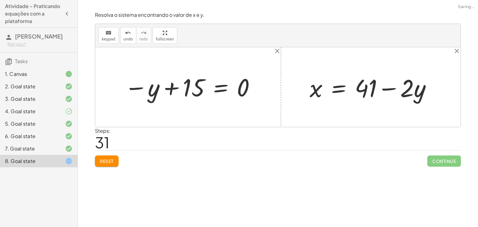
click at [179, 90] on div at bounding box center [190, 87] width 138 height 31
click at [139, 85] on div at bounding box center [190, 87] width 138 height 31
click at [133, 86] on div at bounding box center [190, 87] width 138 height 31
click at [136, 88] on div at bounding box center [190, 87] width 138 height 31
click at [225, 93] on div at bounding box center [190, 87] width 138 height 31
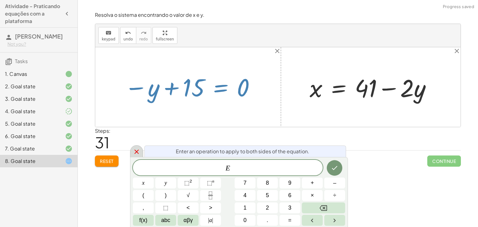
click at [139, 146] on div at bounding box center [136, 151] width 13 height 12
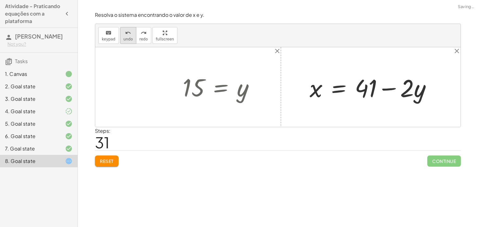
click at [131, 37] on button "undo undo" at bounding box center [128, 35] width 16 height 17
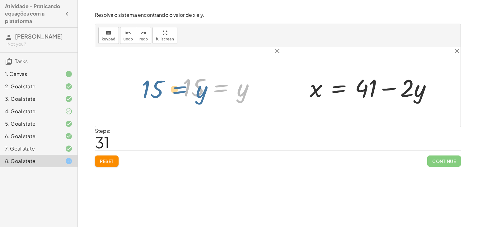
drag, startPoint x: 223, startPoint y: 86, endPoint x: 185, endPoint y: 85, distance: 38.3
click at [184, 86] on div at bounding box center [220, 87] width 83 height 31
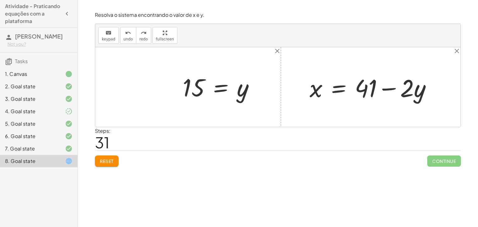
drag, startPoint x: 177, startPoint y: 84, endPoint x: 212, endPoint y: 90, distance: 34.8
click at [328, 126] on div "+ · 2 · x + · 3 · y = 67 + · 2 · ( + 41 − · 2 · y ) + · 3 · y = 67 + · 2 · 41 −…" at bounding box center [277, 87] width 365 height 80
drag, startPoint x: 195, startPoint y: 84, endPoint x: 418, endPoint y: 89, distance: 223.7
click at [418, 88] on div at bounding box center [380, 87] width 149 height 32
click at [375, 83] on div at bounding box center [373, 87] width 134 height 32
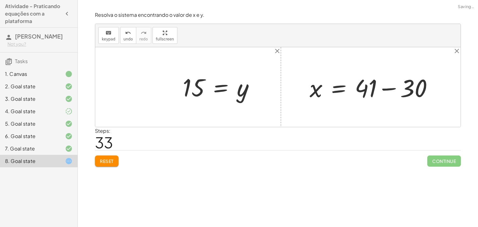
click at [384, 88] on div at bounding box center [373, 87] width 134 height 32
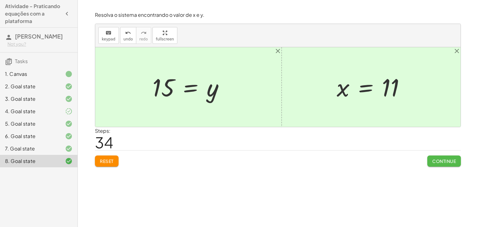
click at [442, 164] on button "Continue" at bounding box center [444, 161] width 34 height 11
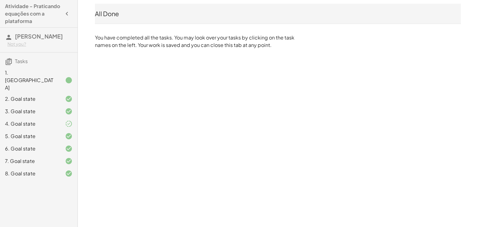
click at [58, 69] on div "1. Canvas" at bounding box center [38, 80] width 77 height 25
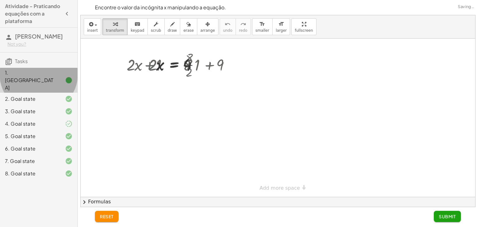
click at [53, 95] on div "2. Goal state" at bounding box center [30, 98] width 50 height 7
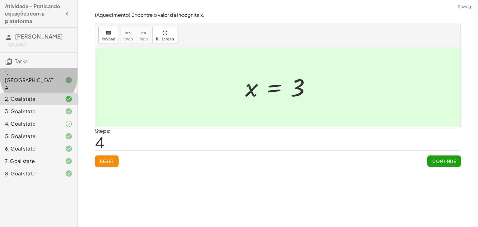
click at [57, 77] on div at bounding box center [63, 80] width 17 height 7
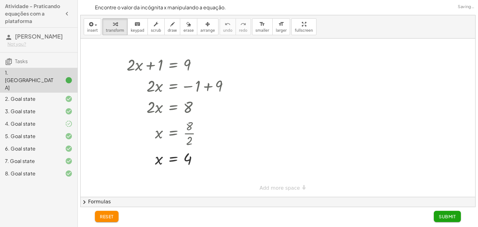
click at [49, 95] on div "2. Goal state" at bounding box center [30, 98] width 50 height 7
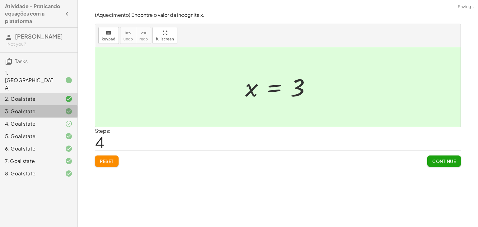
click at [44, 108] on div "3. Goal state" at bounding box center [30, 111] width 50 height 7
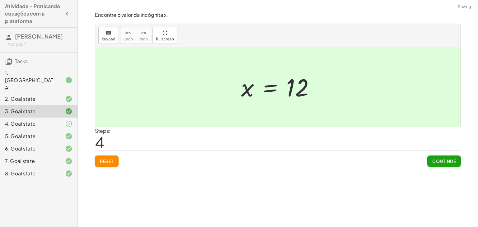
click at [39, 120] on div "4. Goal state" at bounding box center [30, 123] width 50 height 7
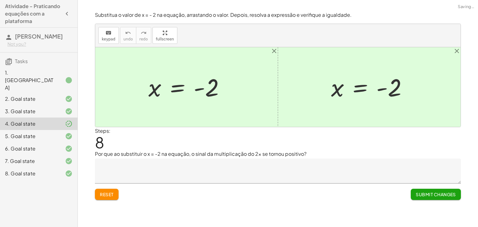
click at [29, 133] on div "5. Goal state" at bounding box center [30, 136] width 50 height 7
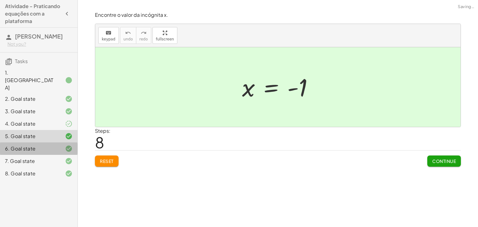
click at [29, 145] on div "6. Goal state" at bounding box center [30, 148] width 50 height 7
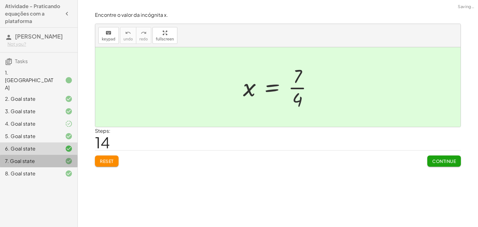
click at [32, 157] on div "7. Goal state" at bounding box center [30, 160] width 50 height 7
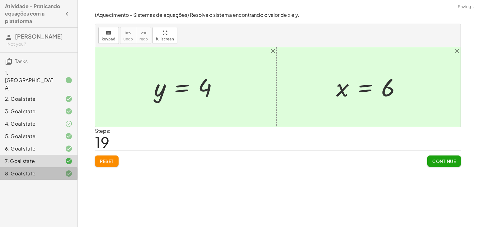
click at [37, 170] on div "8. Goal state" at bounding box center [30, 173] width 50 height 7
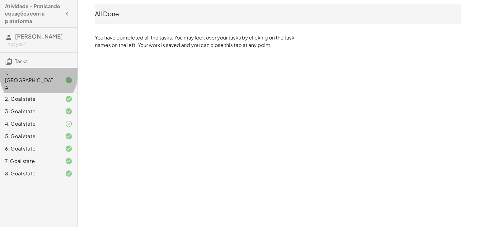
click at [61, 77] on div at bounding box center [63, 80] width 17 height 7
click at [63, 95] on div at bounding box center [63, 98] width 17 height 7
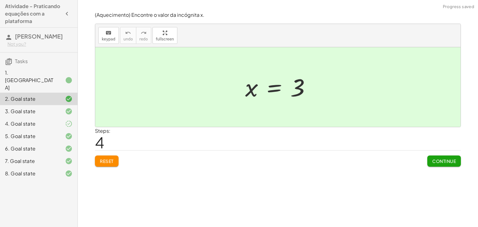
click at [60, 93] on div "2. Goal state" at bounding box center [38, 99] width 77 height 12
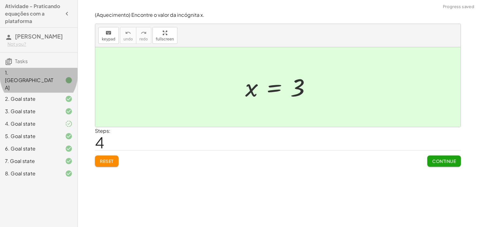
click at [58, 77] on div at bounding box center [63, 80] width 17 height 7
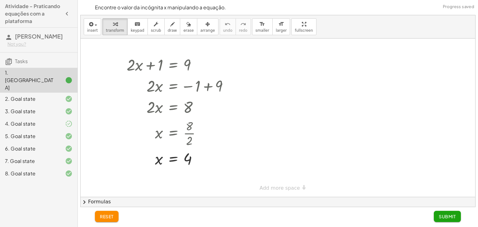
click at [56, 93] on div "2. Goal state" at bounding box center [38, 99] width 77 height 12
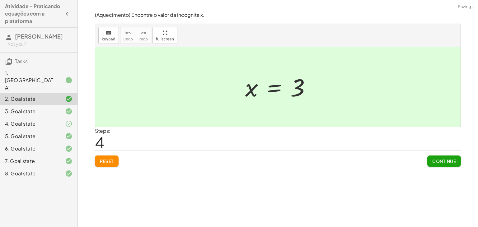
click at [58, 108] on div at bounding box center [63, 111] width 17 height 7
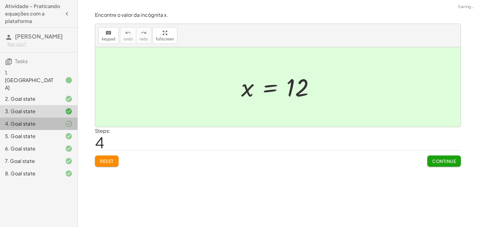
click at [53, 120] on div "4. Goal state" at bounding box center [30, 123] width 50 height 7
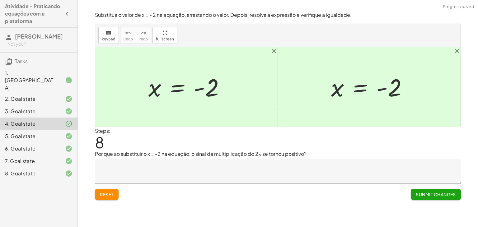
click at [51, 133] on div "5. Goal state" at bounding box center [30, 136] width 50 height 7
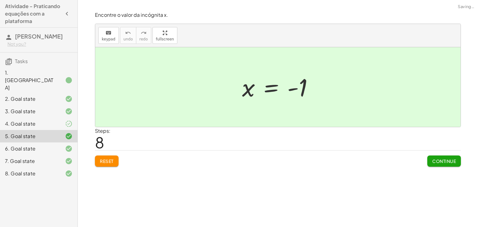
click at [53, 145] on div "6. Goal state" at bounding box center [30, 148] width 50 height 7
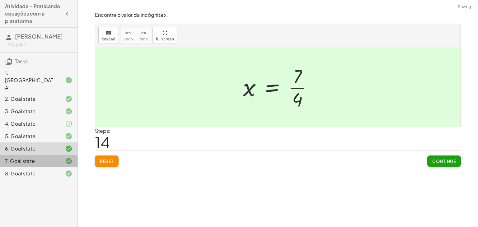
click at [49, 157] on div "7. Goal state" at bounding box center [30, 160] width 50 height 7
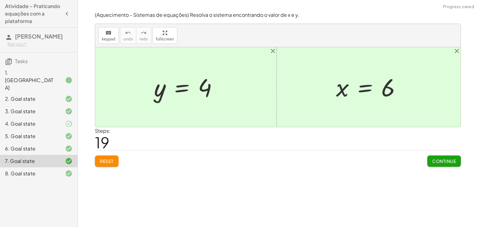
click at [47, 170] on div "8. Goal state" at bounding box center [30, 173] width 50 height 7
